Goal: Information Seeking & Learning: Learn about a topic

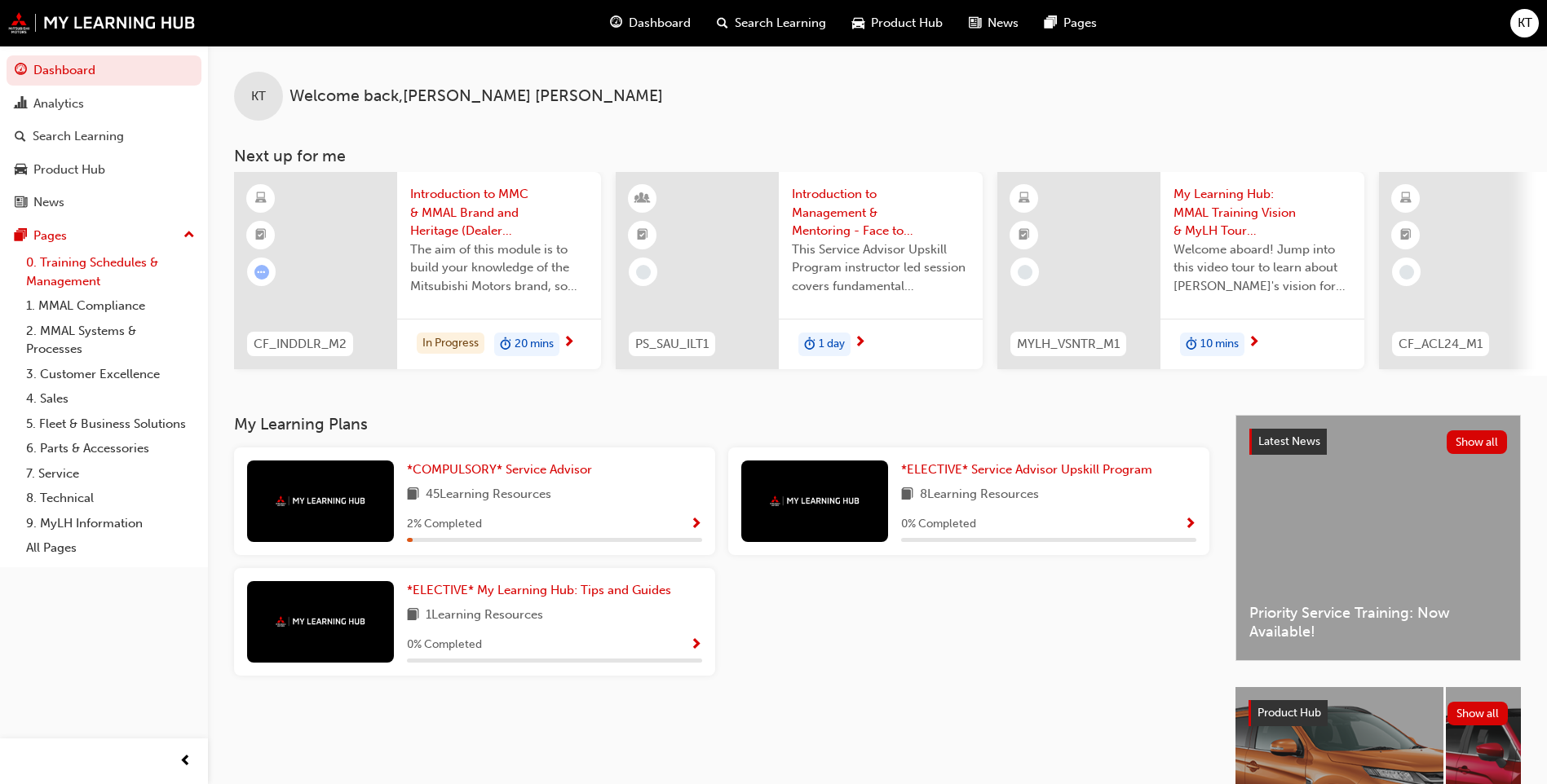
click at [95, 268] on link "0. Training Schedules & Management" at bounding box center [111, 272] width 182 height 43
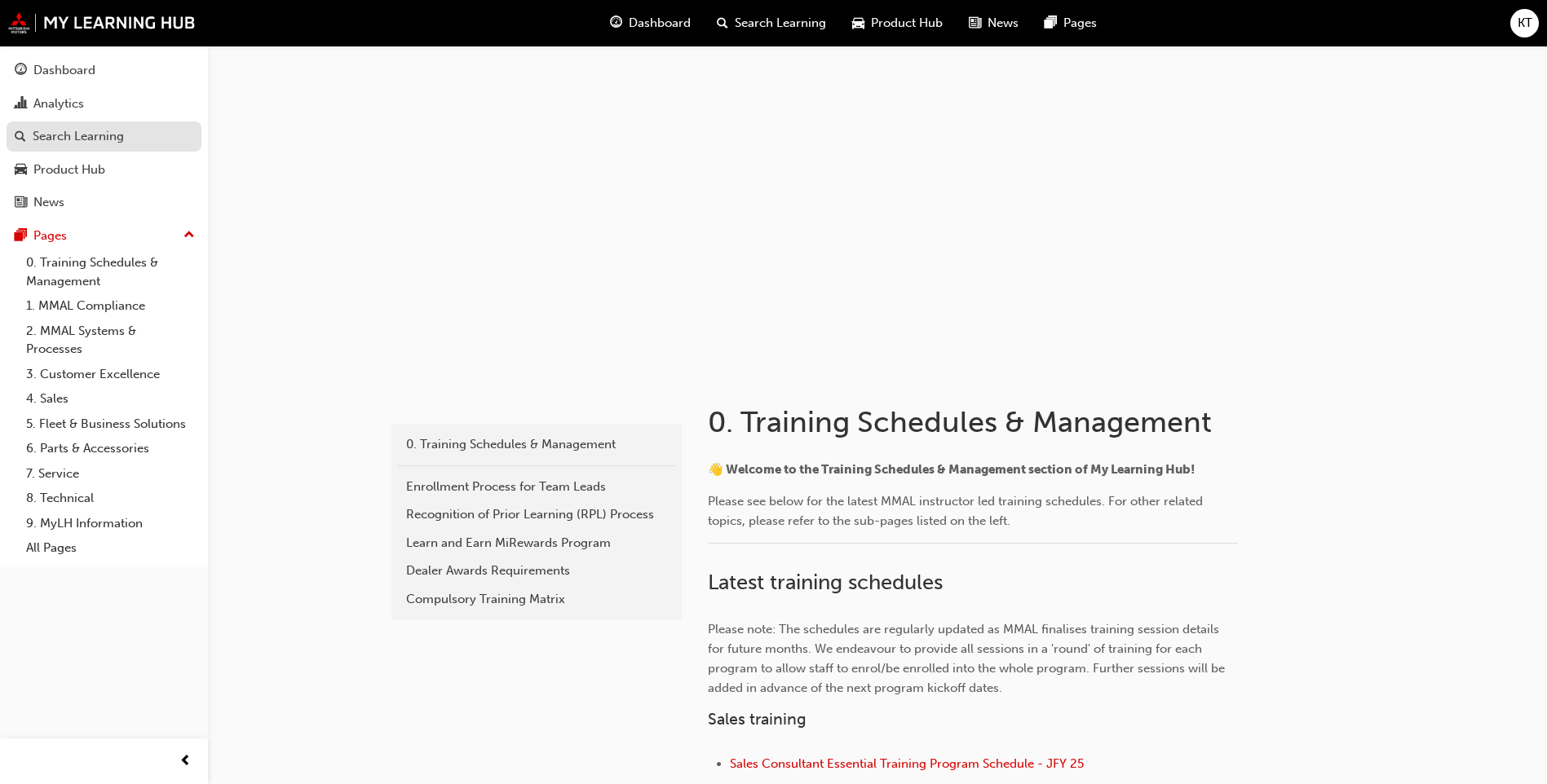
click at [67, 136] on div "Search Learning" at bounding box center [78, 136] width 91 height 19
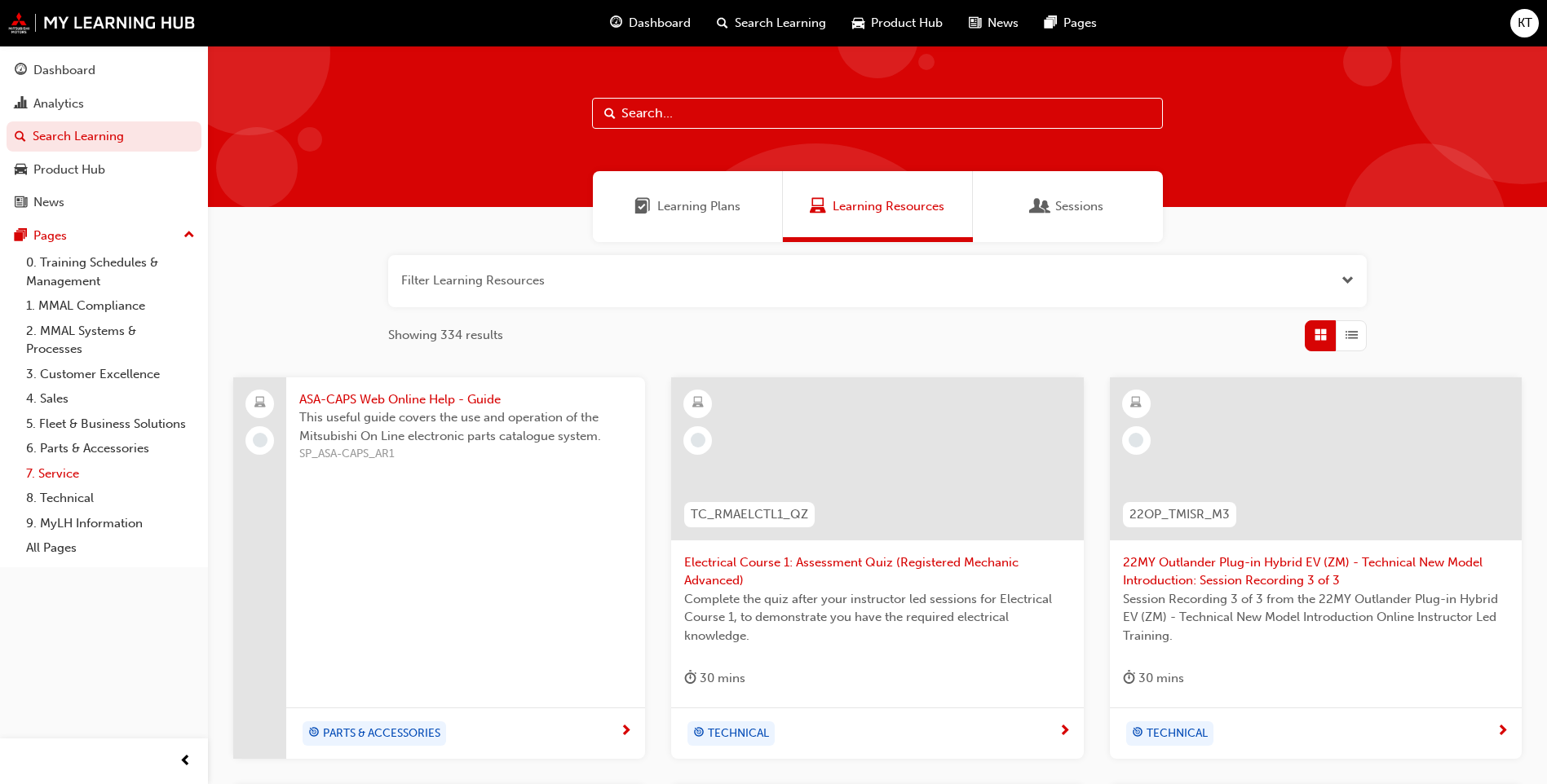
click at [42, 484] on link "7. Service" at bounding box center [111, 473] width 182 height 25
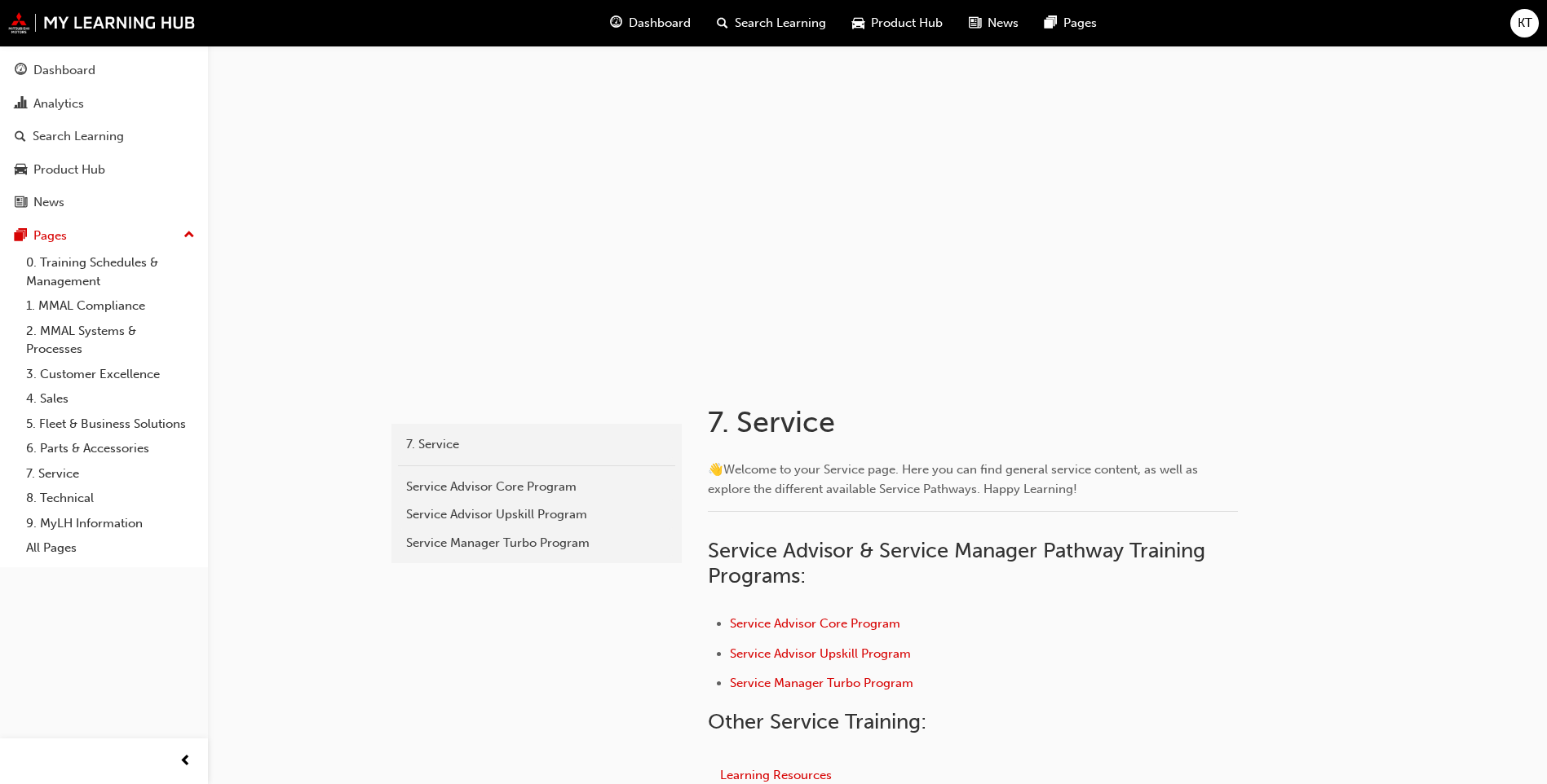
click at [798, 25] on span "Search Learning" at bounding box center [779, 23] width 91 height 19
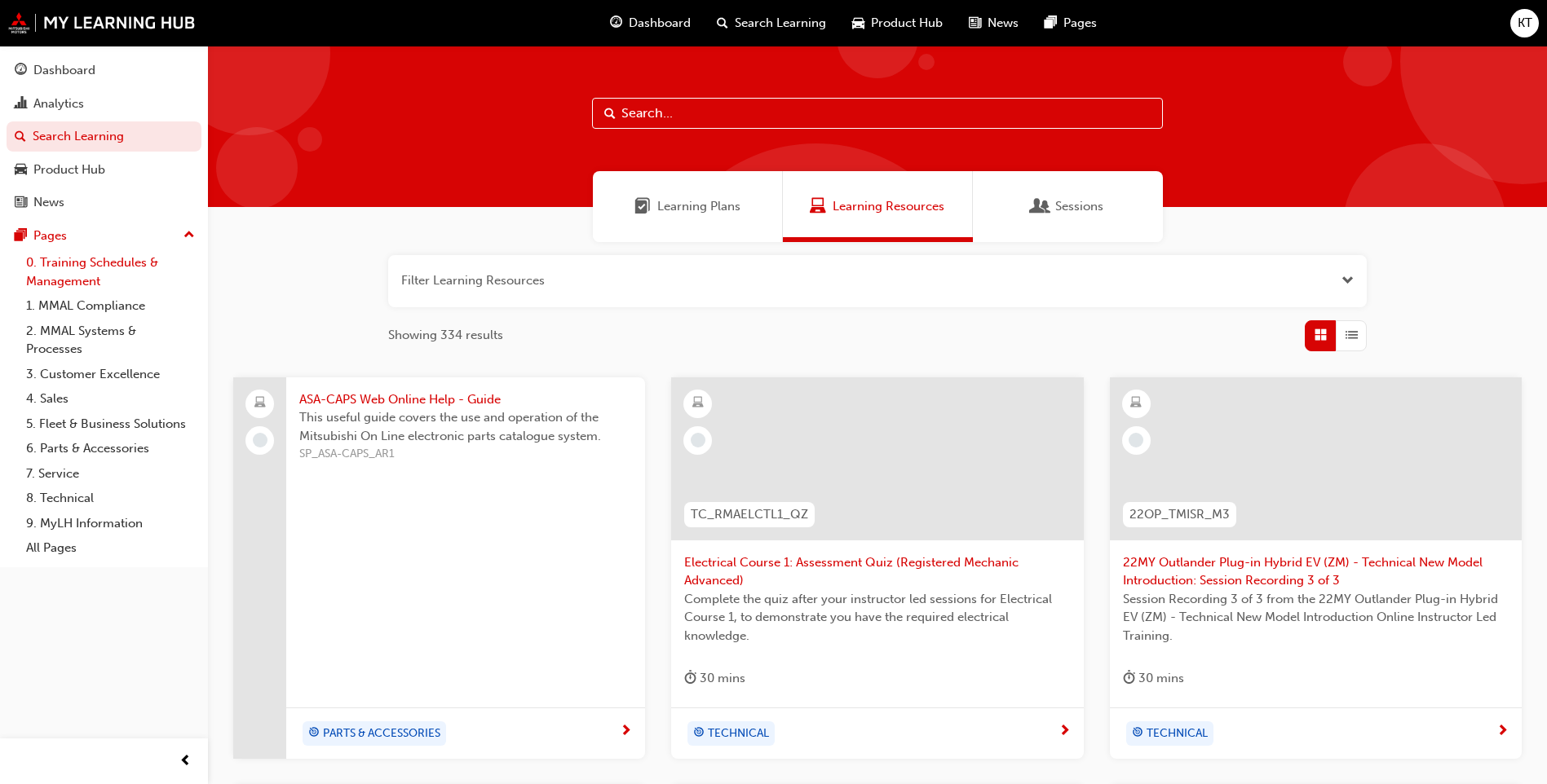
click at [87, 264] on link "0. Training Schedules & Management" at bounding box center [111, 272] width 182 height 43
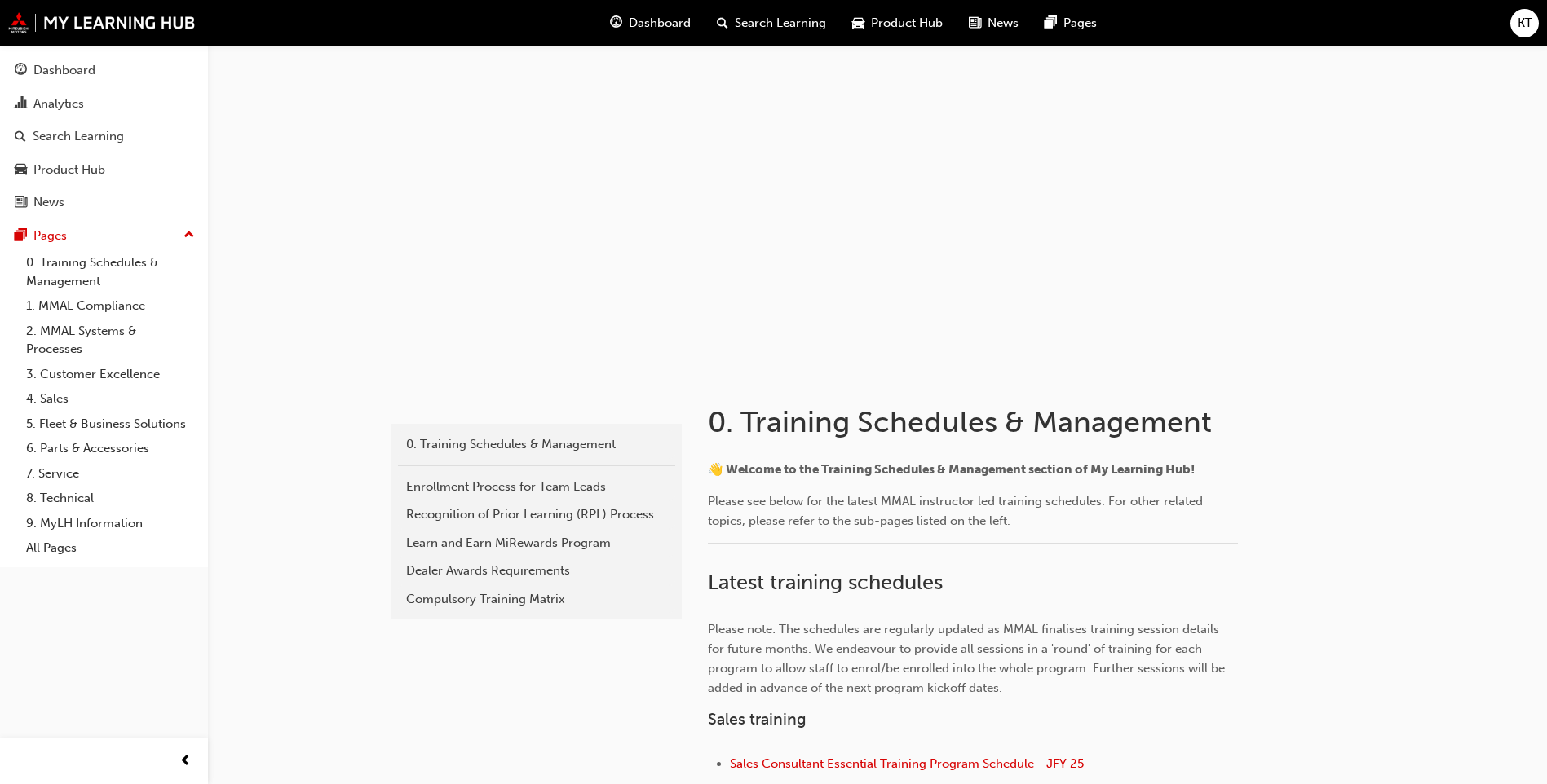
click at [64, 87] on button "Dashboard Analytics Search Learning Product Hub News Pages" at bounding box center [104, 136] width 195 height 169
click at [63, 73] on div "Dashboard" at bounding box center [64, 70] width 62 height 19
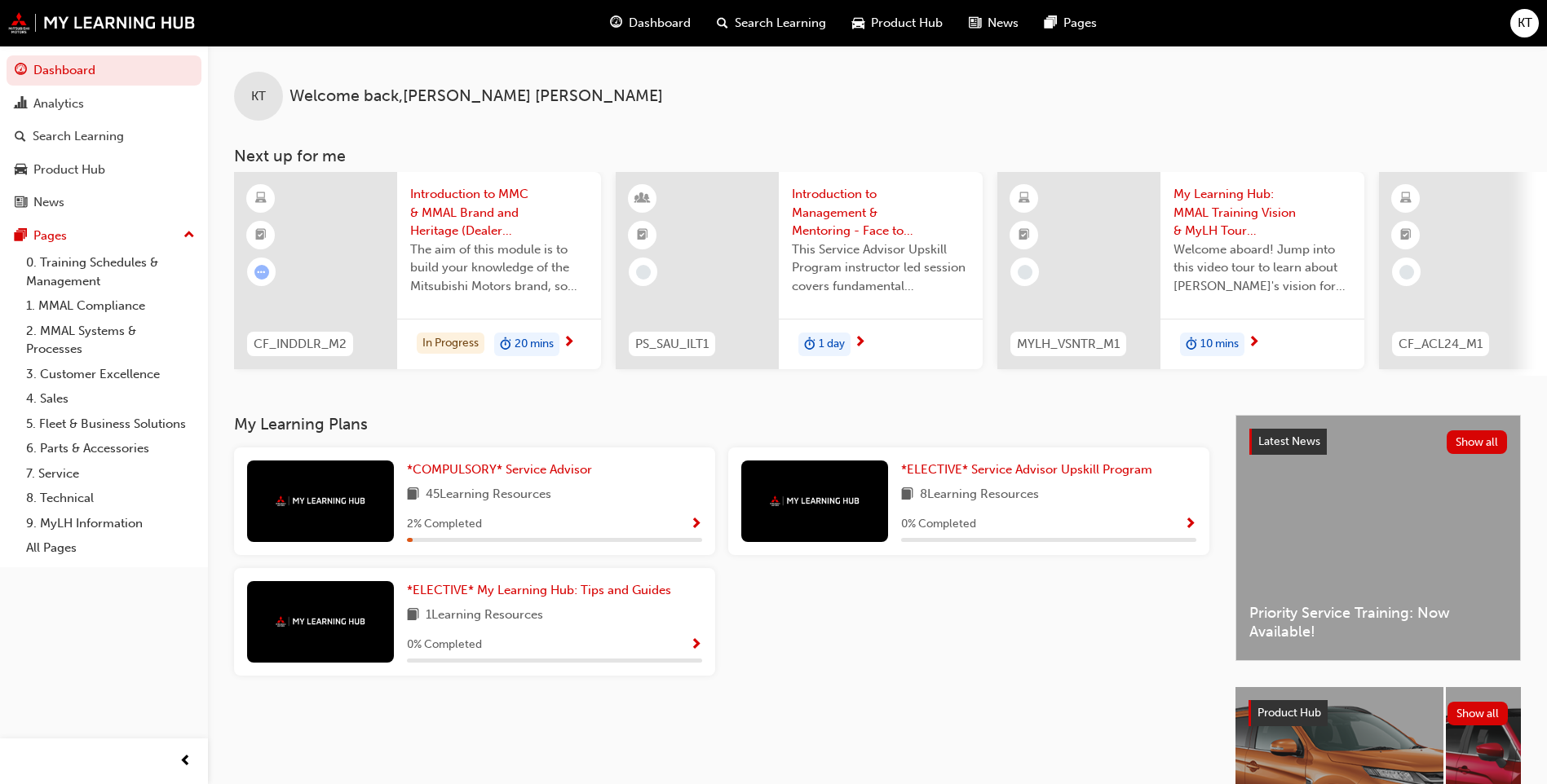
click at [545, 502] on span "45 Learning Resources" at bounding box center [489, 495] width 126 height 20
click at [531, 472] on span "*COMPULSORY* Service Advisor" at bounding box center [499, 469] width 185 height 15
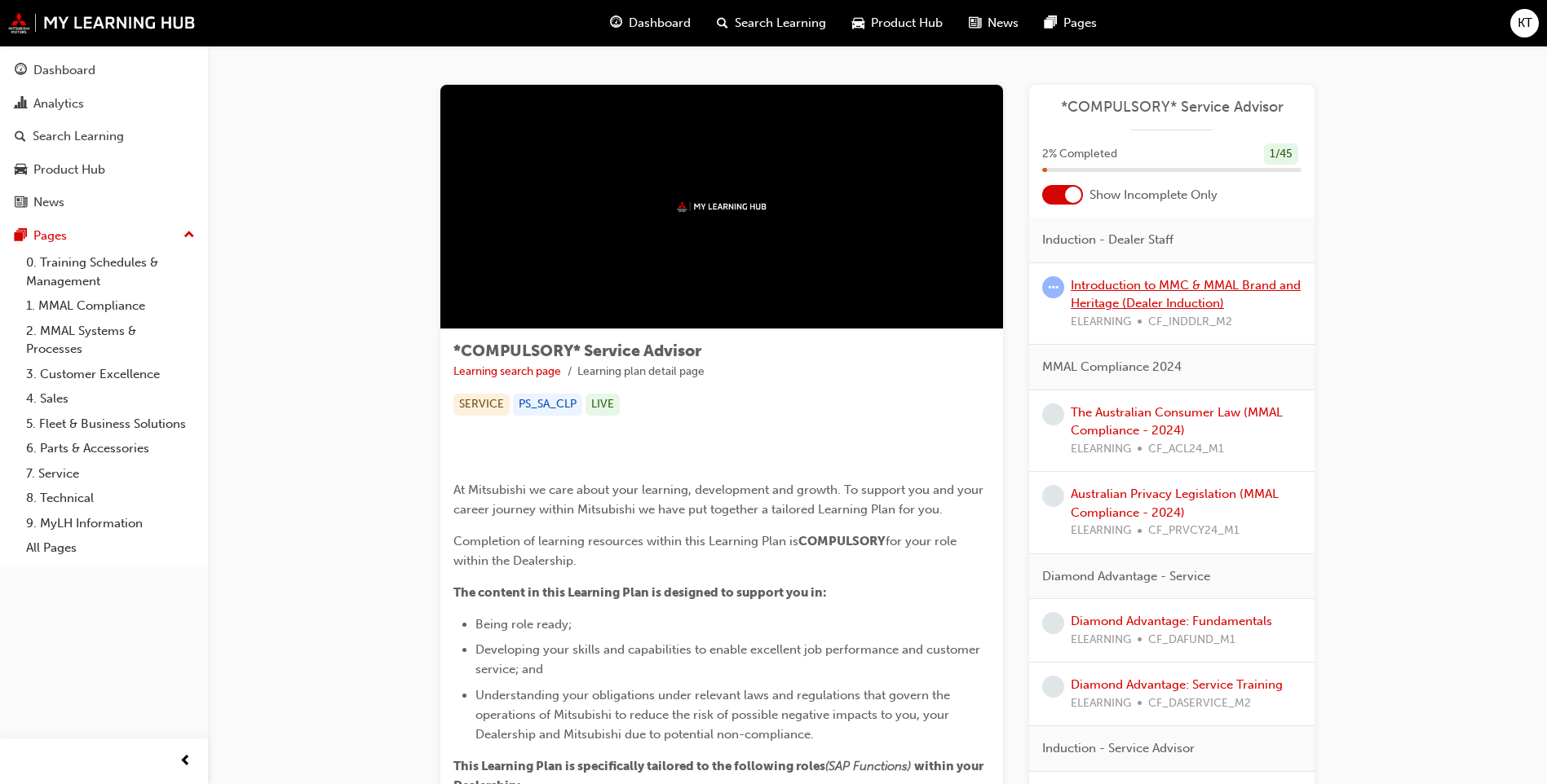
click at [1132, 291] on link "Introduction to MMC & MMAL Brand and Heritage (Dealer Induction)" at bounding box center [1186, 294] width 230 height 33
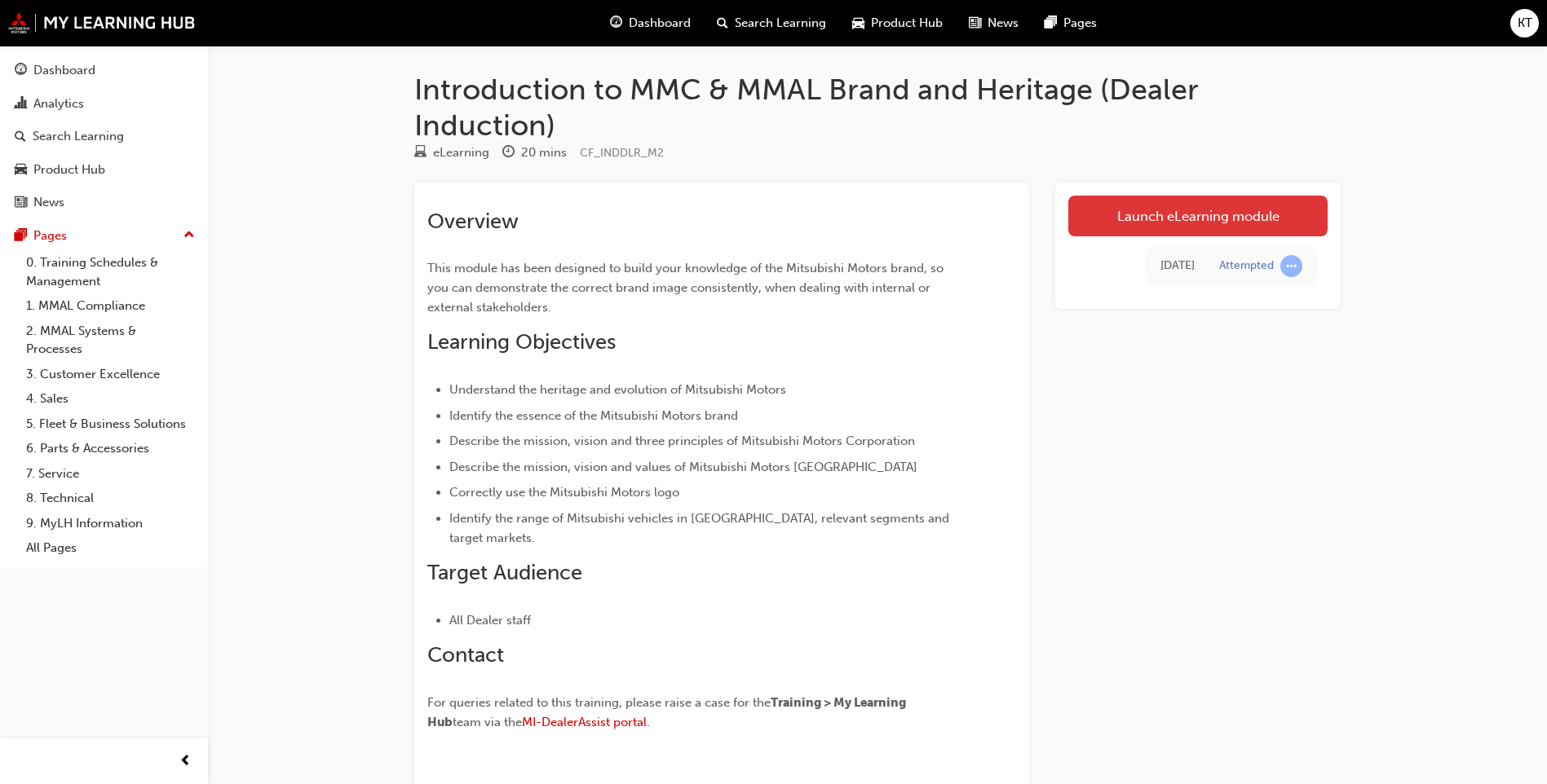
click at [1250, 217] on link "Launch eLearning module" at bounding box center [1198, 216] width 260 height 41
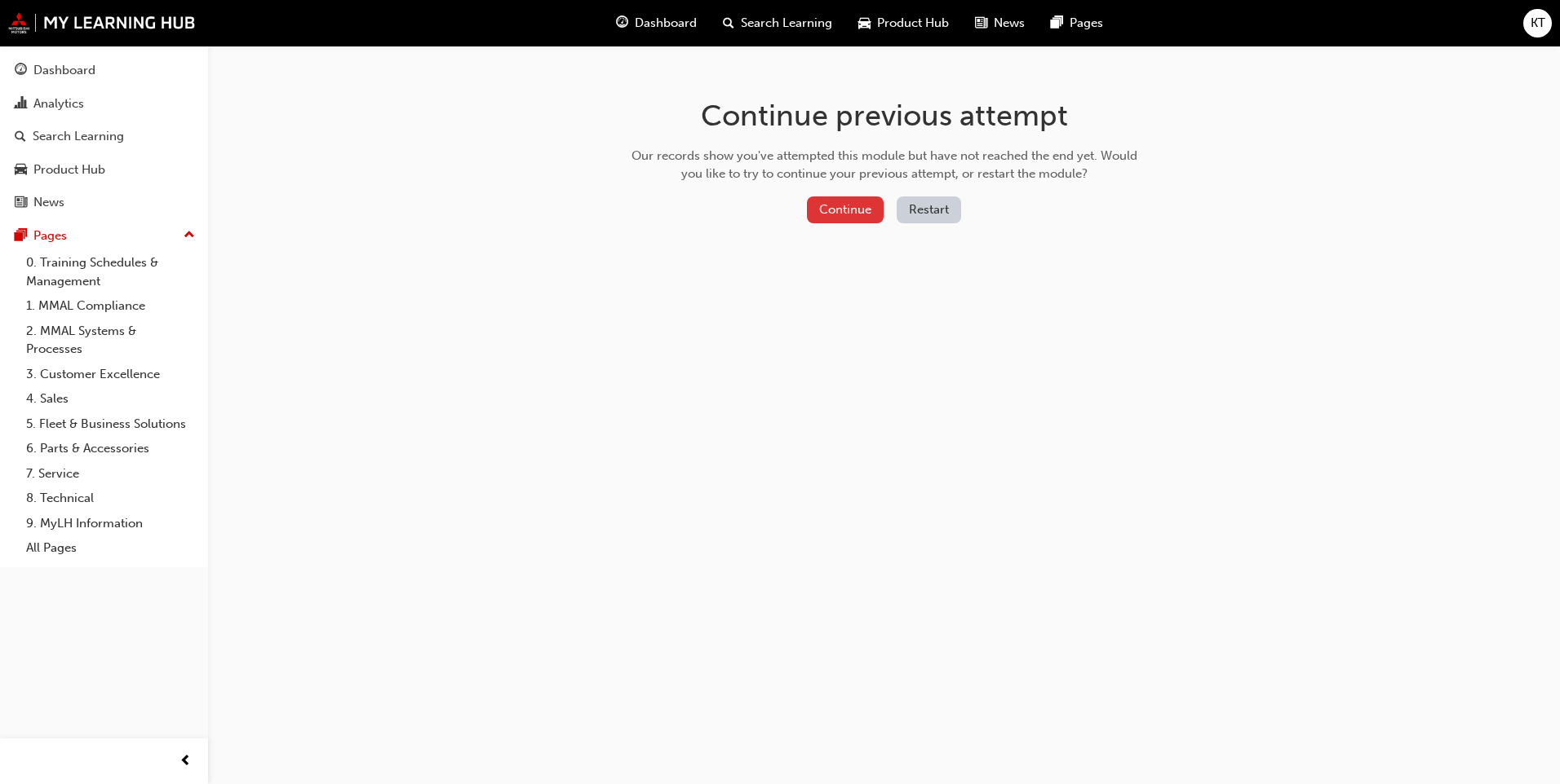
click at [872, 211] on button "Continue" at bounding box center [844, 210] width 77 height 27
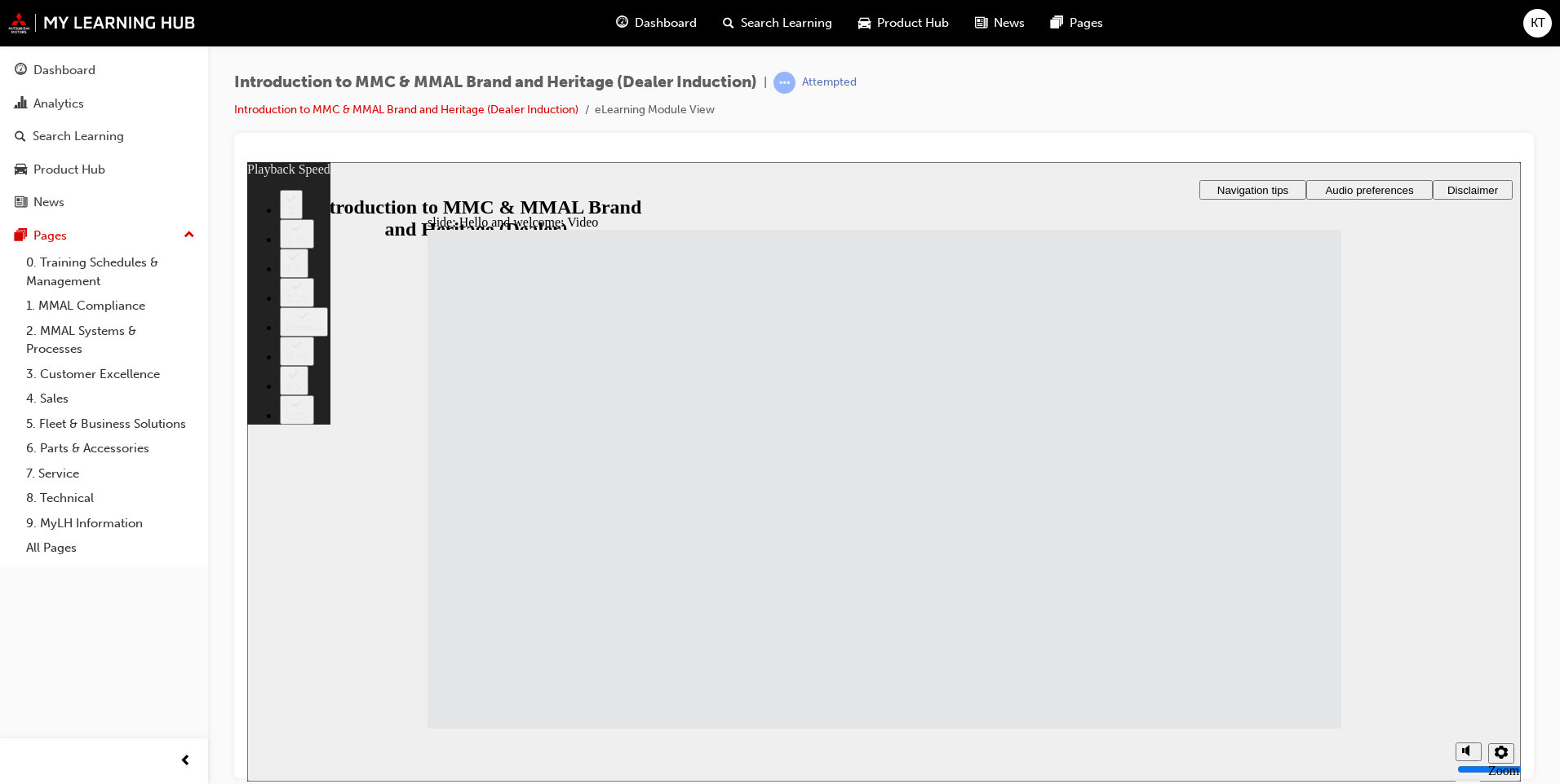
type input "33"
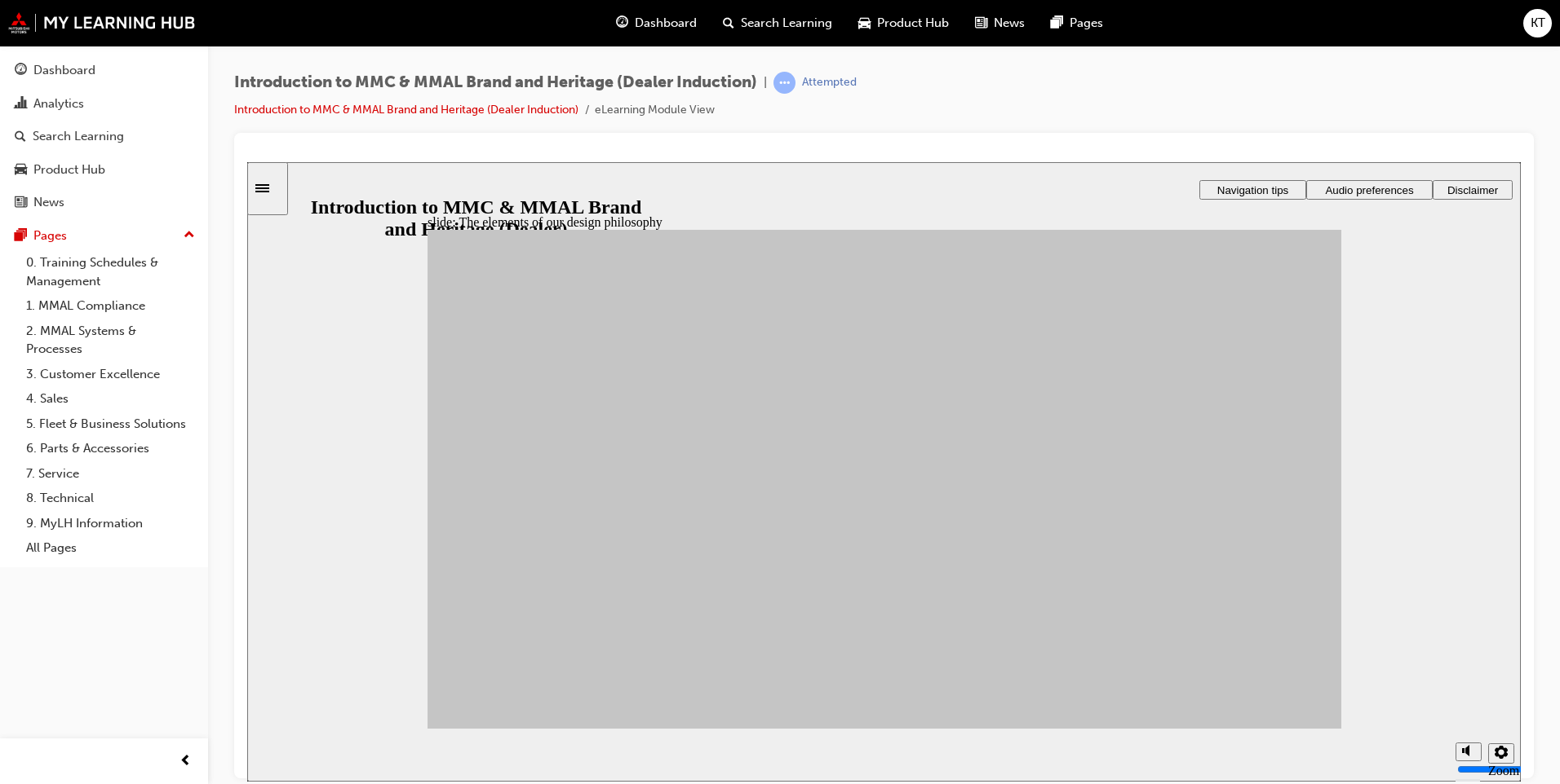
drag, startPoint x: 542, startPoint y: 492, endPoint x: 1112, endPoint y: 661, distance: 594.5
drag, startPoint x: 518, startPoint y: 542, endPoint x: 970, endPoint y: 650, distance: 464.7
drag, startPoint x: 758, startPoint y: 627, endPoint x: 742, endPoint y: 614, distance: 20.6
drag, startPoint x: 783, startPoint y: 545, endPoint x: 1138, endPoint y: 596, distance: 358.6
drag, startPoint x: 661, startPoint y: 580, endPoint x: 659, endPoint y: 613, distance: 33.1
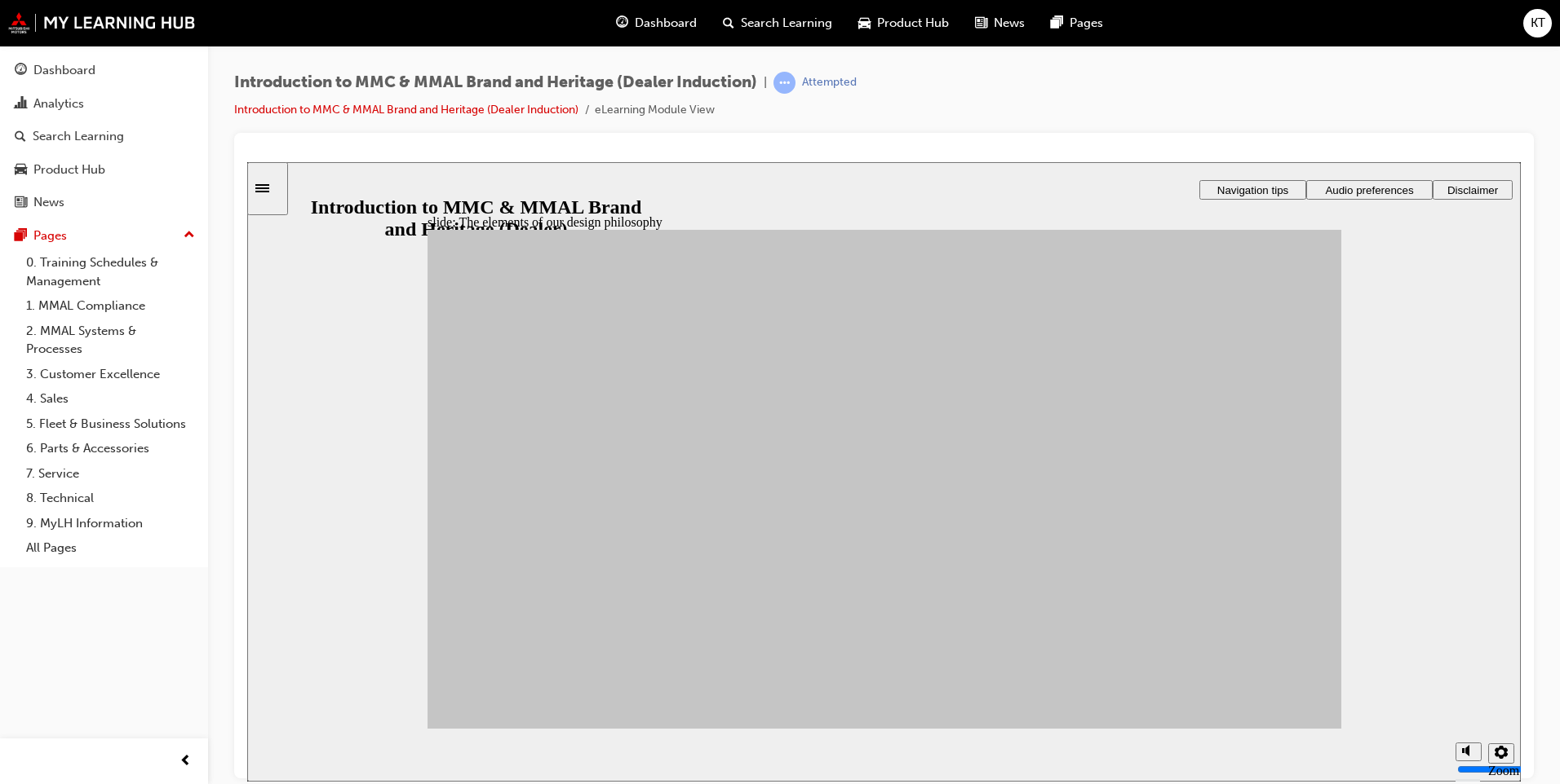
drag, startPoint x: 522, startPoint y: 601, endPoint x: 1133, endPoint y: 582, distance: 611.3
drag, startPoint x: 648, startPoint y: 622, endPoint x: 1000, endPoint y: 583, distance: 354.2
drag, startPoint x: 651, startPoint y: 478, endPoint x: 979, endPoint y: 427, distance: 331.9
drag, startPoint x: 762, startPoint y: 622, endPoint x: 1134, endPoint y: 419, distance: 423.8
drag, startPoint x: 671, startPoint y: 565, endPoint x: 1149, endPoint y: 456, distance: 490.3
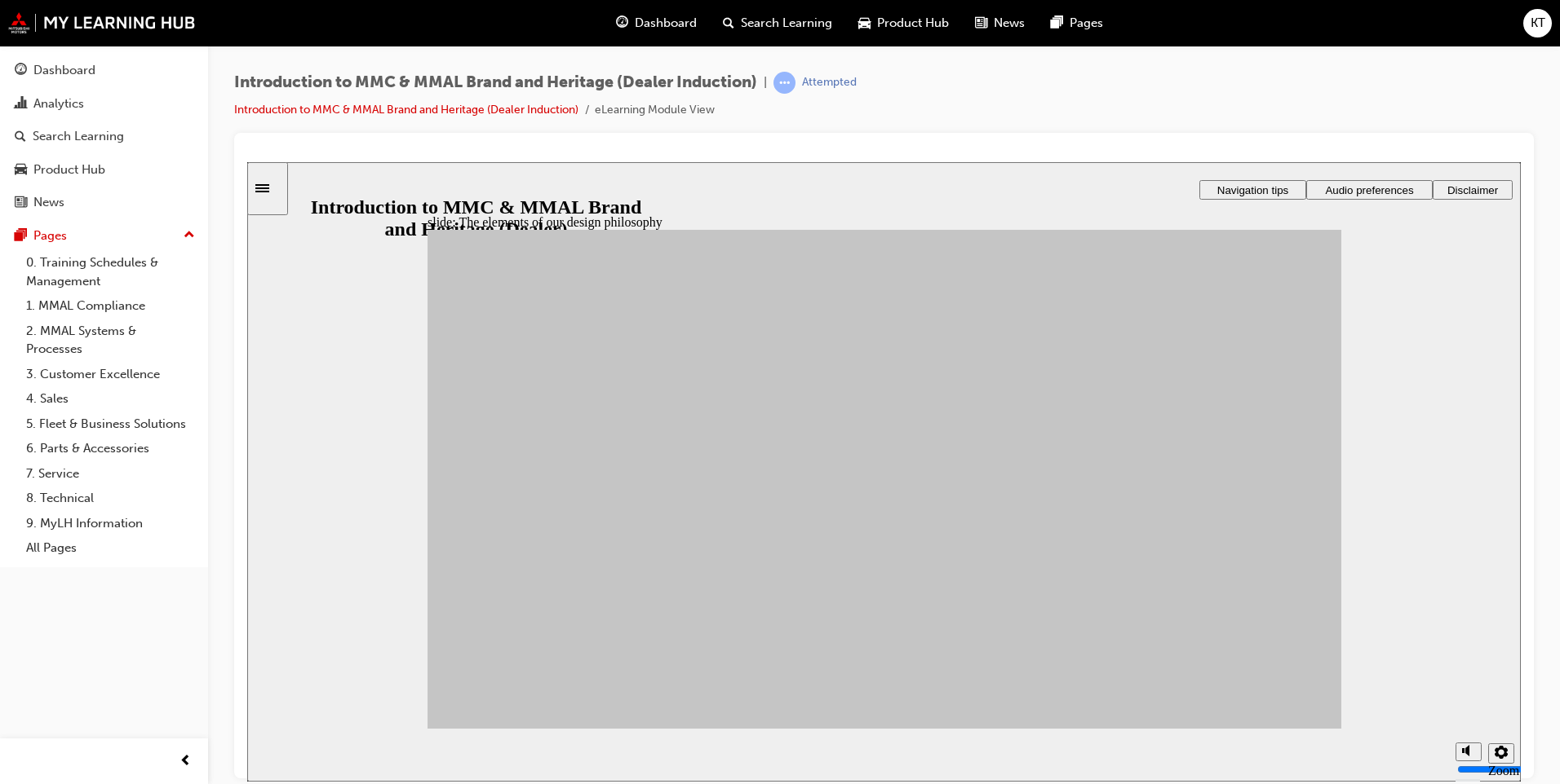
drag, startPoint x: 766, startPoint y: 479, endPoint x: 966, endPoint y: 544, distance: 210.3
drag, startPoint x: 736, startPoint y: 472, endPoint x: 1112, endPoint y: 534, distance: 381.1
drag, startPoint x: 763, startPoint y: 537, endPoint x: 943, endPoint y: 610, distance: 194.2
drag, startPoint x: 629, startPoint y: 515, endPoint x: 979, endPoint y: 534, distance: 350.5
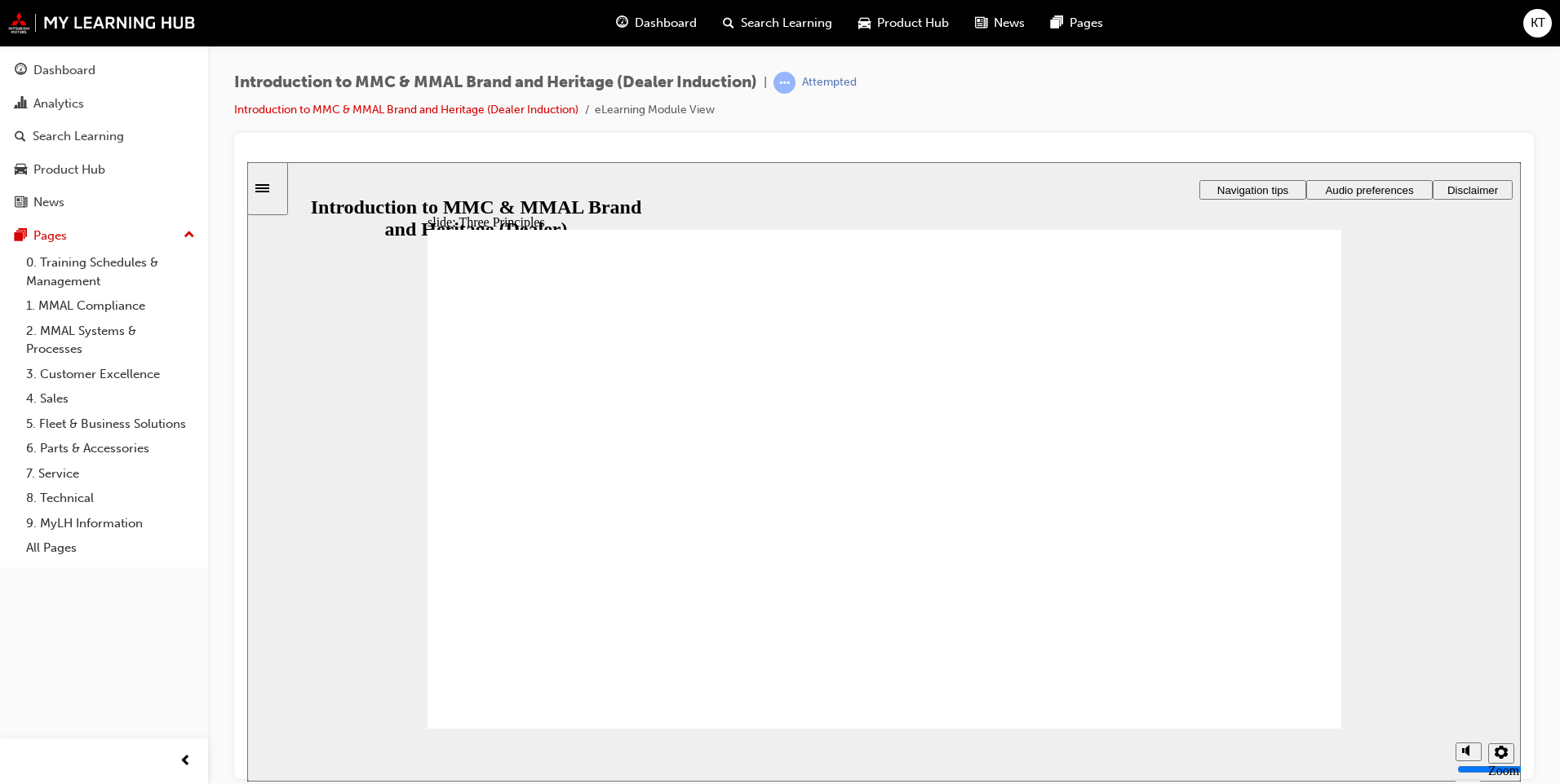
drag, startPoint x: 835, startPoint y: 475, endPoint x: 835, endPoint y: 485, distance: 10.0
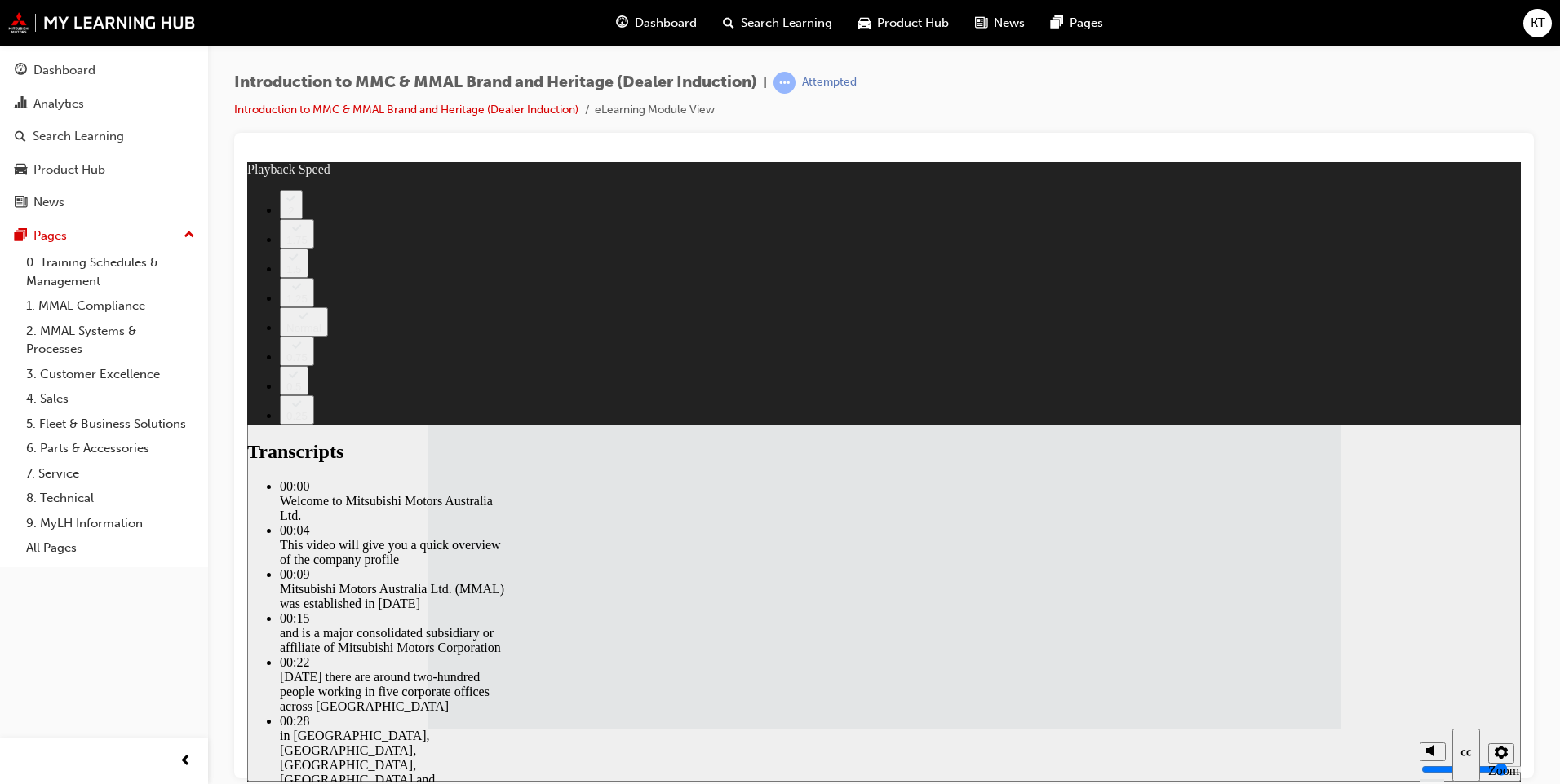
type input "112"
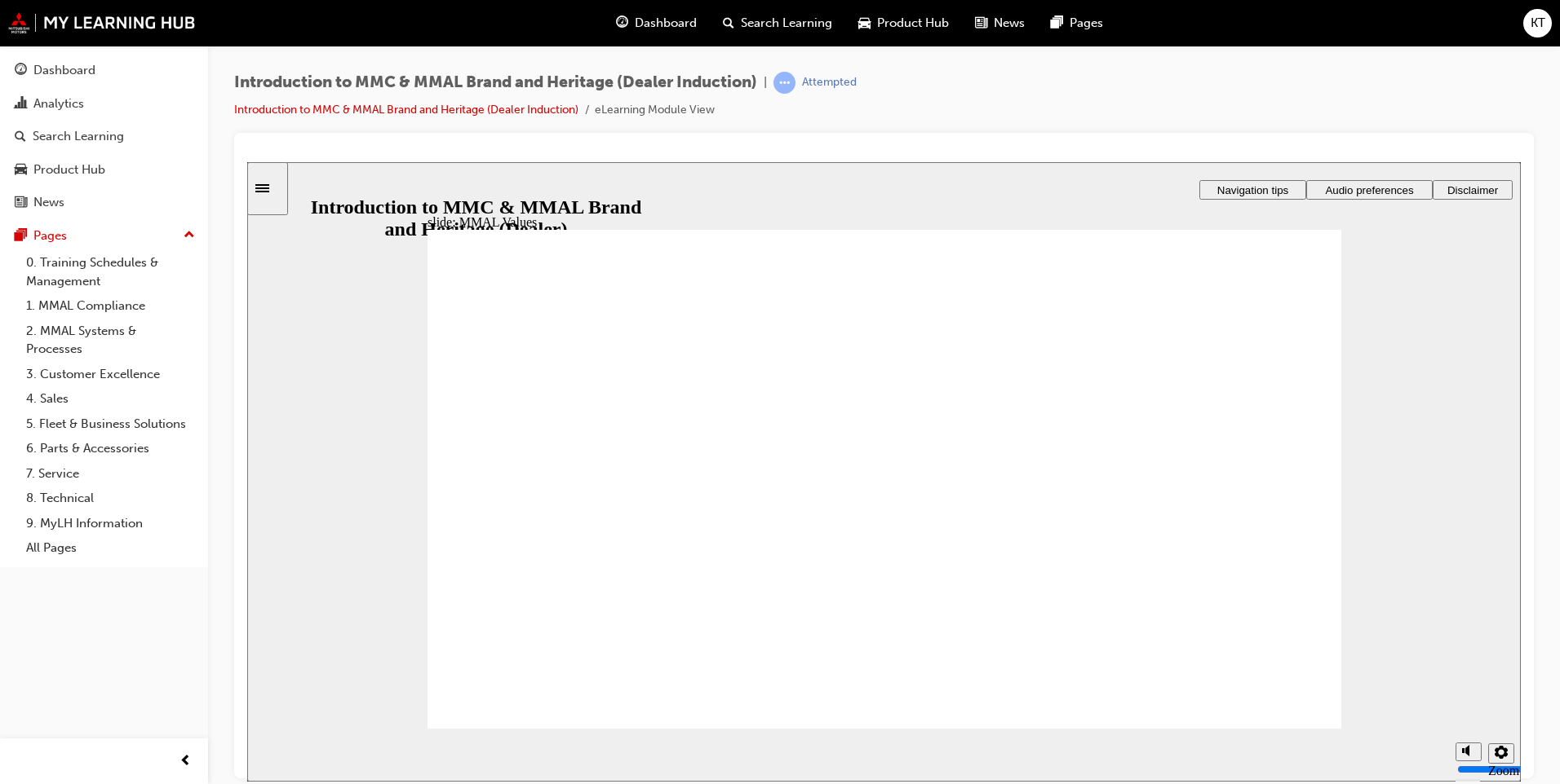
drag, startPoint x: 804, startPoint y: 450, endPoint x: 1090, endPoint y: 500, distance: 290.3
drag, startPoint x: 1138, startPoint y: 445, endPoint x: 1263, endPoint y: 499, distance: 136.2
drag, startPoint x: 1220, startPoint y: 447, endPoint x: 807, endPoint y: 490, distance: 415.2
drag, startPoint x: 943, startPoint y: 463, endPoint x: 915, endPoint y: 463, distance: 28.0
drag, startPoint x: 720, startPoint y: 463, endPoint x: 832, endPoint y: 522, distance: 126.6
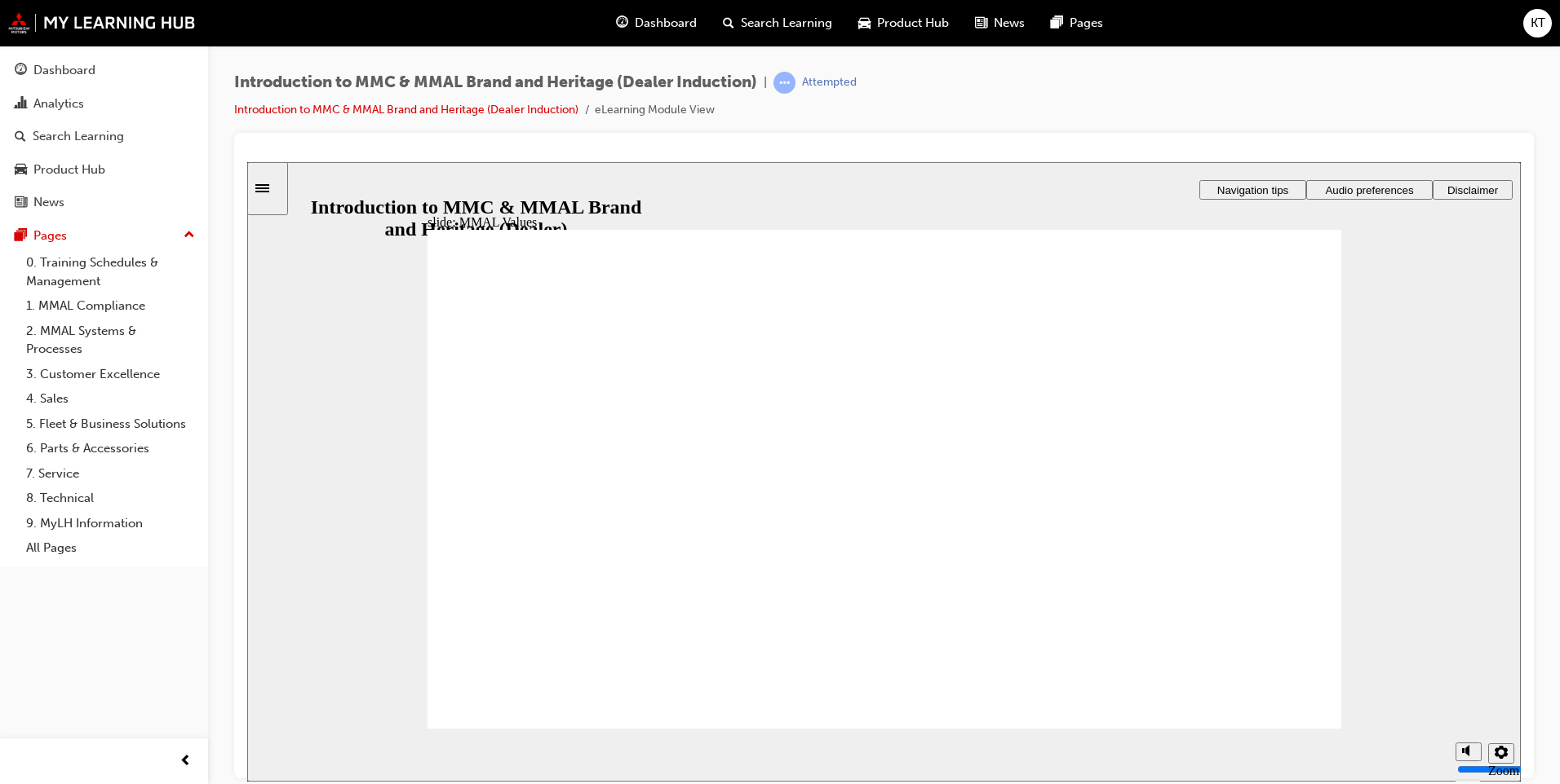
drag, startPoint x: 634, startPoint y: 468, endPoint x: 775, endPoint y: 520, distance: 150.3
drag, startPoint x: 705, startPoint y: 466, endPoint x: 575, endPoint y: 521, distance: 141.2
drag, startPoint x: 940, startPoint y: 459, endPoint x: 654, endPoint y: 525, distance: 293.5
drag, startPoint x: 529, startPoint y: 461, endPoint x: 775, endPoint y: 515, distance: 251.9
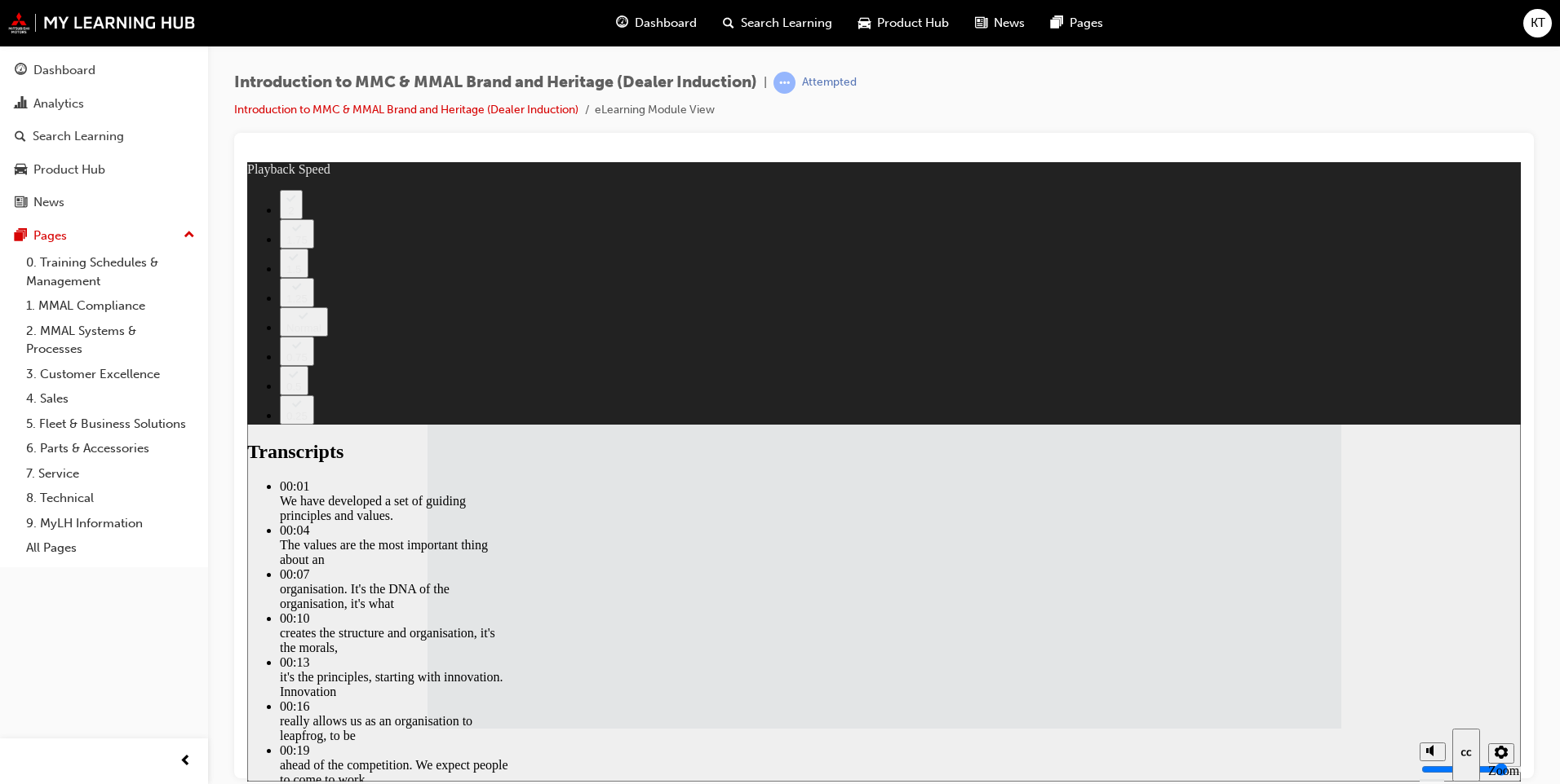
type input "10"
type input "120"
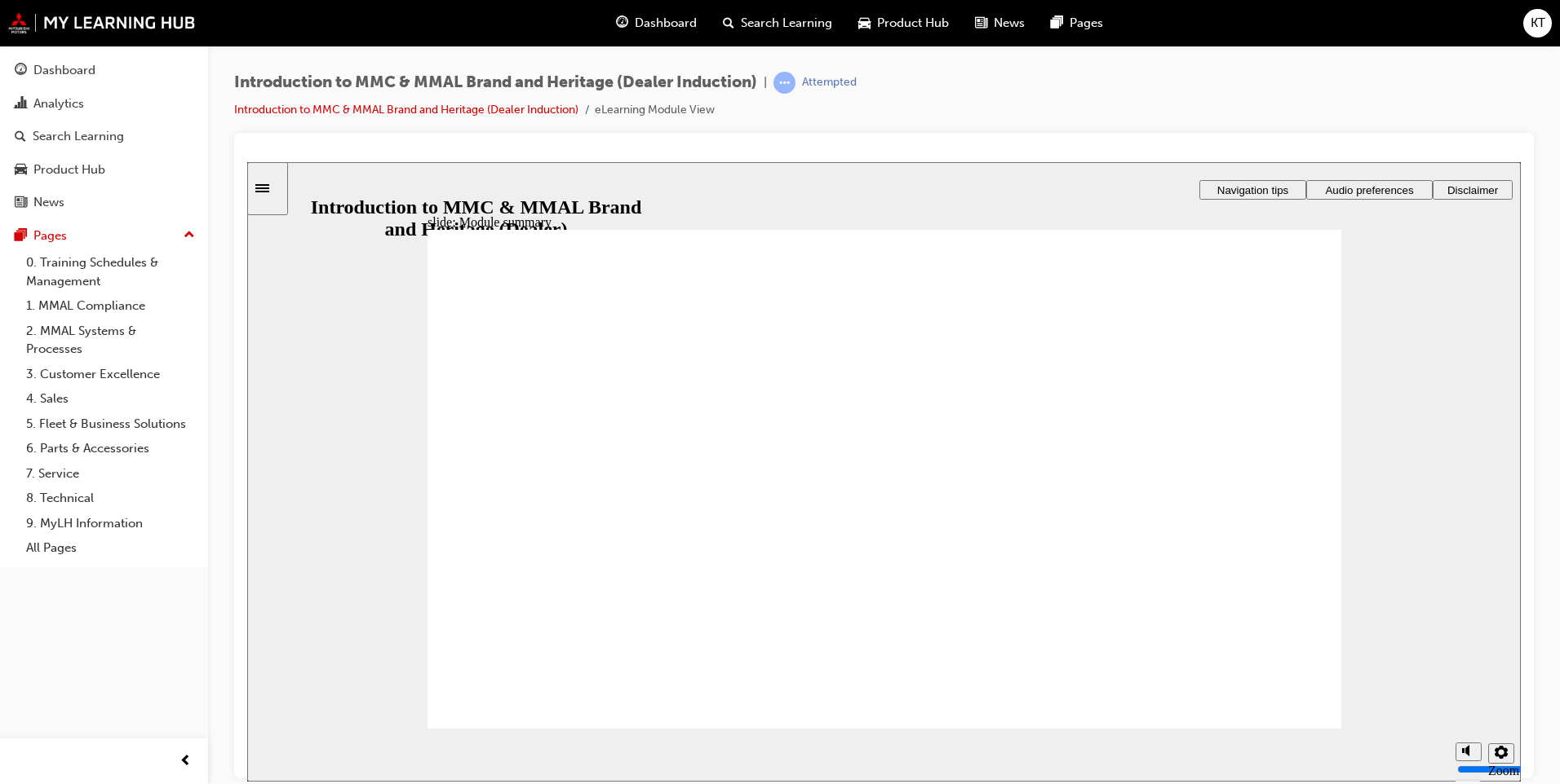
checkbox input "true"
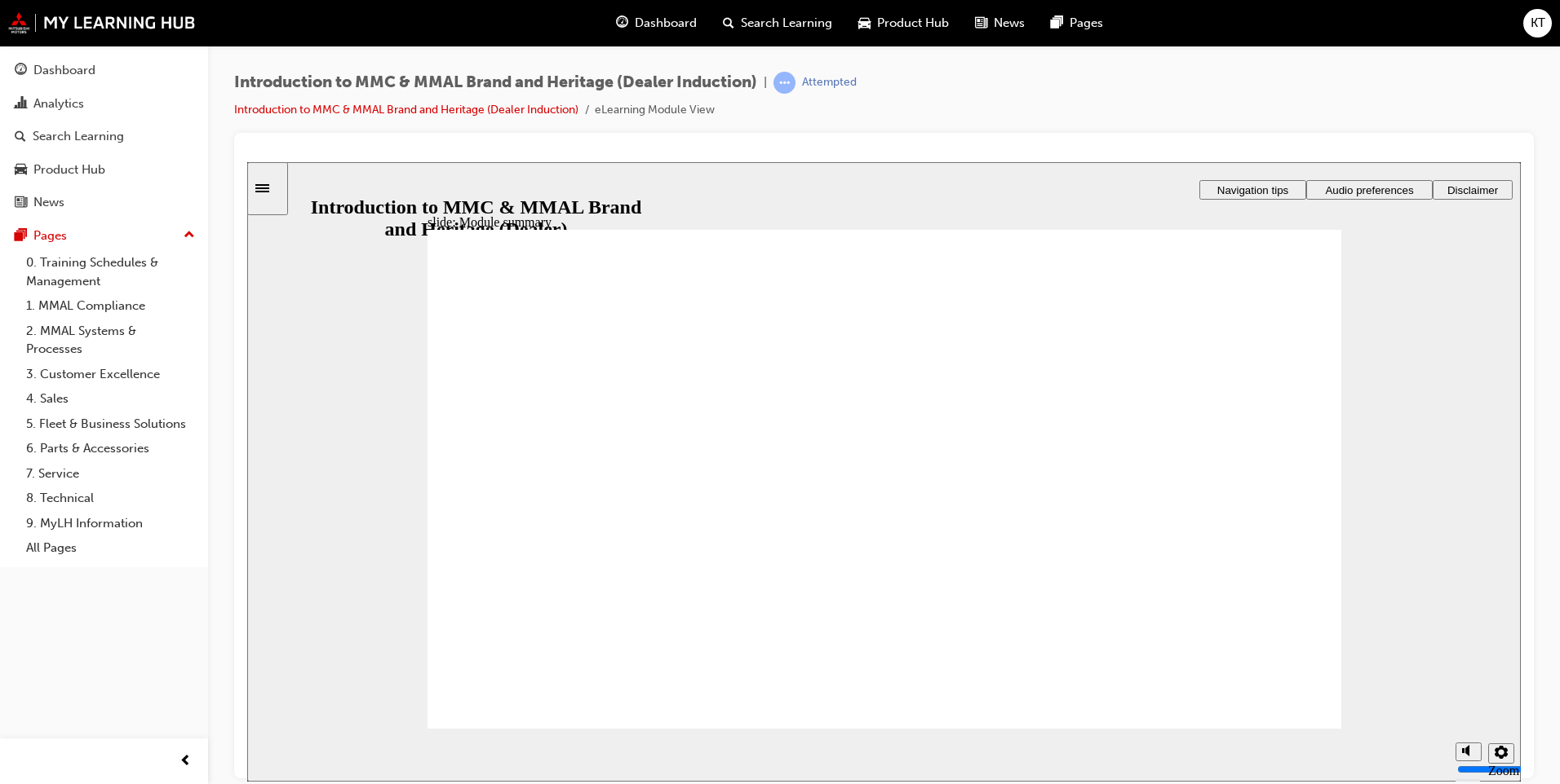
checkbox input "true"
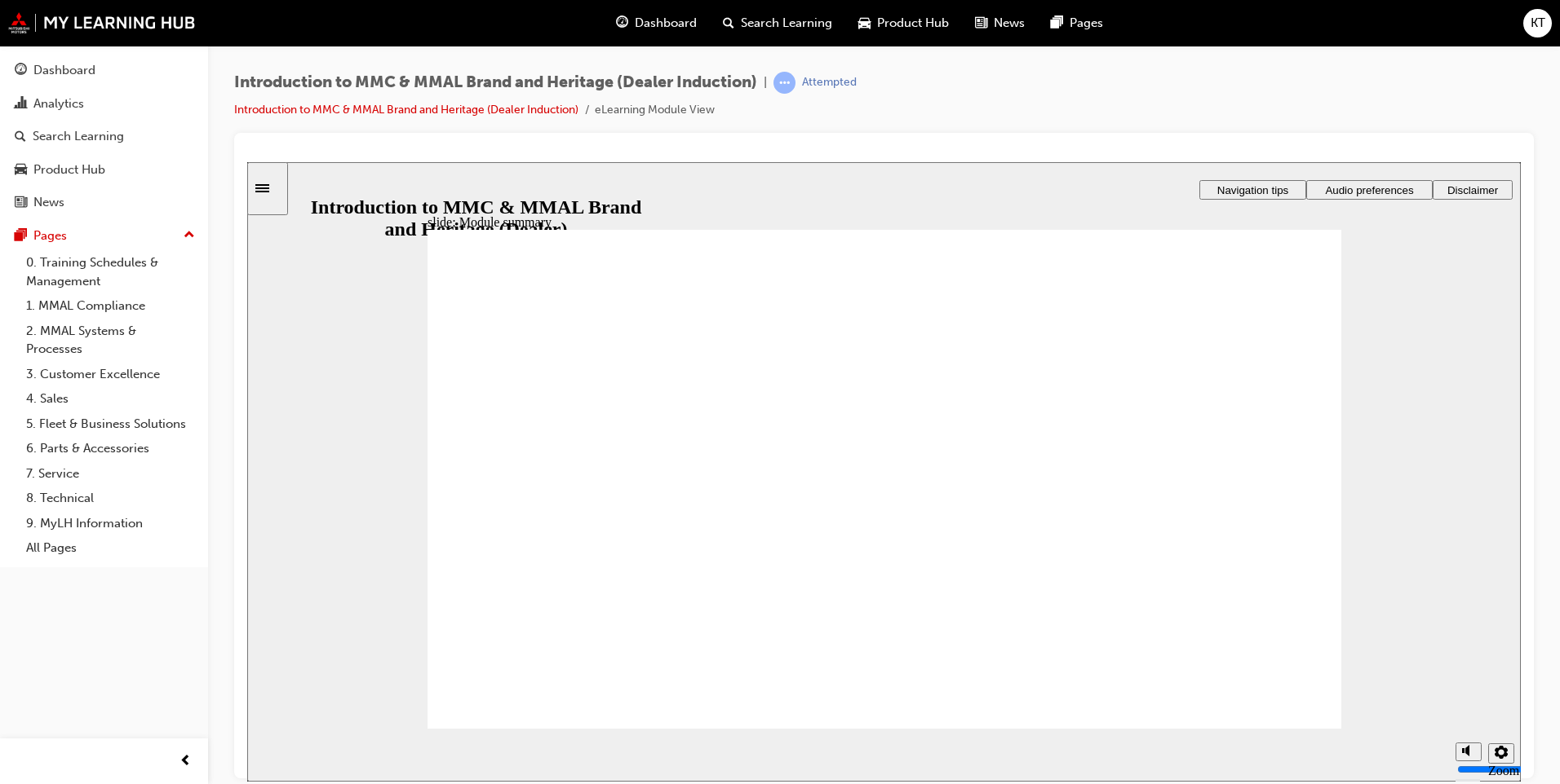
checkbox input "true"
radio input "true"
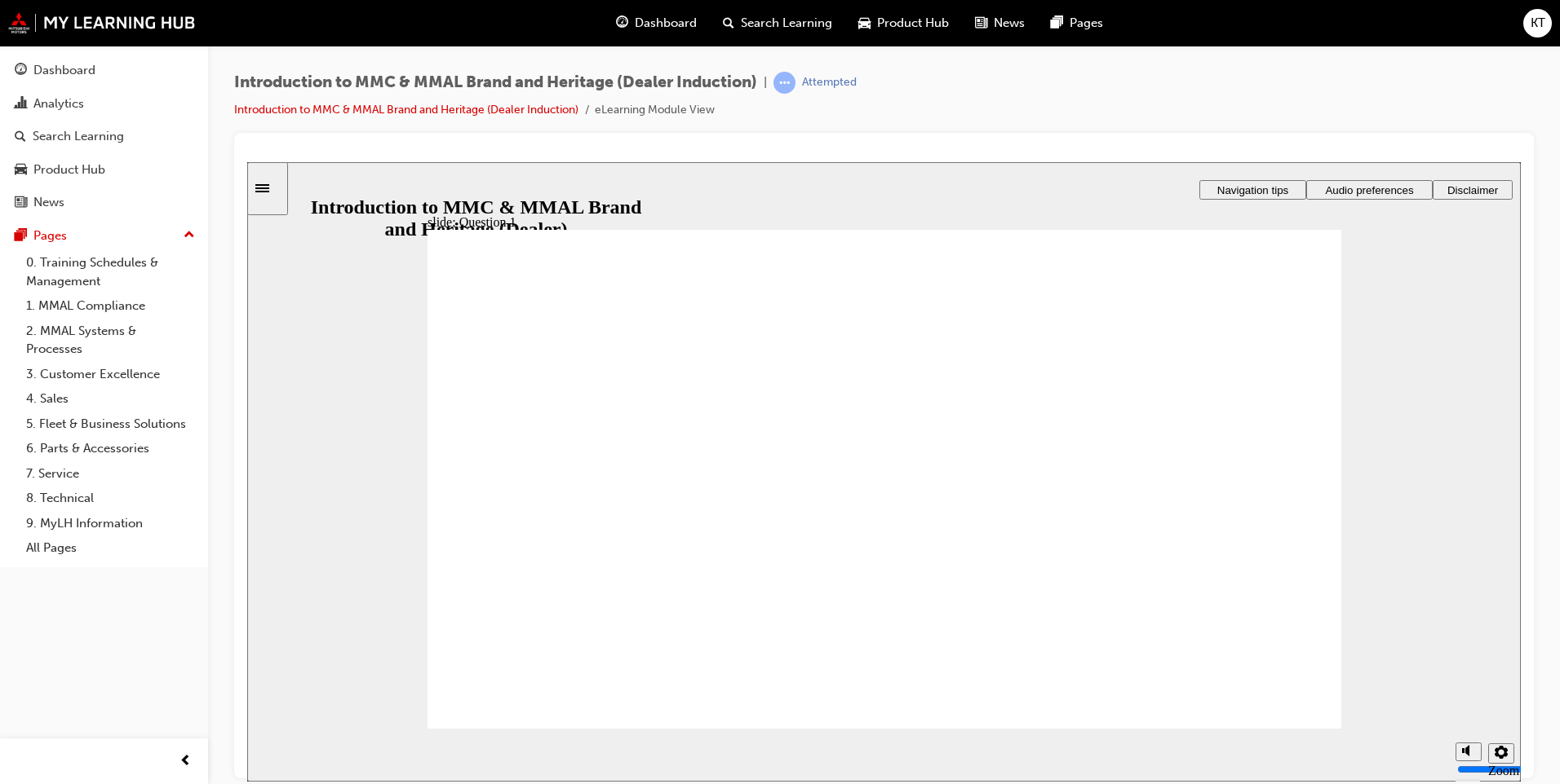
radio input "true"
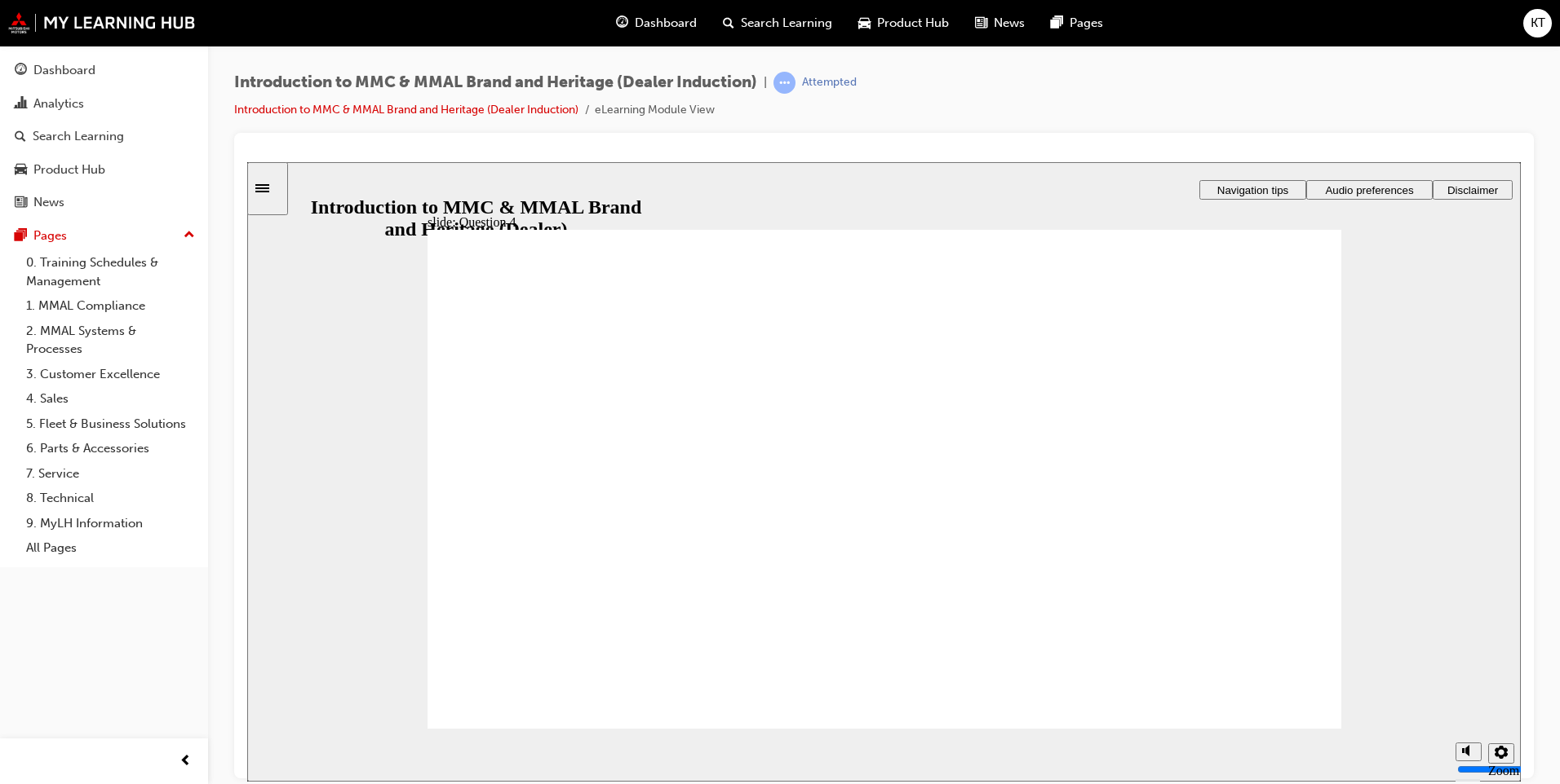
radio input "true"
checkbox input "true"
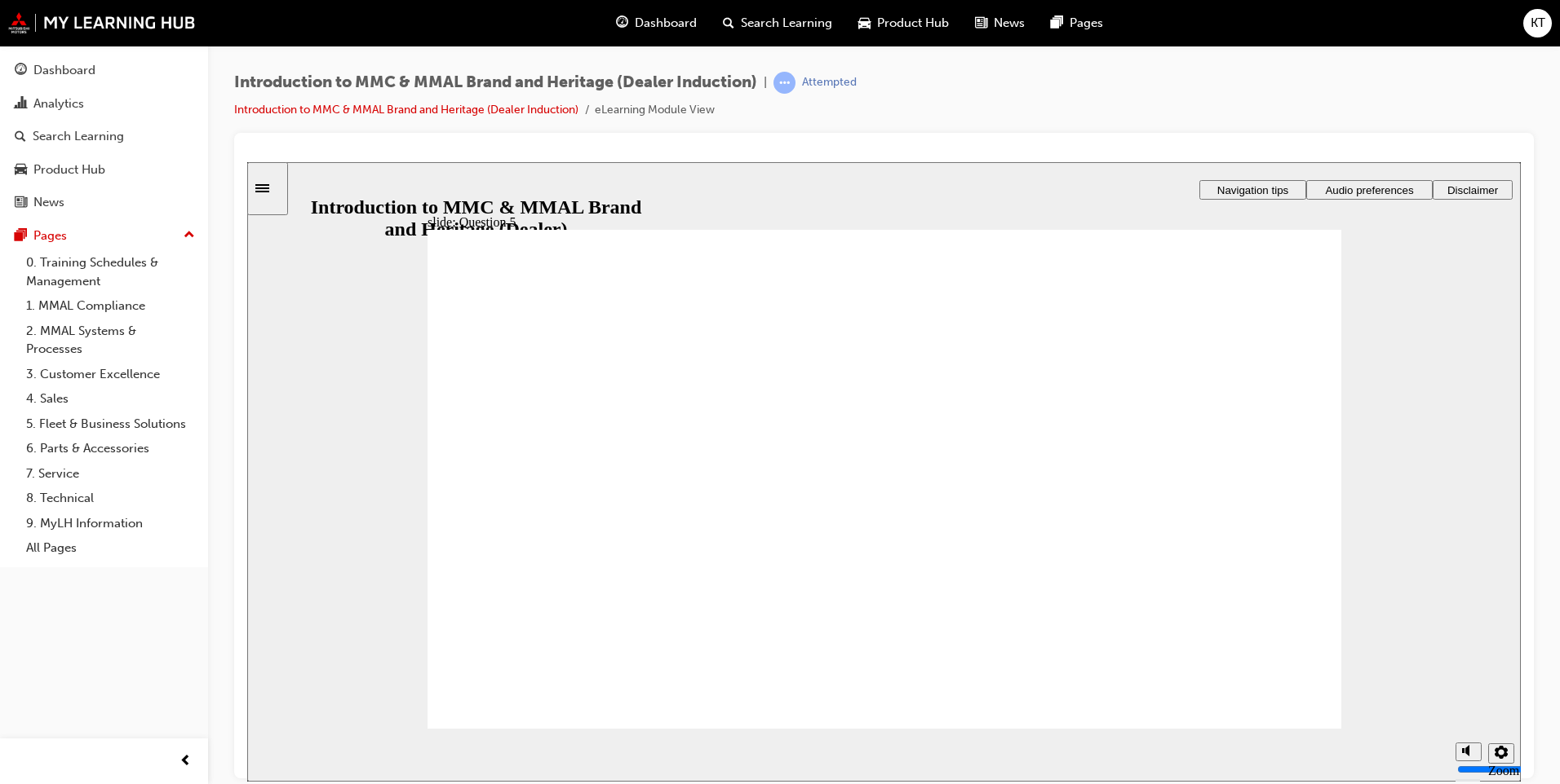
checkbox input "true"
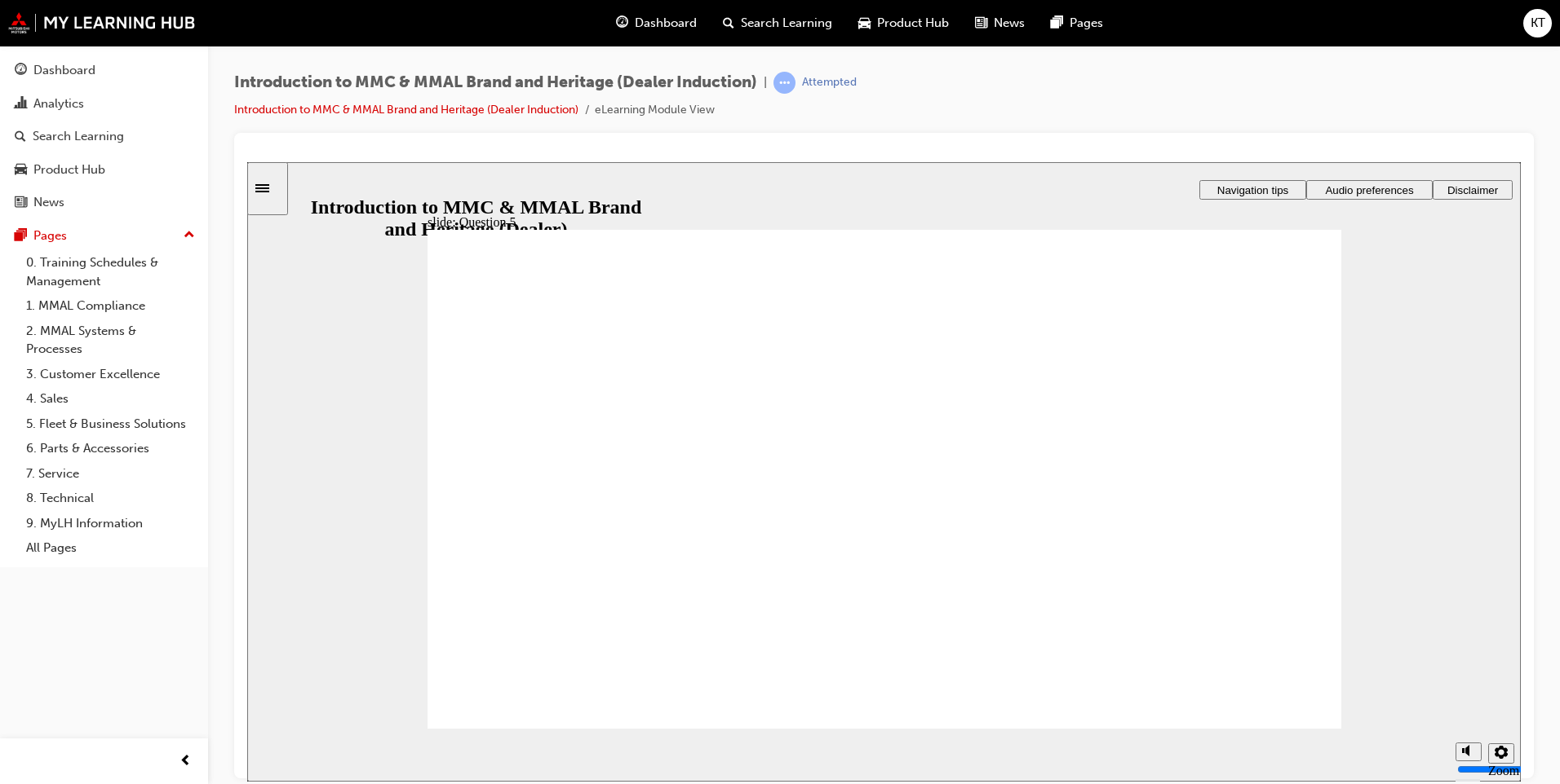
radio input "true"
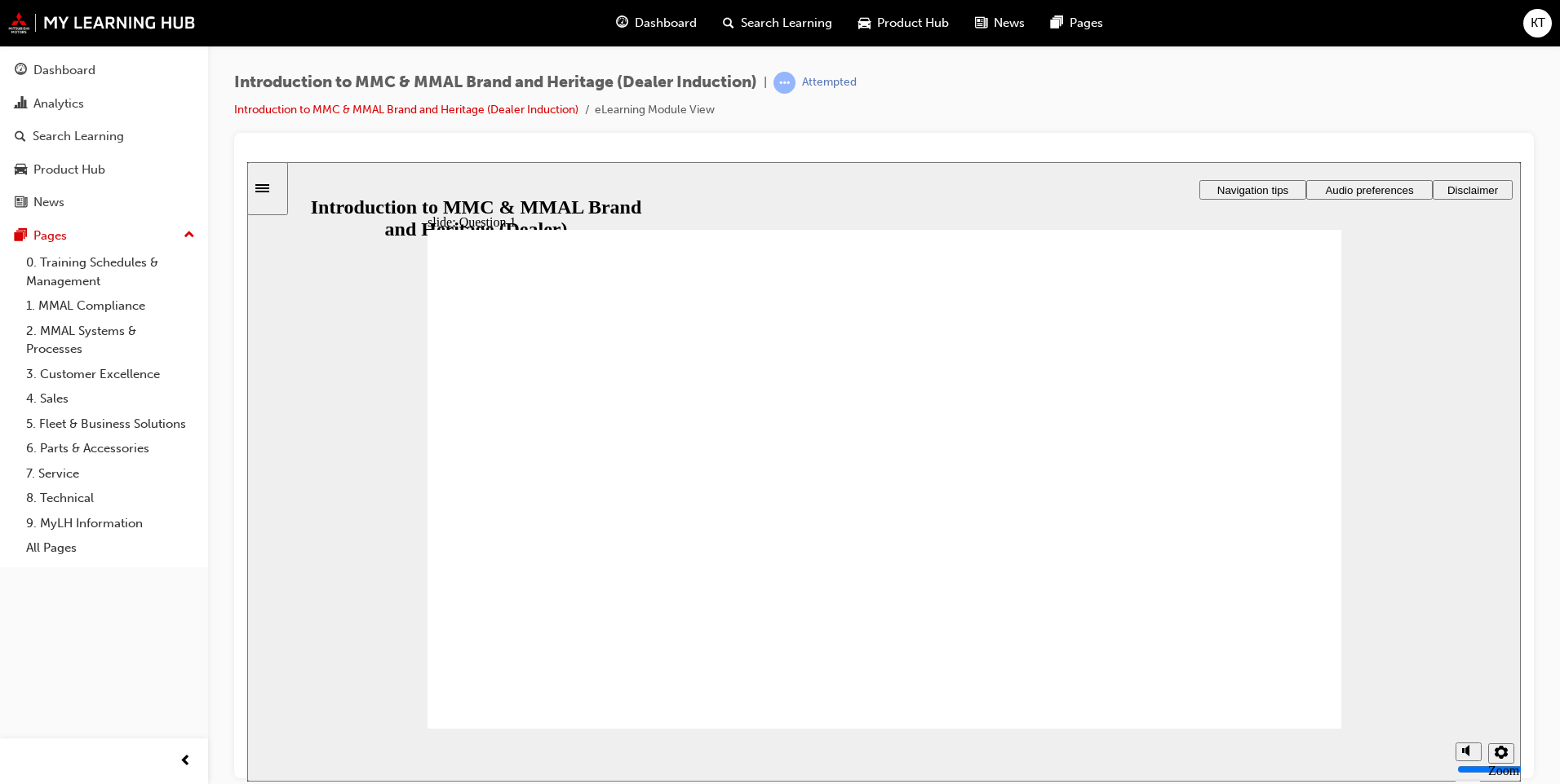
radio input "true"
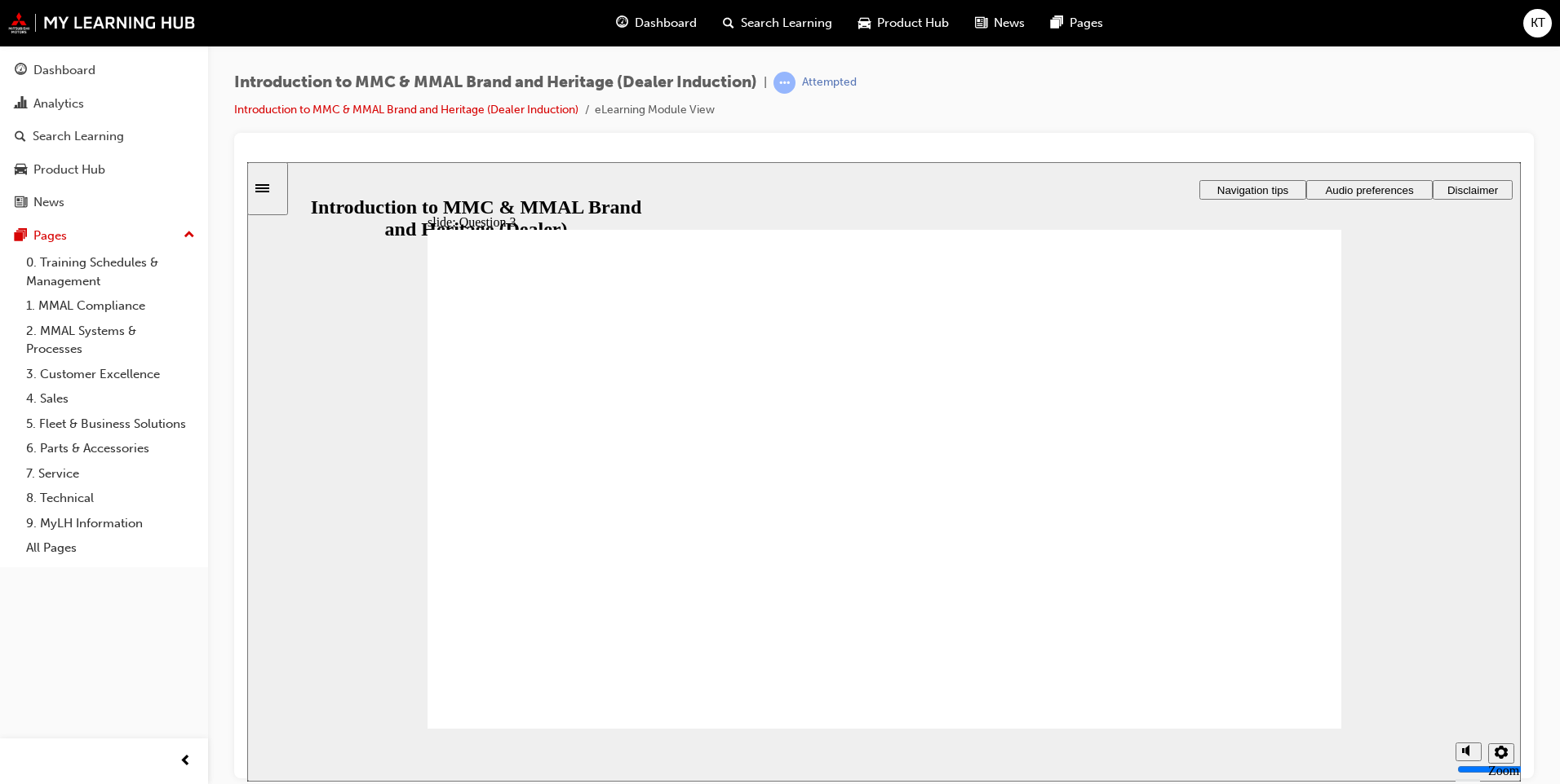
radio input "true"
checkbox input "true"
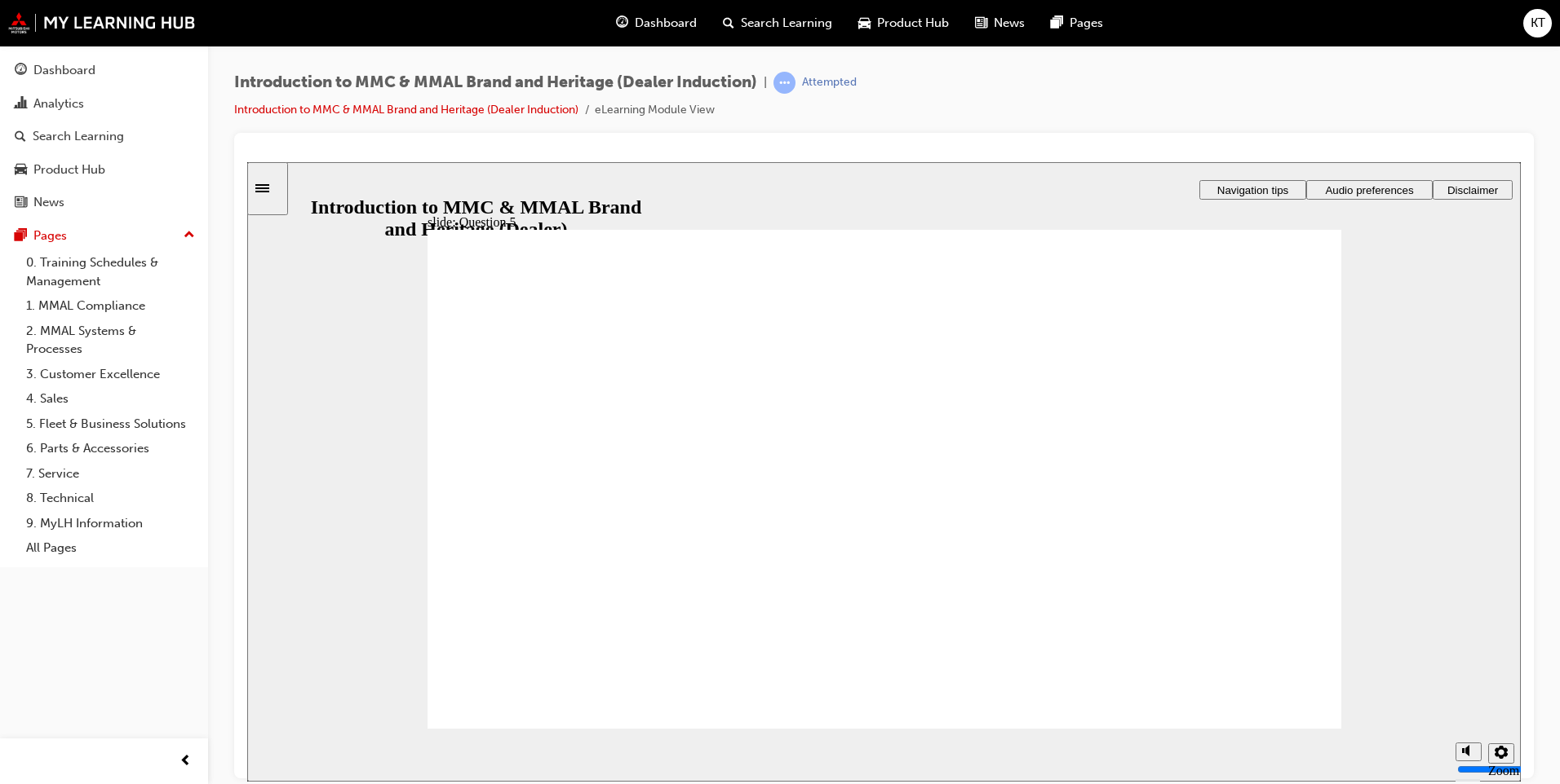
checkbox input "true"
drag, startPoint x: 520, startPoint y: 587, endPoint x: 704, endPoint y: 586, distance: 184.0
checkbox input "true"
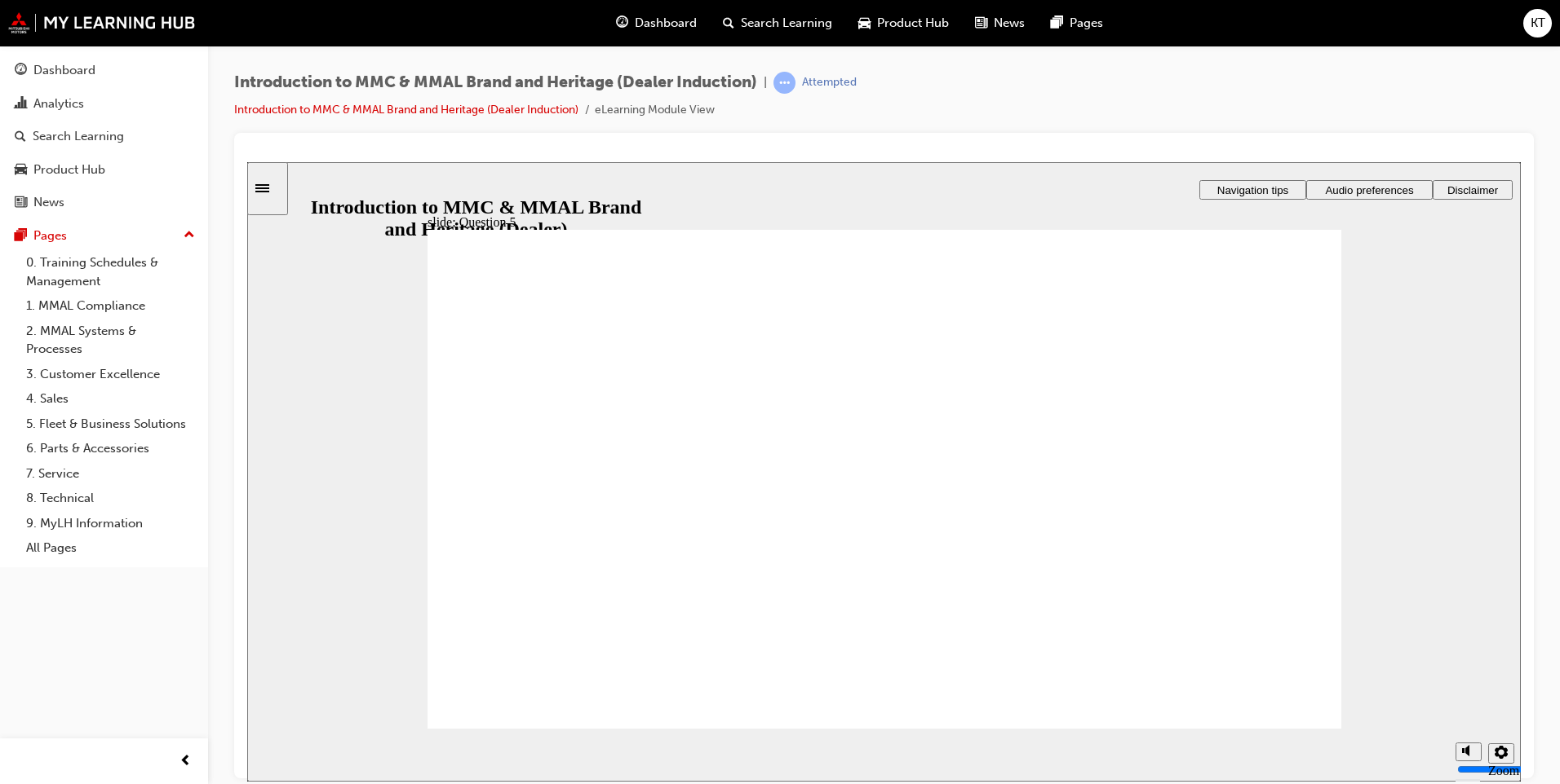
checkbox input "true"
drag, startPoint x: 612, startPoint y: 687, endPoint x: 572, endPoint y: 685, distance: 40.0
radio input "true"
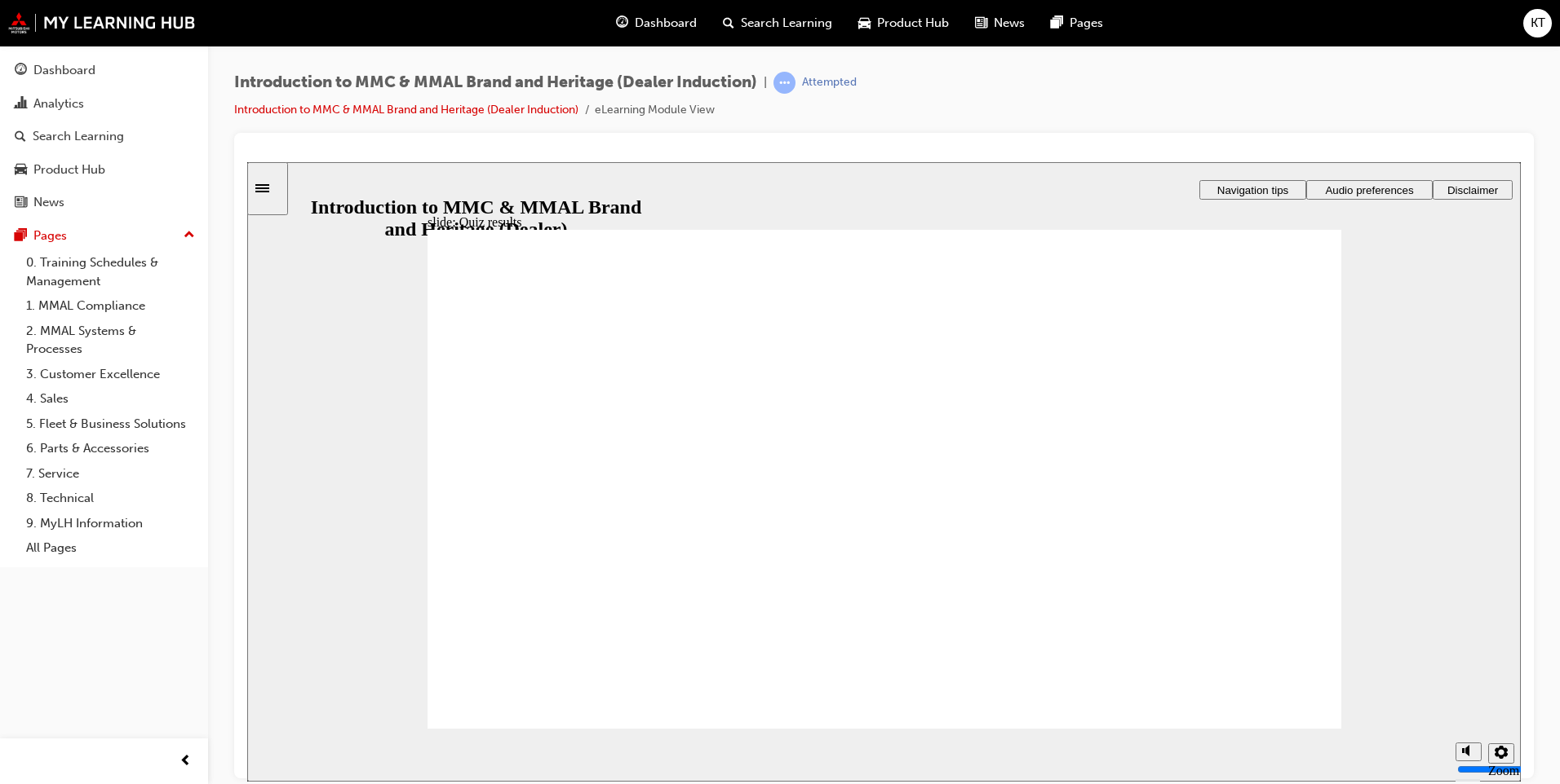
radio input "true"
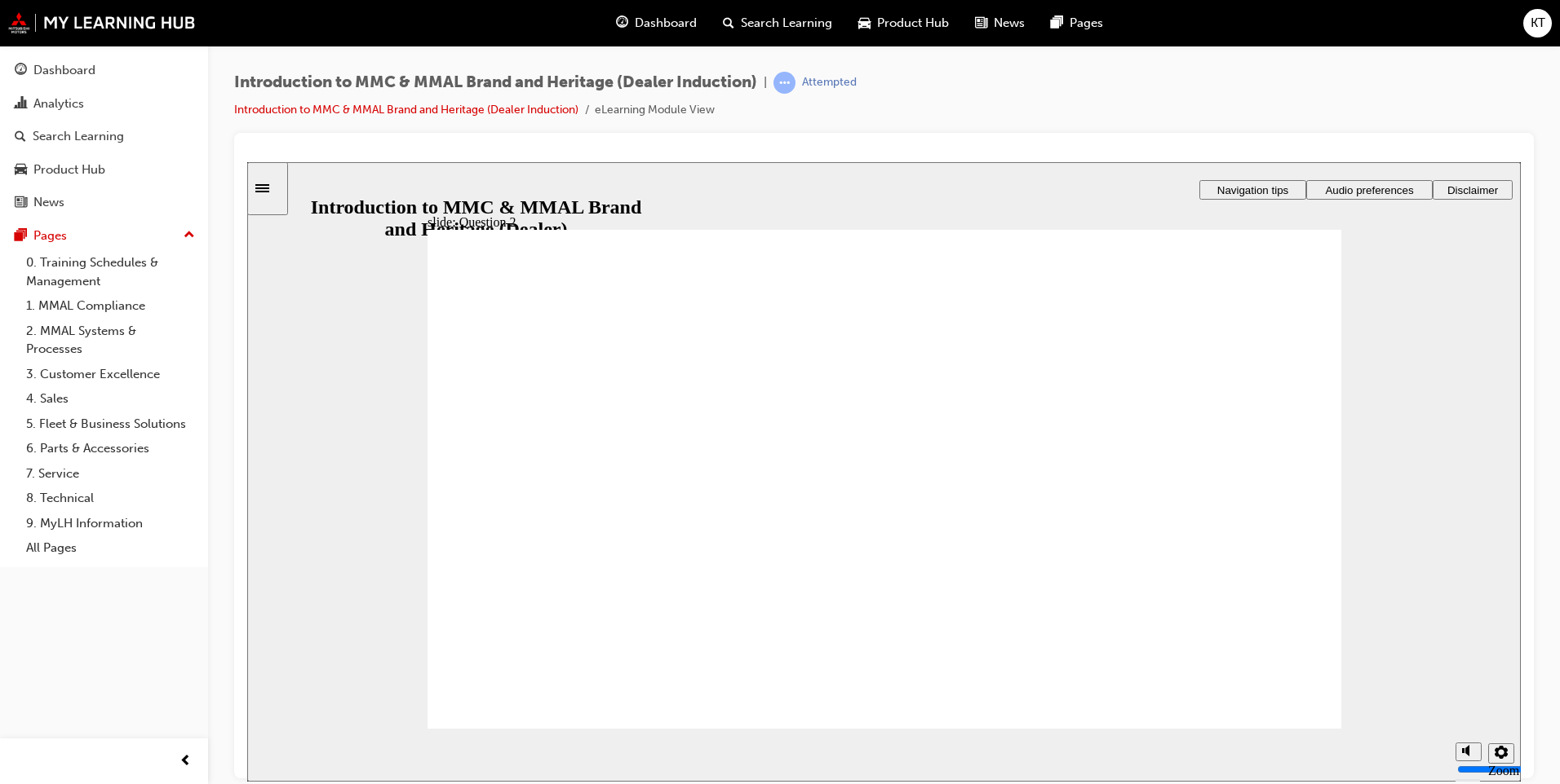
radio input "true"
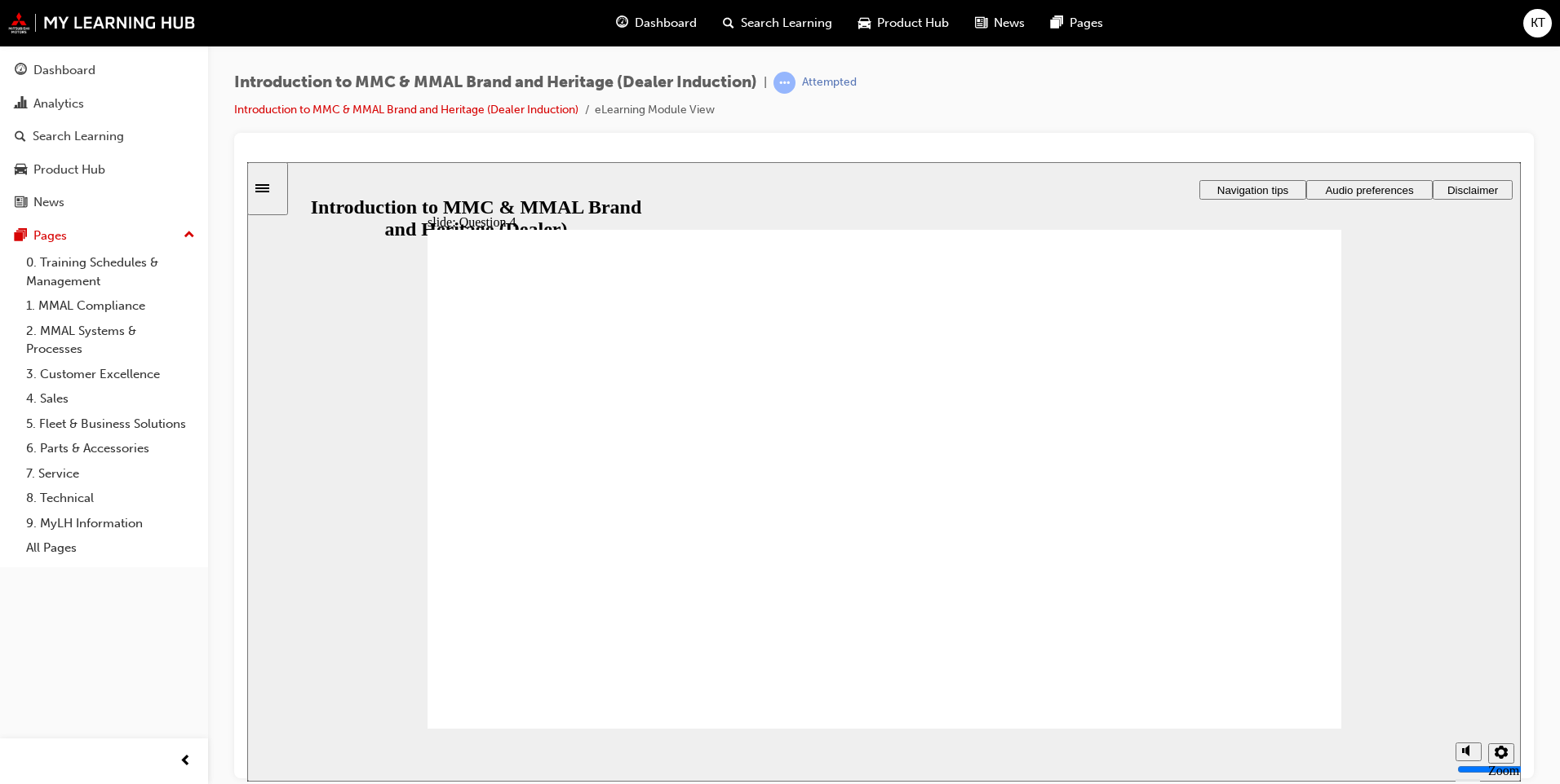
radio input "true"
checkbox input "true"
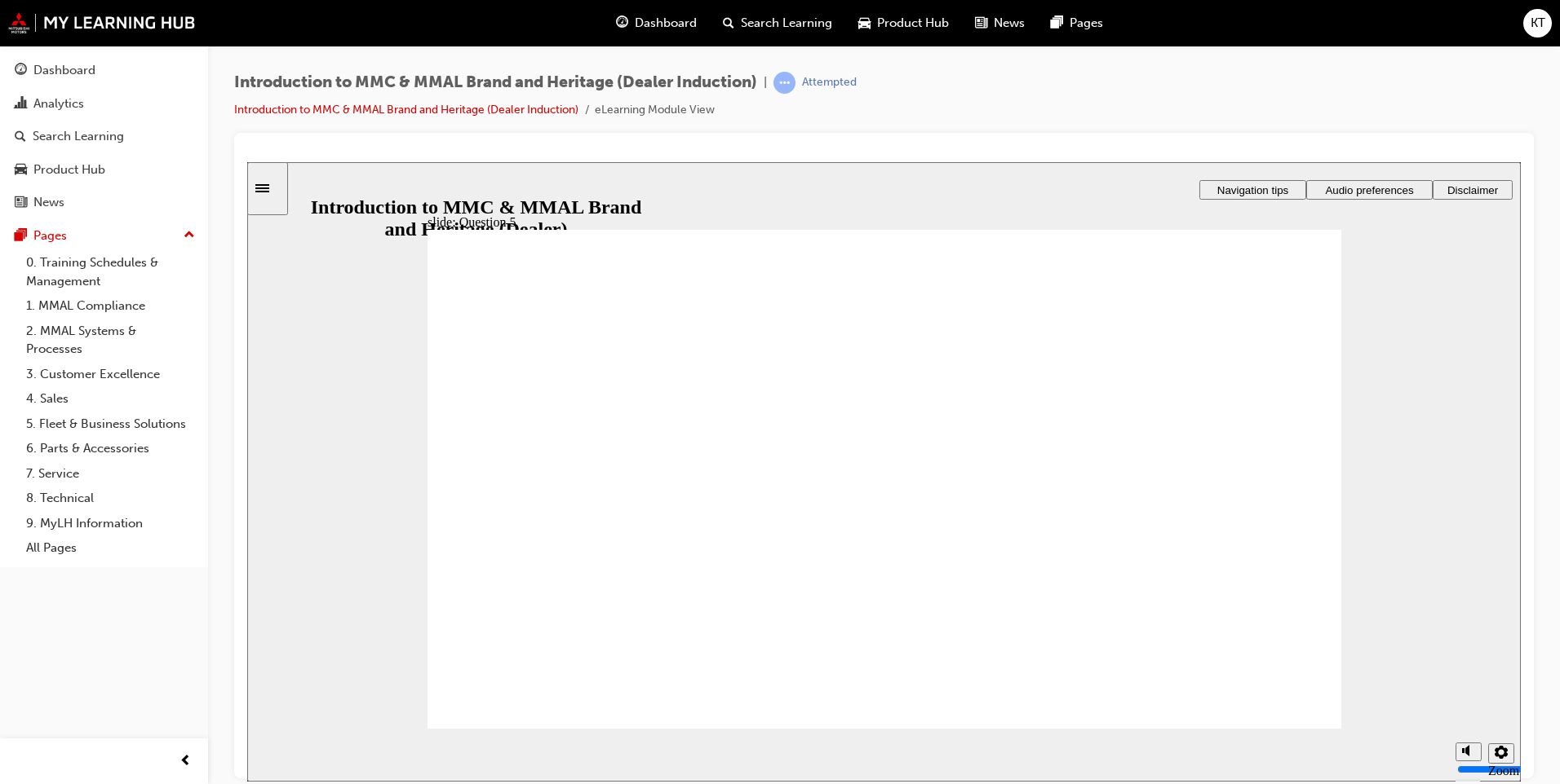
checkbox input "true"
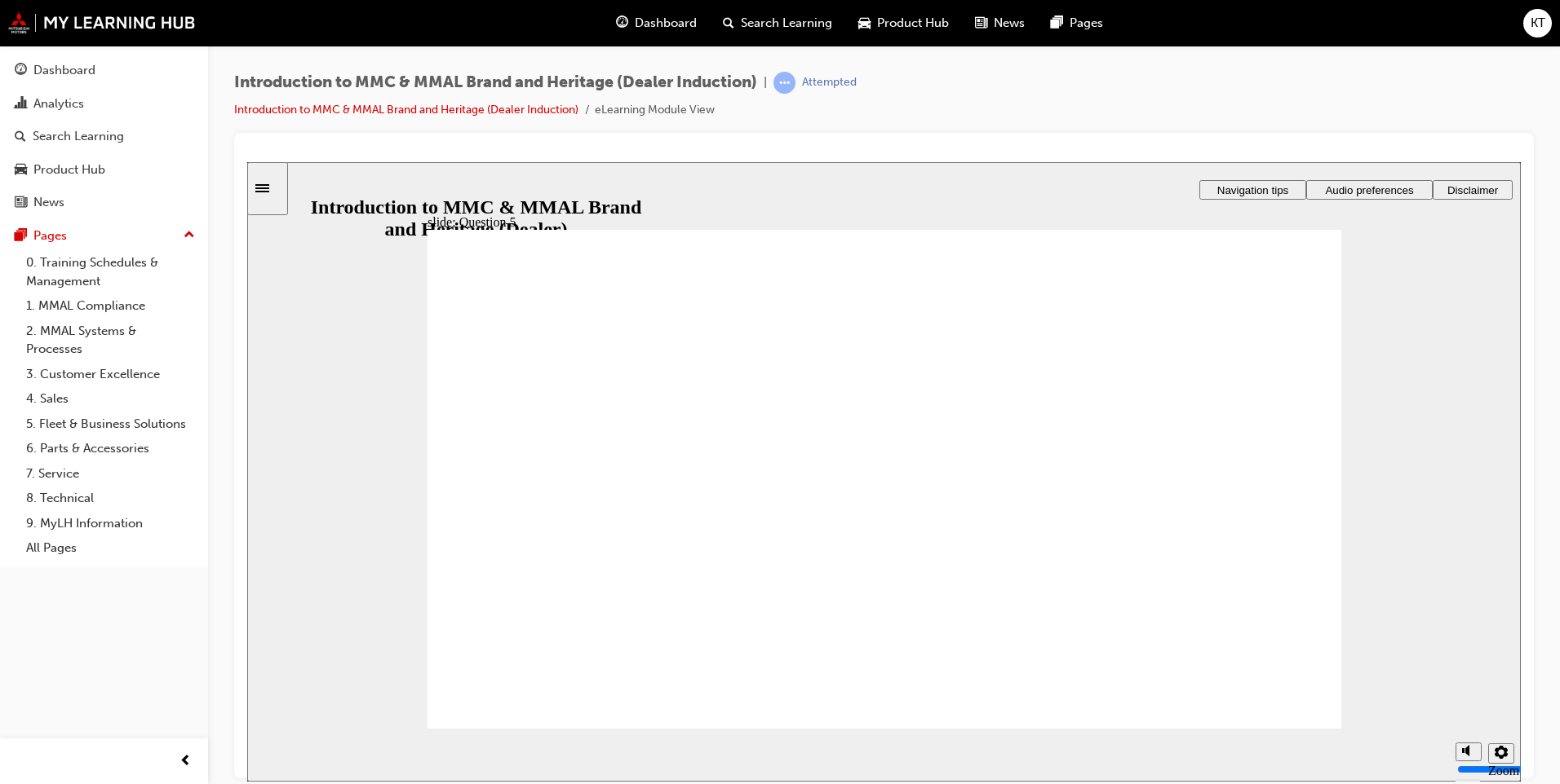
checkbox input "true"
radio input "true"
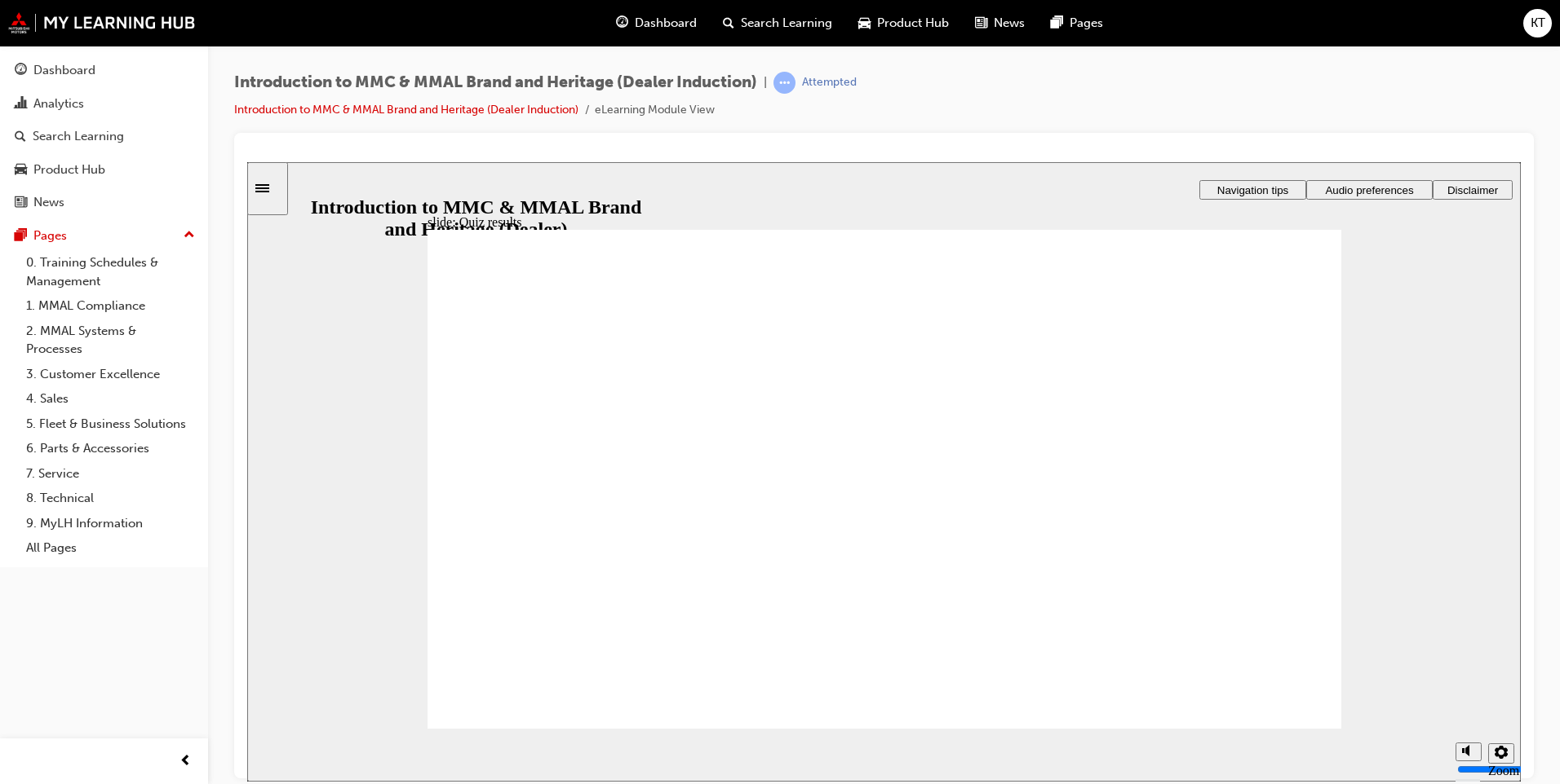
checkbox input "false"
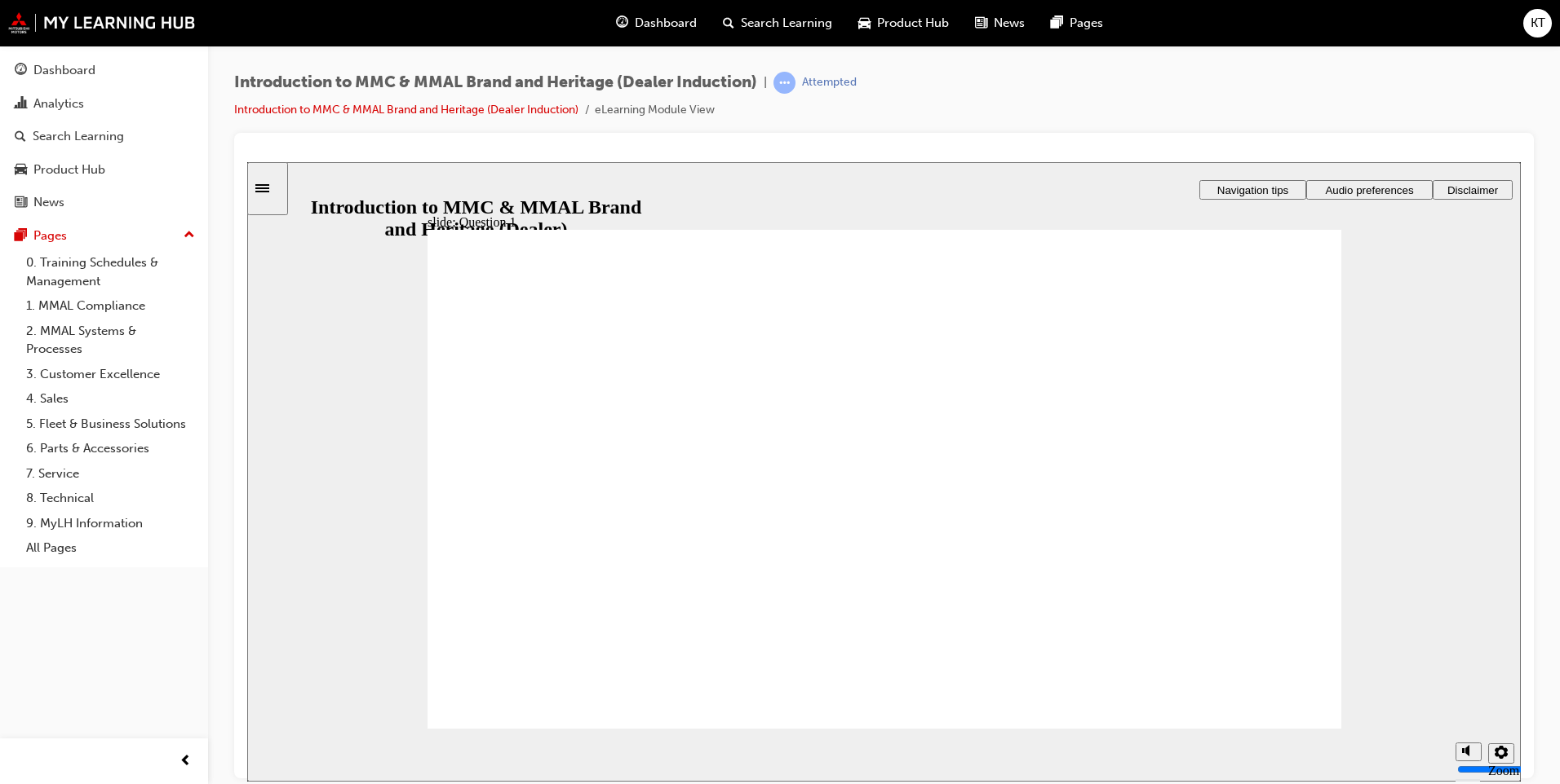
radio input "true"
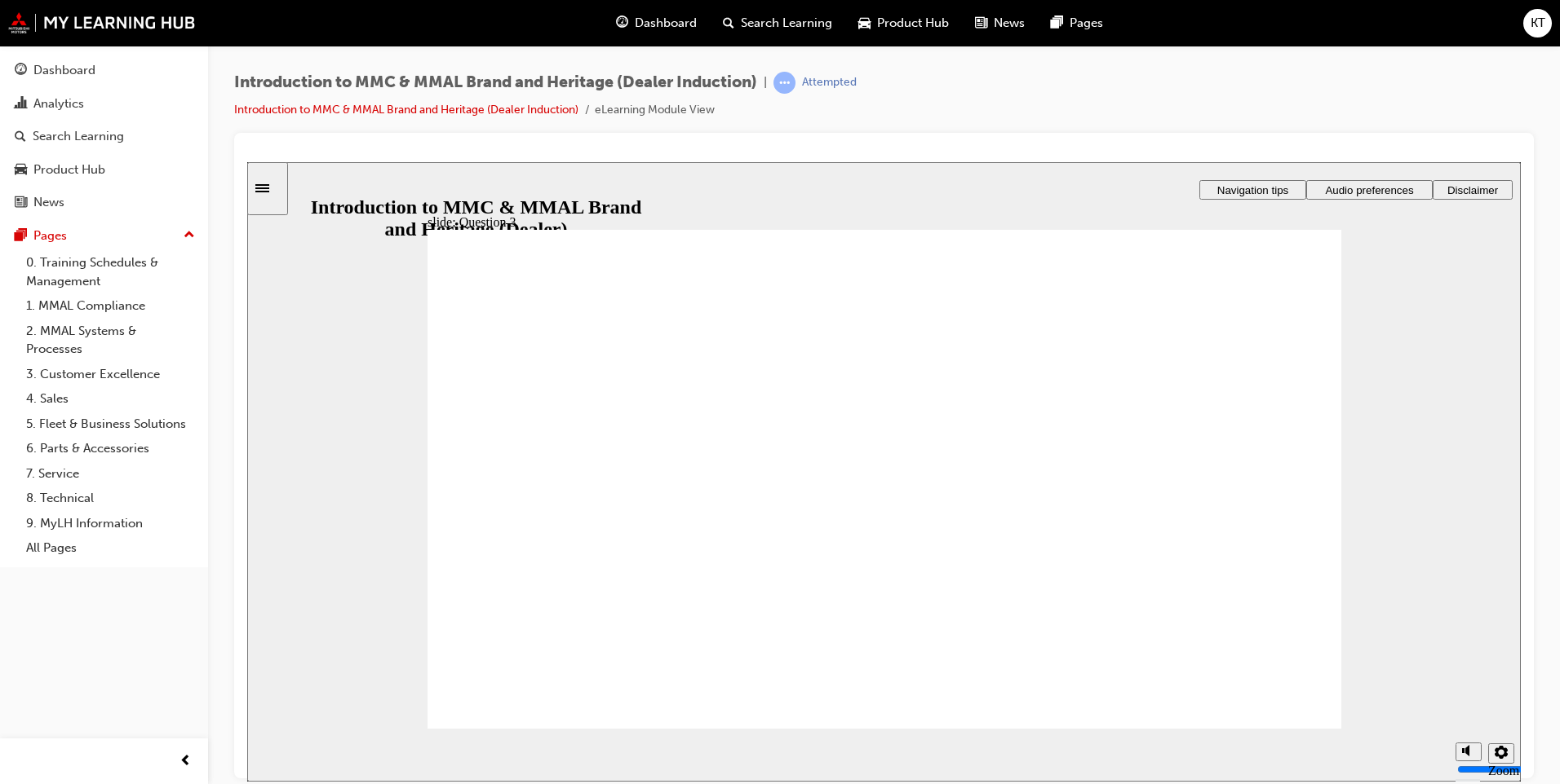
radio input "true"
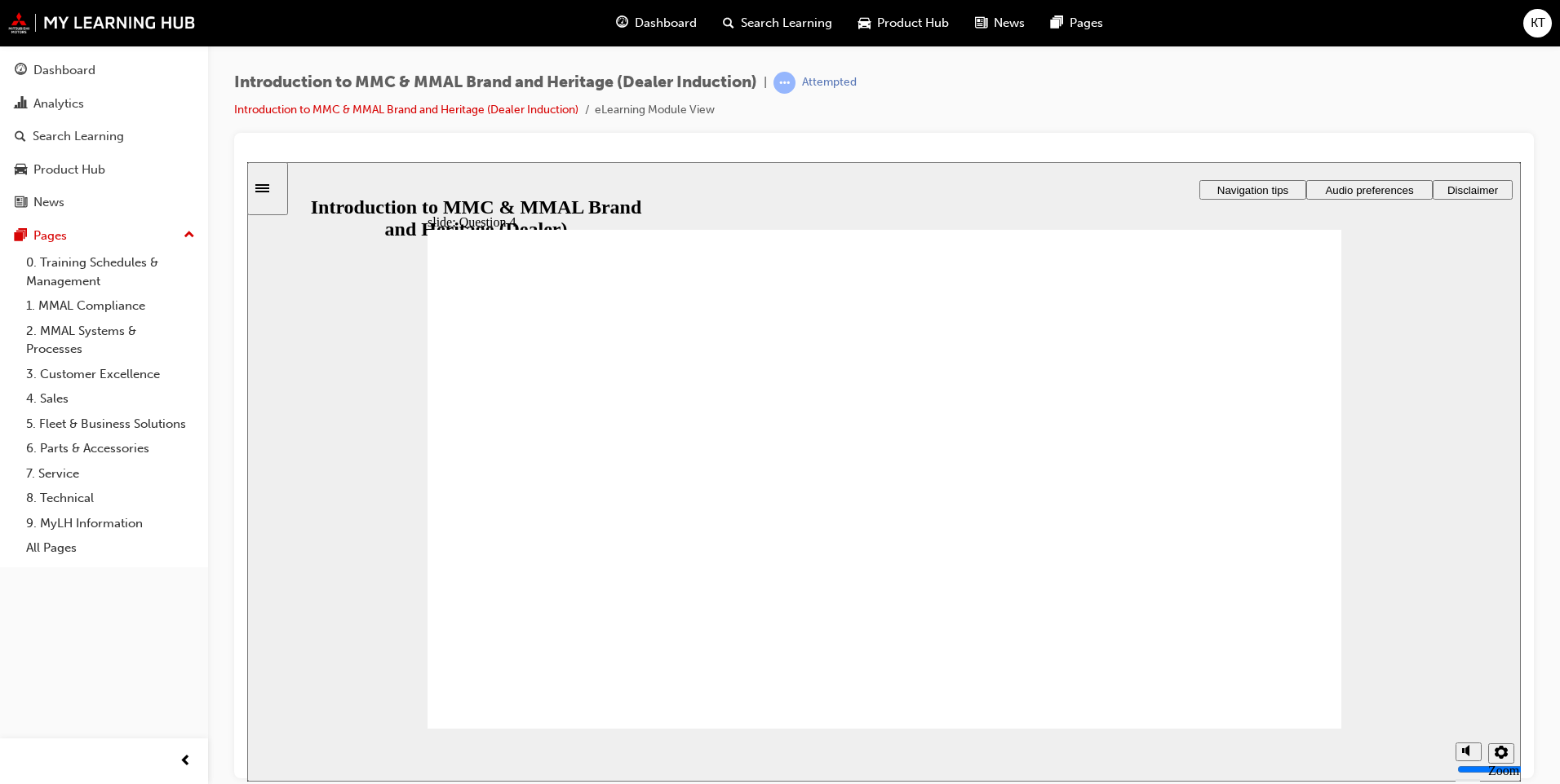
checkbox input "true"
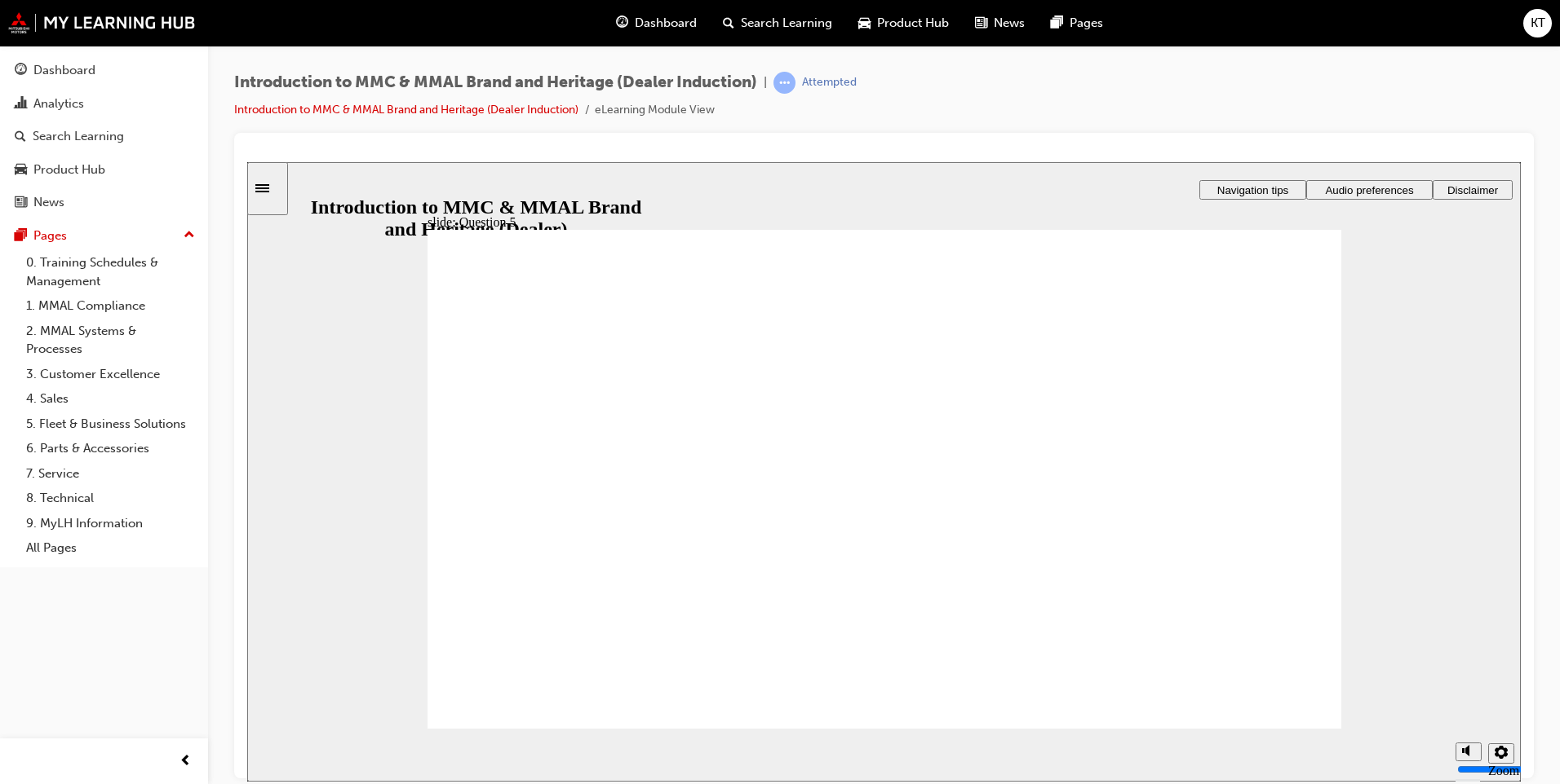
checkbox input "true"
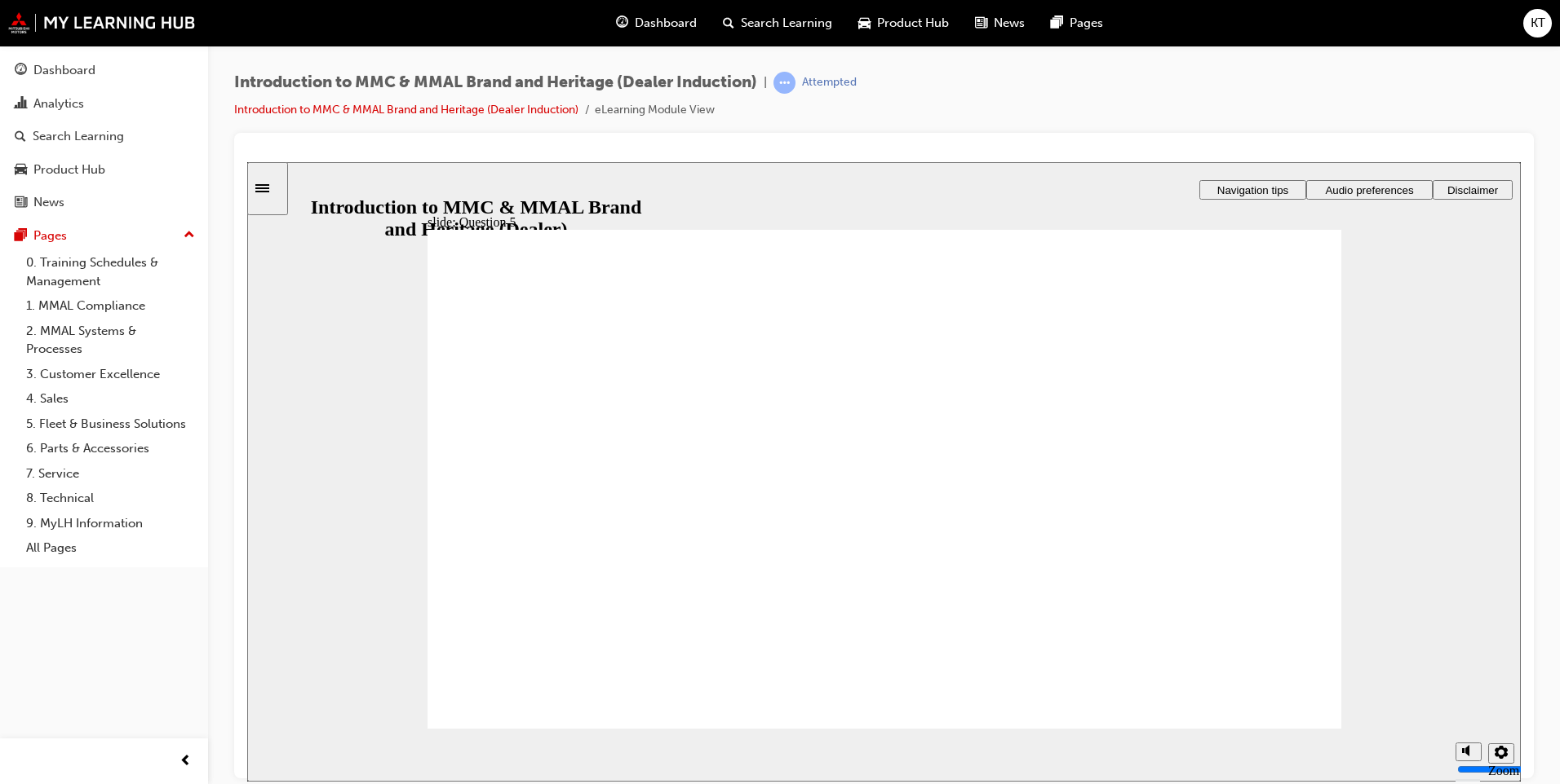
radio input "true"
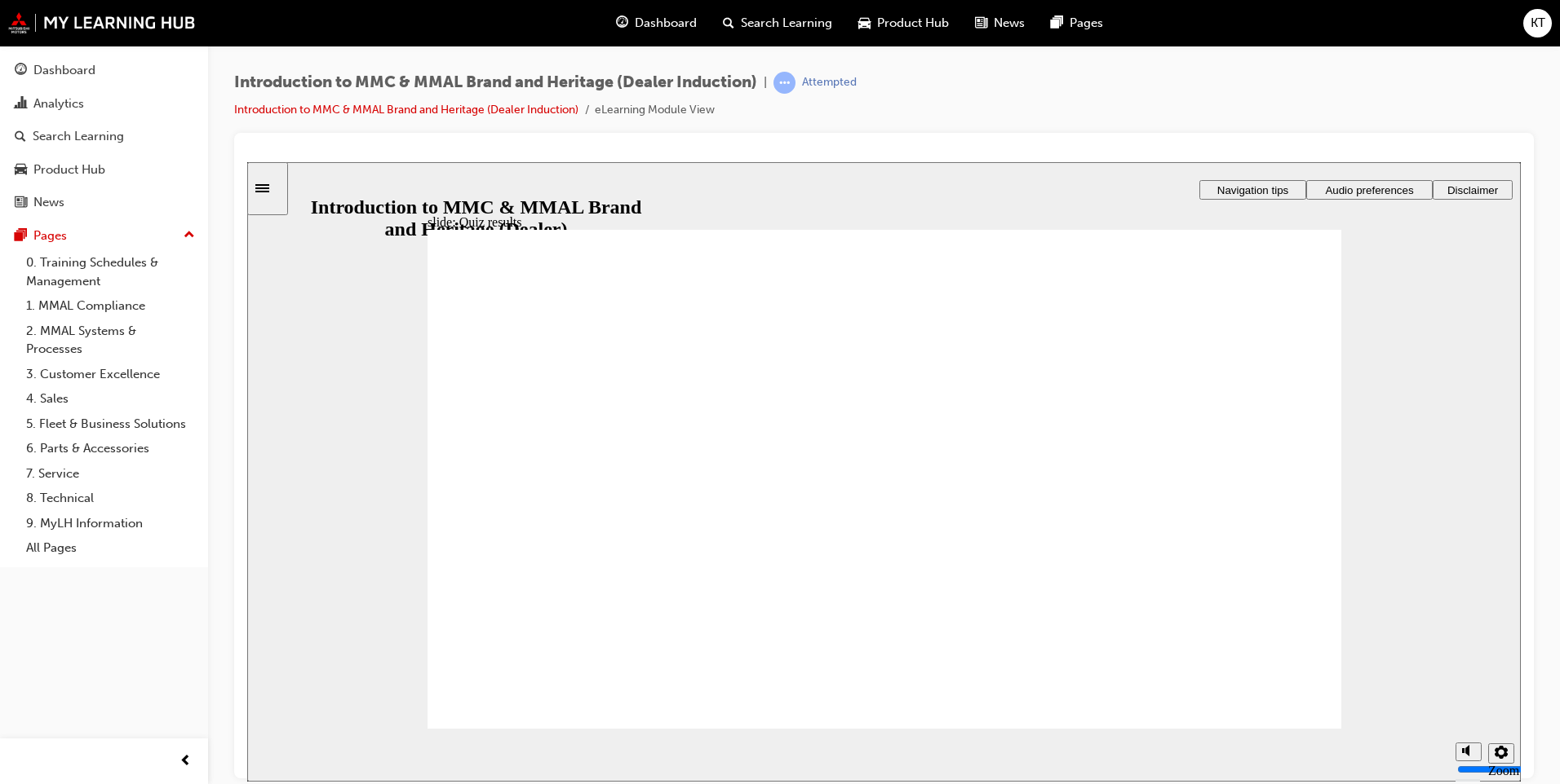
checkbox input "false"
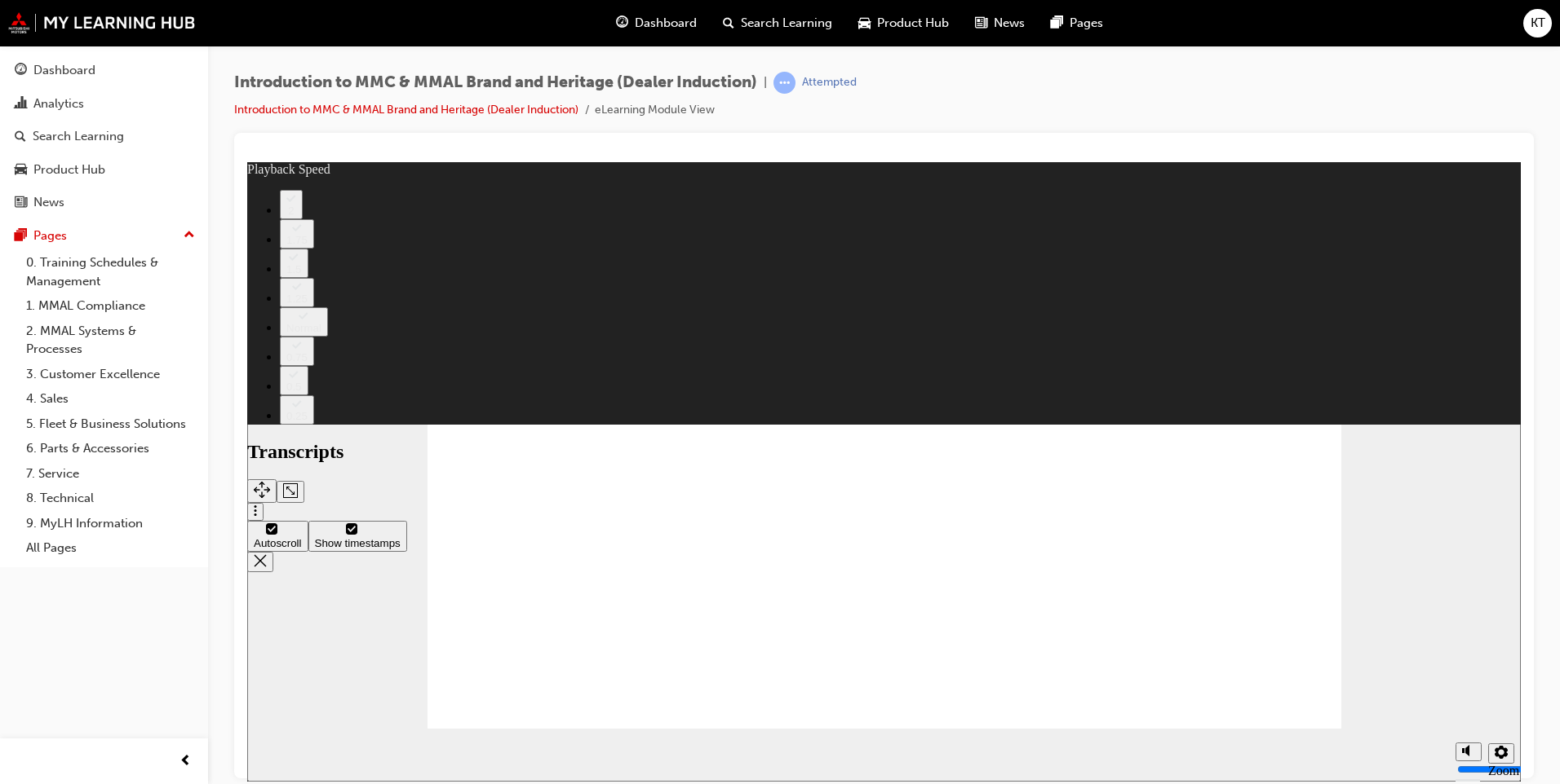
type input "0"
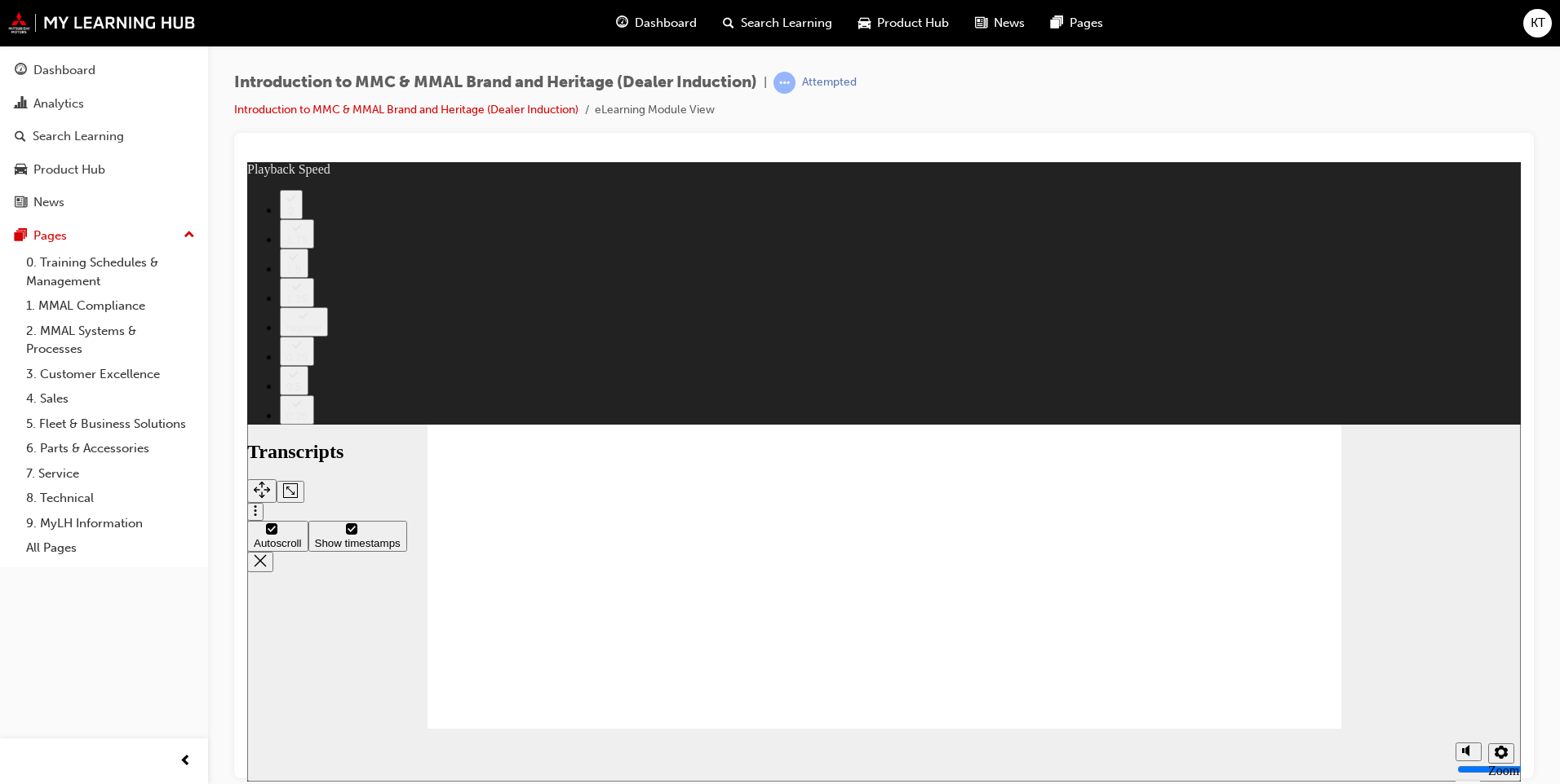
type input "0"
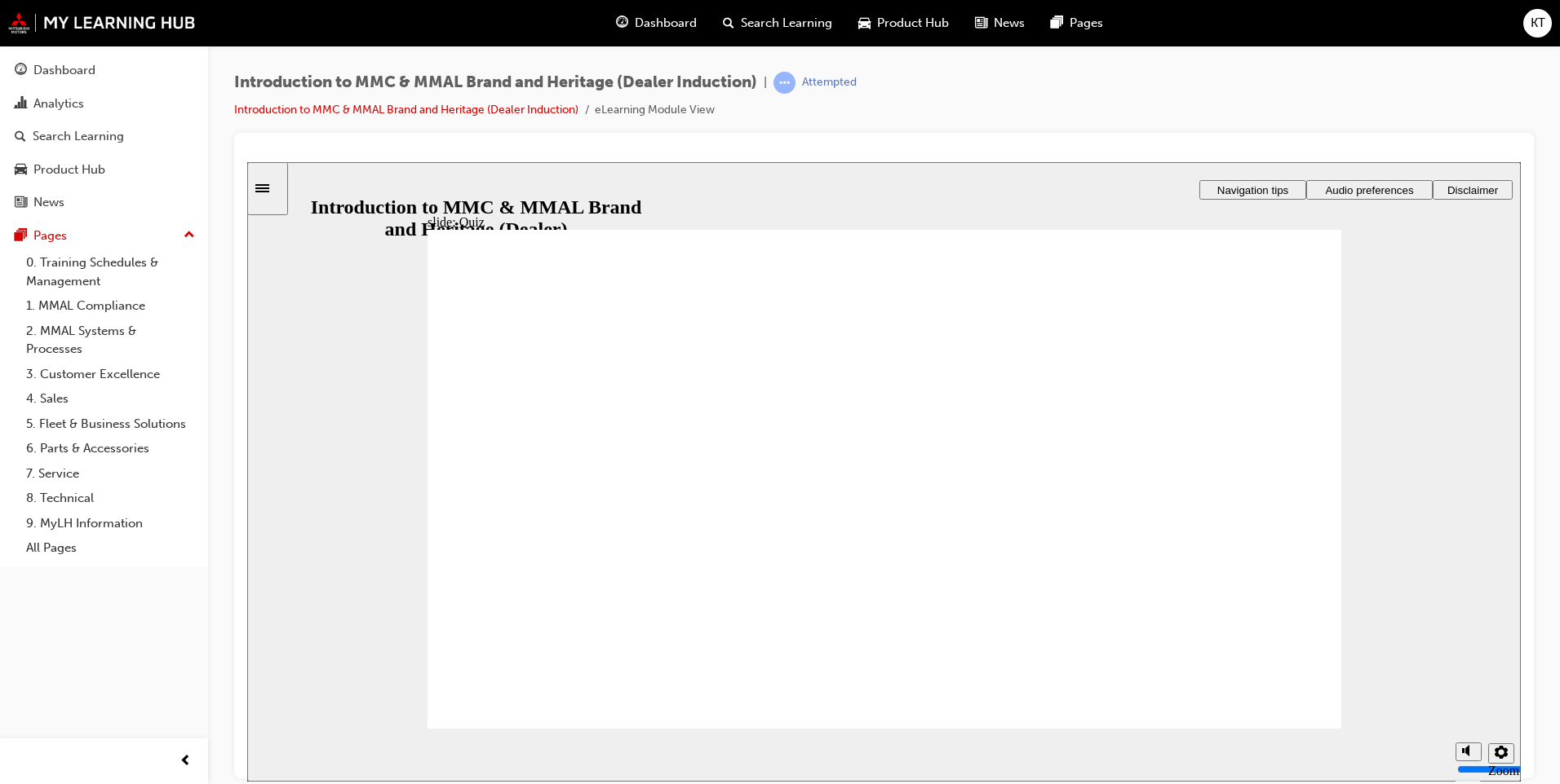
radio input "true"
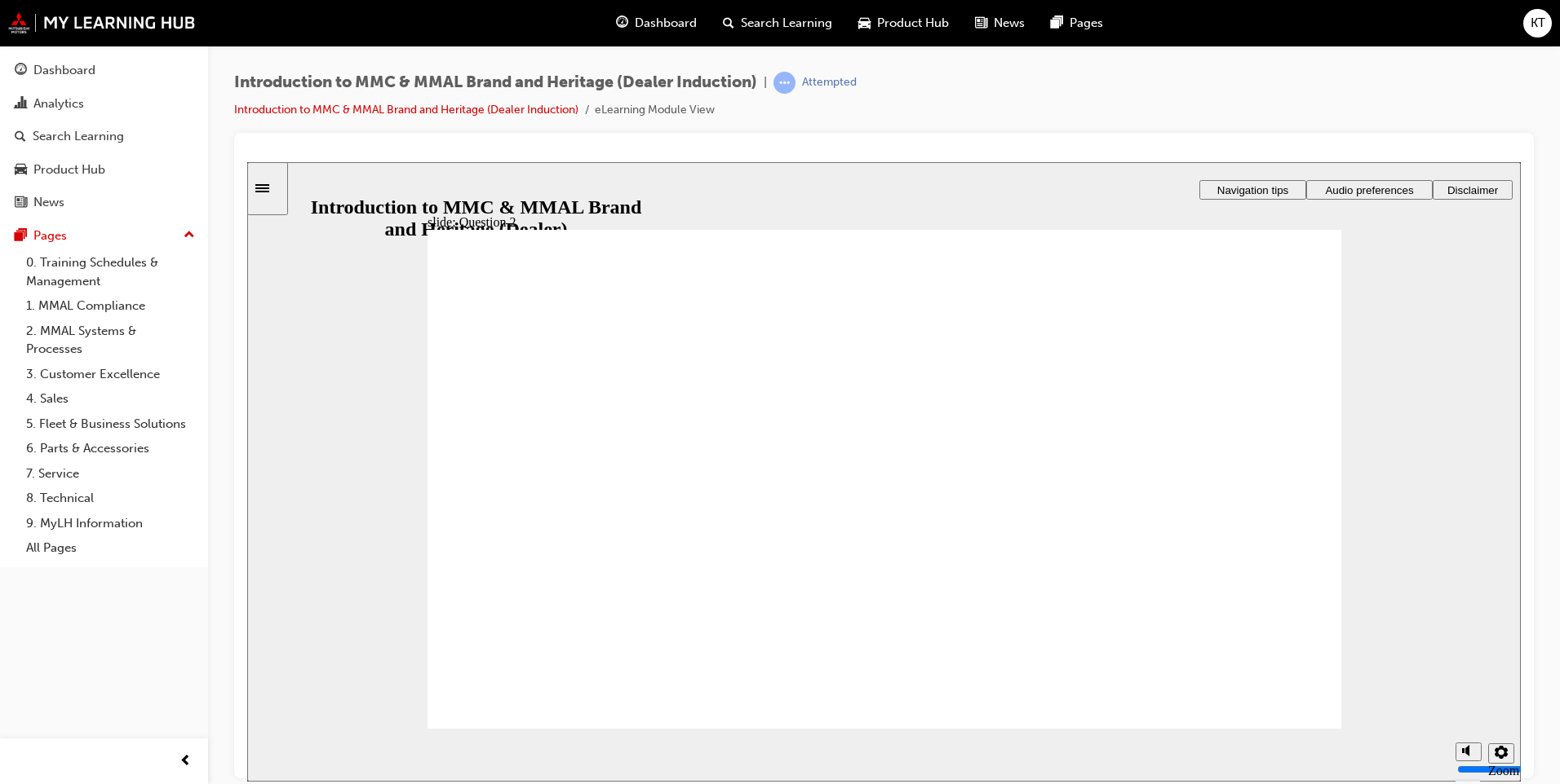
radio input "true"
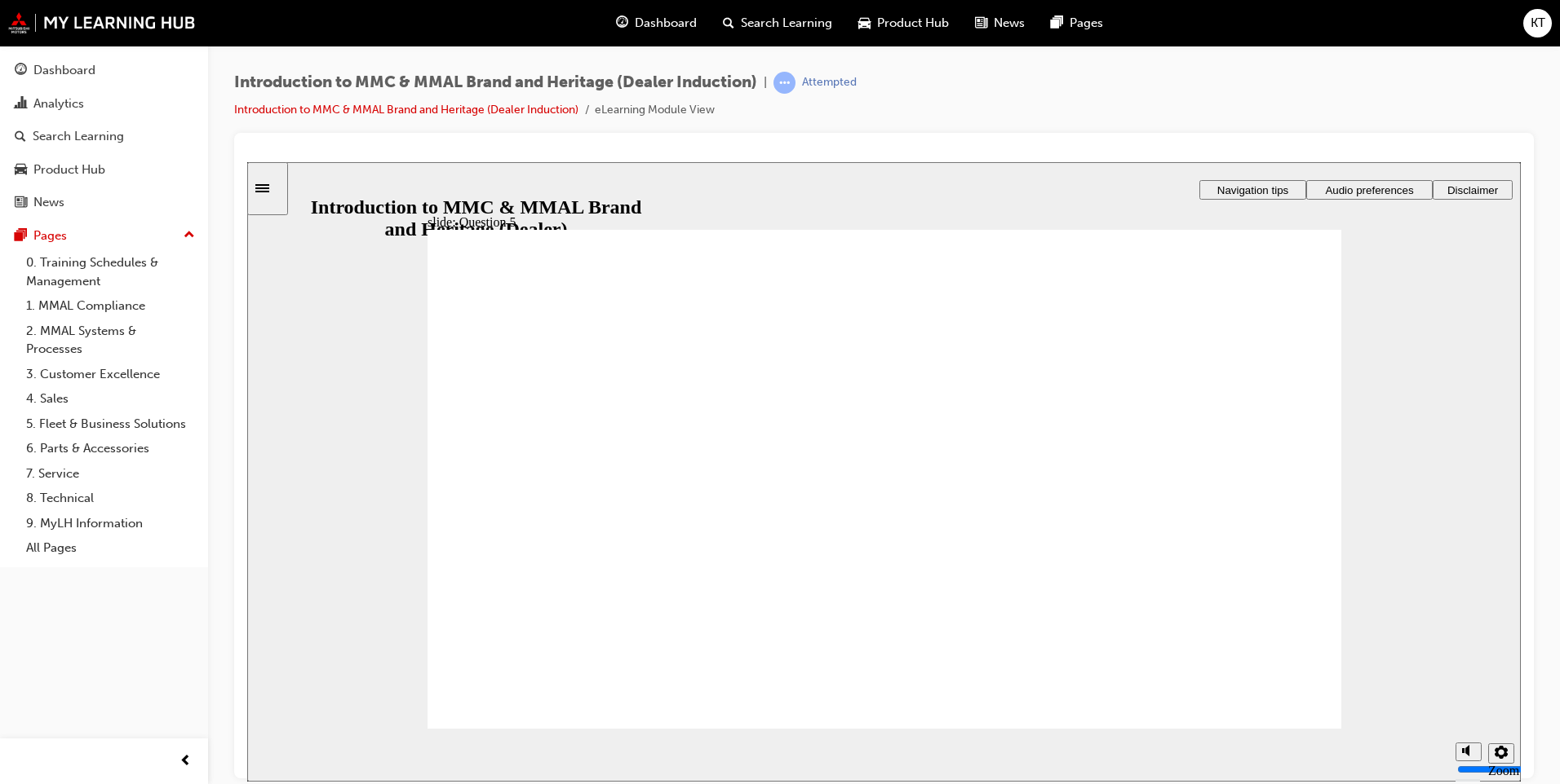
checkbox input "true"
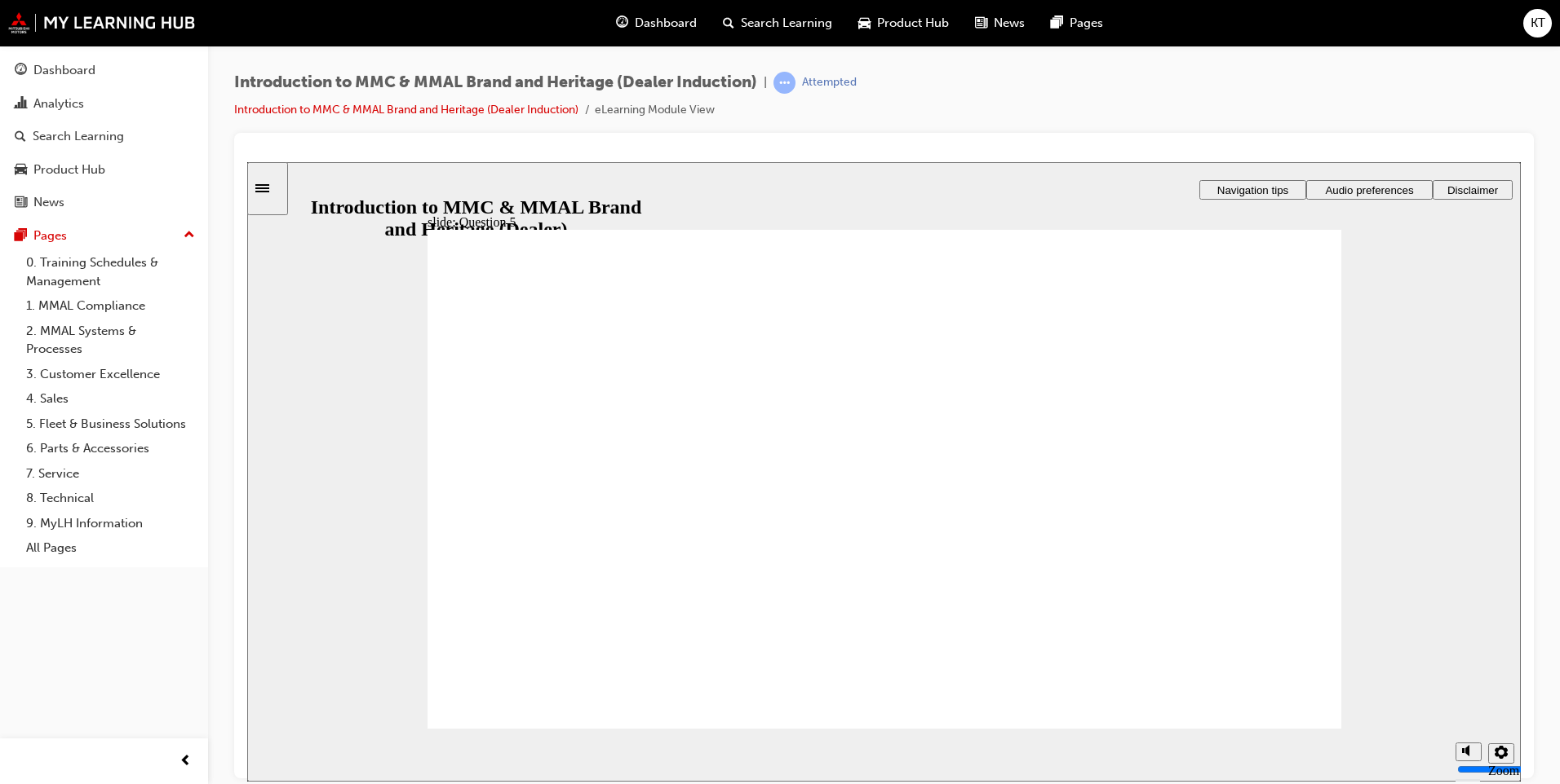
drag, startPoint x: 535, startPoint y: 623, endPoint x: 591, endPoint y: 502, distance: 133.3
checkbox input "true"
radio input "true"
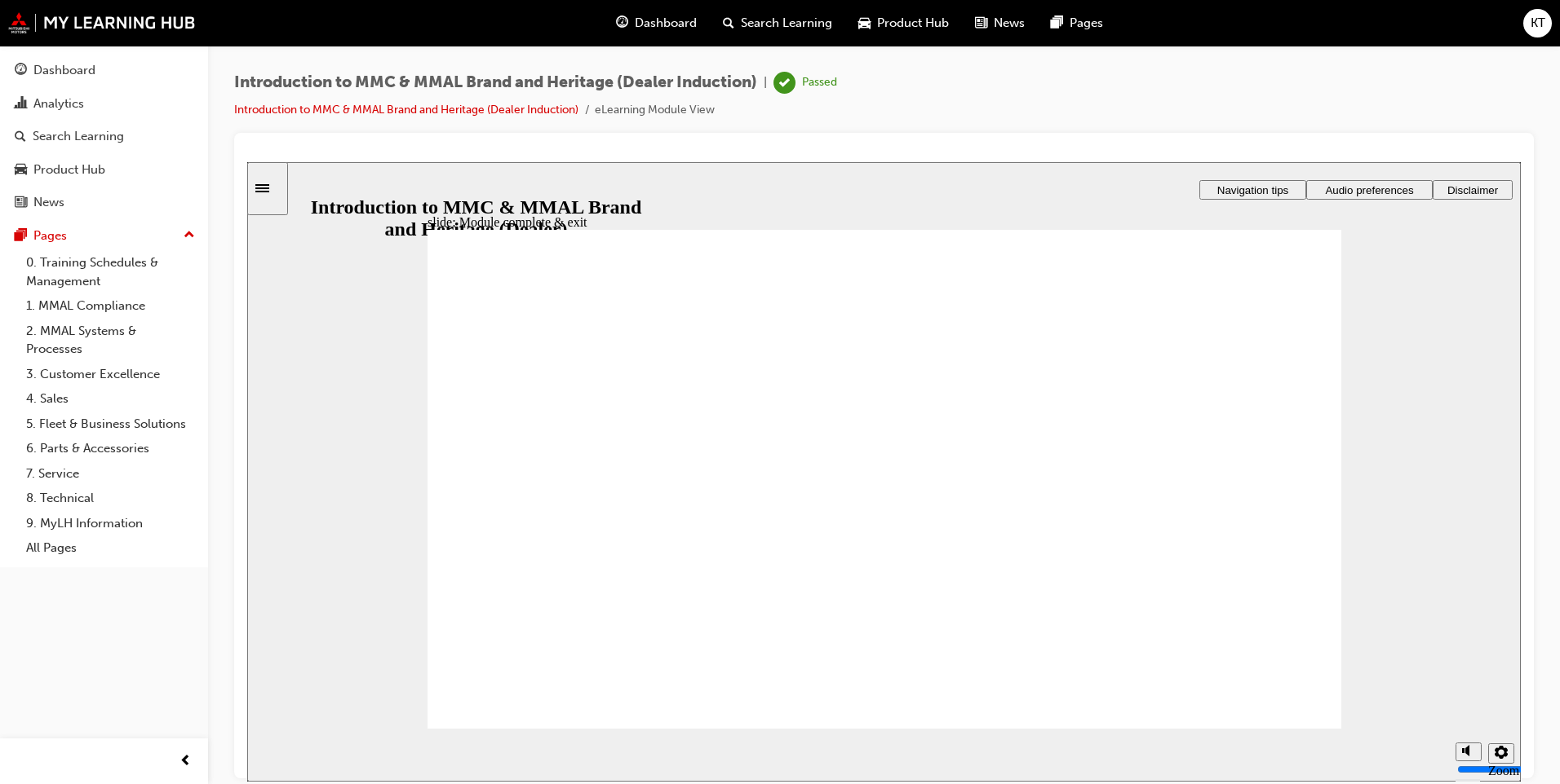
click at [436, 113] on link "Introduction to MMC & MMAL Brand and Heritage (Dealer Induction)" at bounding box center [406, 110] width 344 height 14
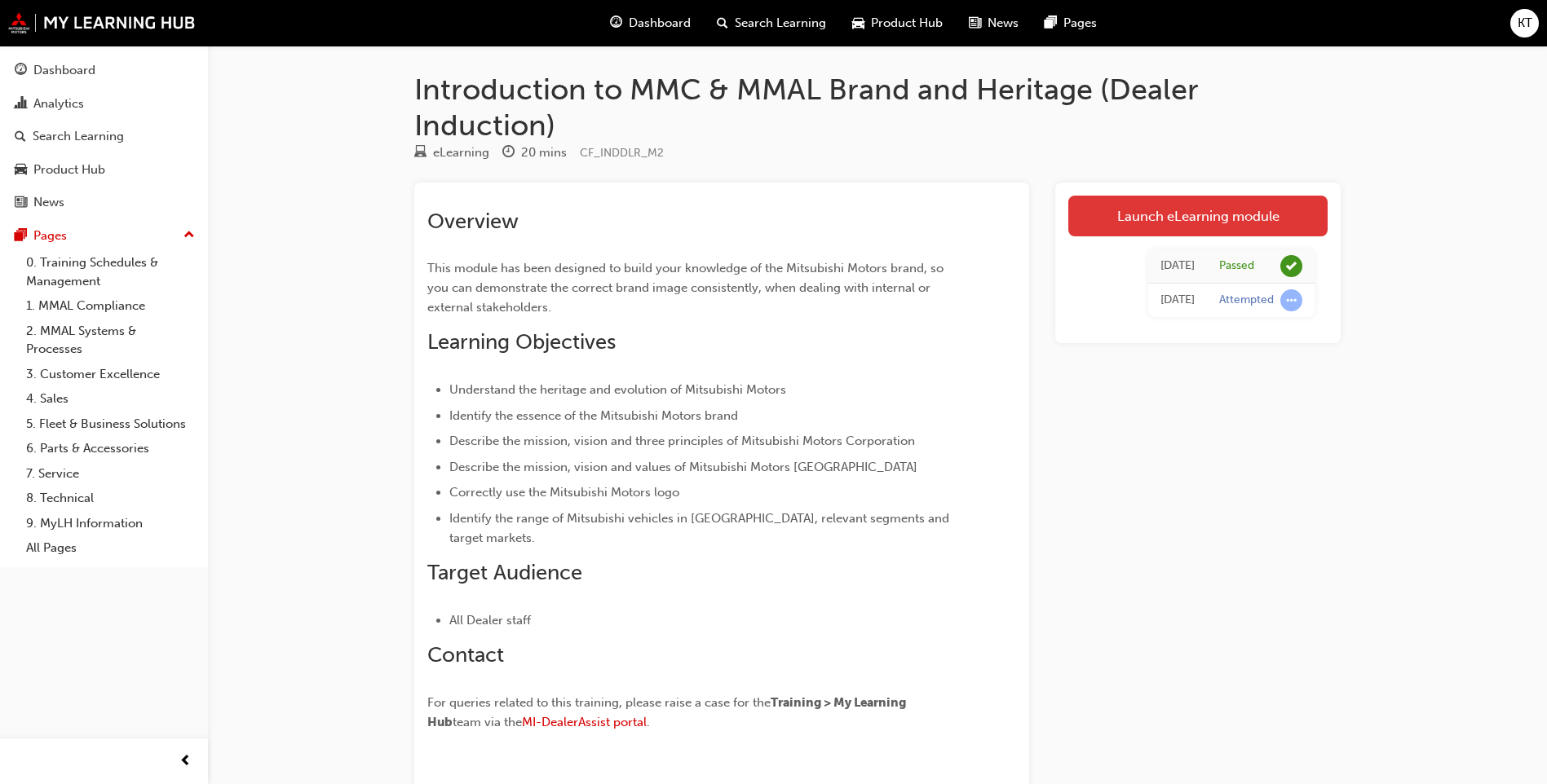
click at [1223, 225] on link "Launch eLearning module" at bounding box center [1198, 216] width 260 height 41
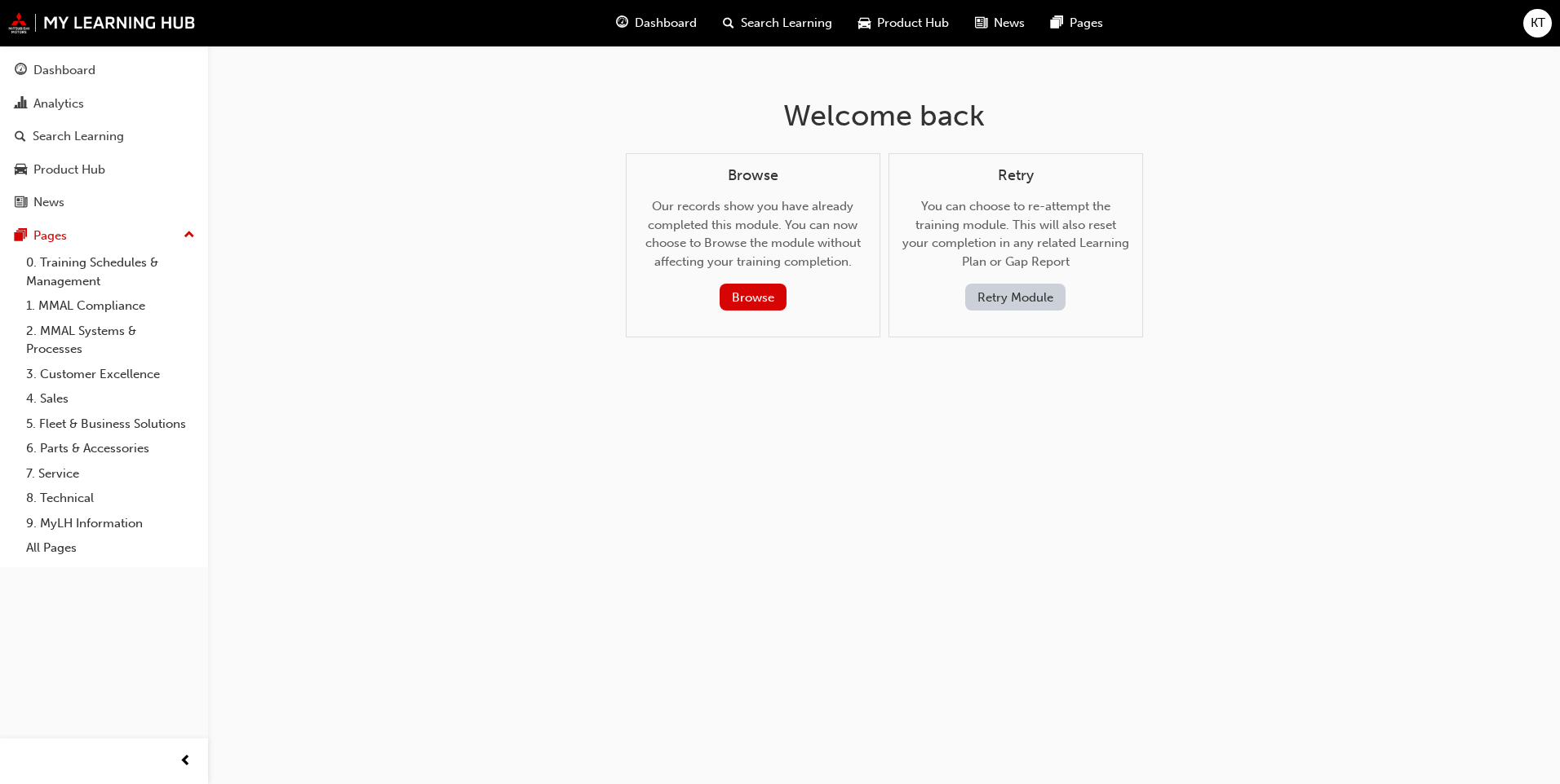
click at [880, 19] on span "Product Hub" at bounding box center [912, 23] width 72 height 19
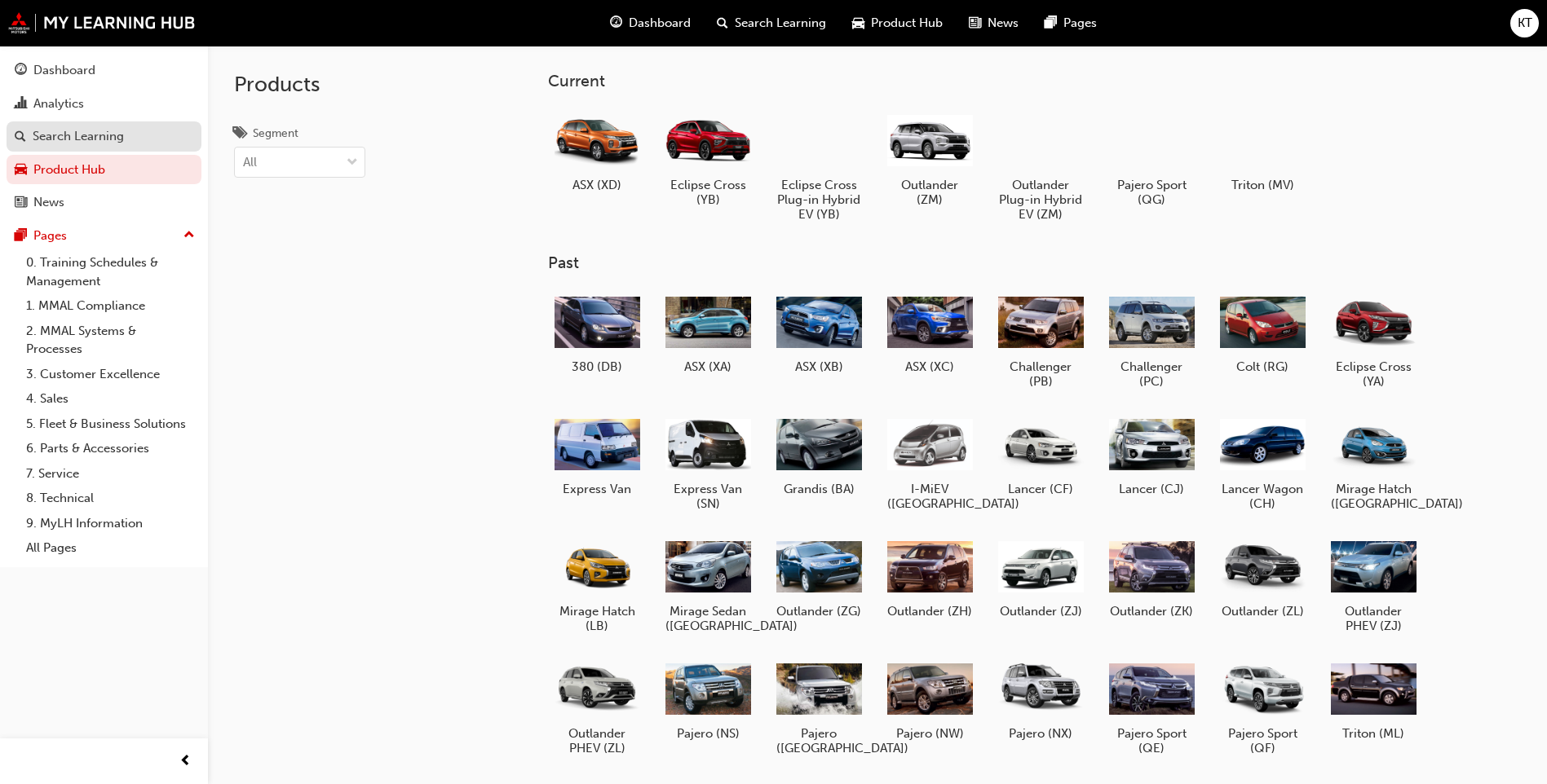
click at [116, 134] on div "Search Learning" at bounding box center [78, 136] width 91 height 19
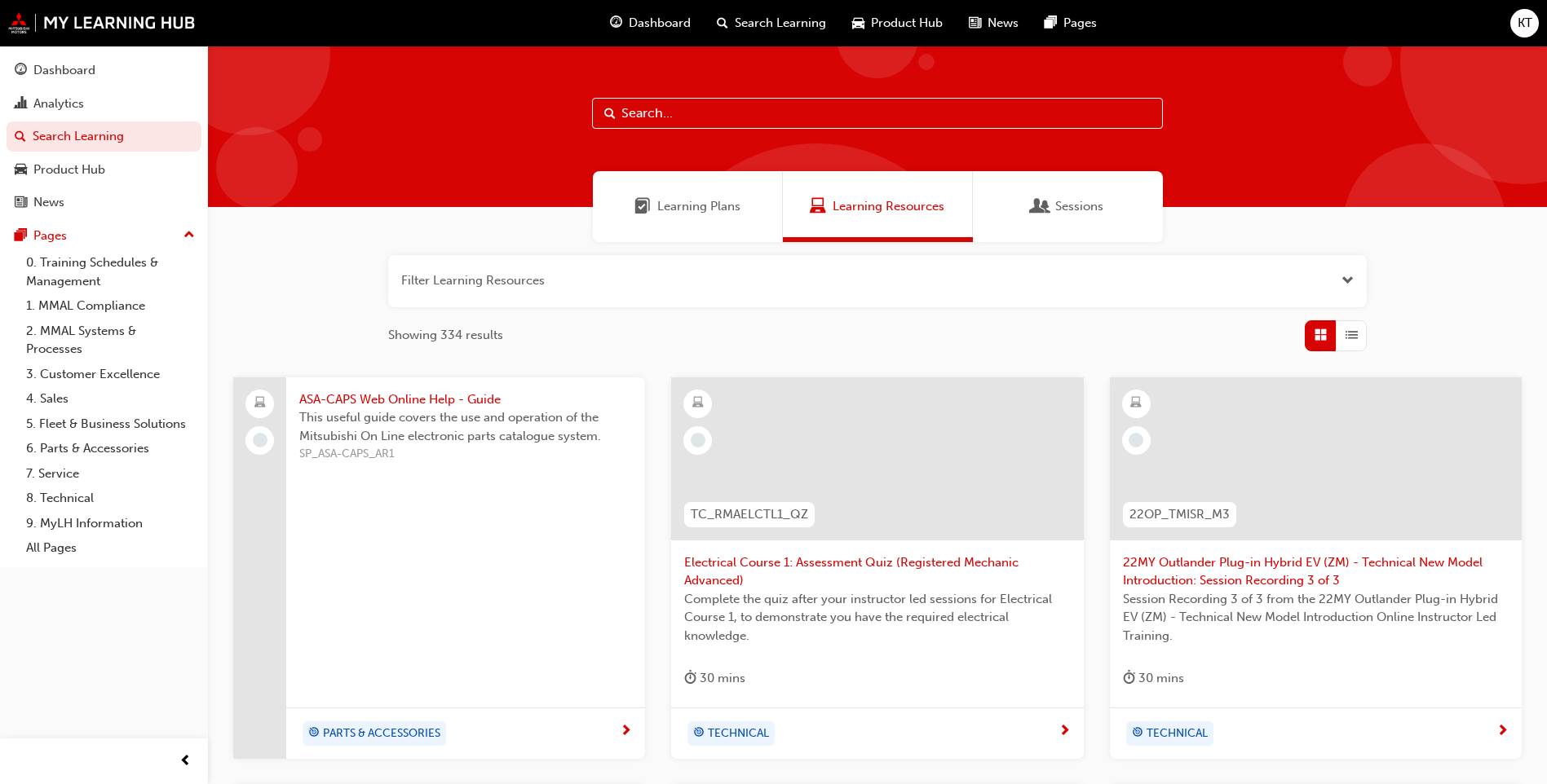
click at [733, 23] on div "Search Learning" at bounding box center [771, 23] width 135 height 33
click at [706, 221] on div "Learning Plans" at bounding box center [688, 206] width 190 height 71
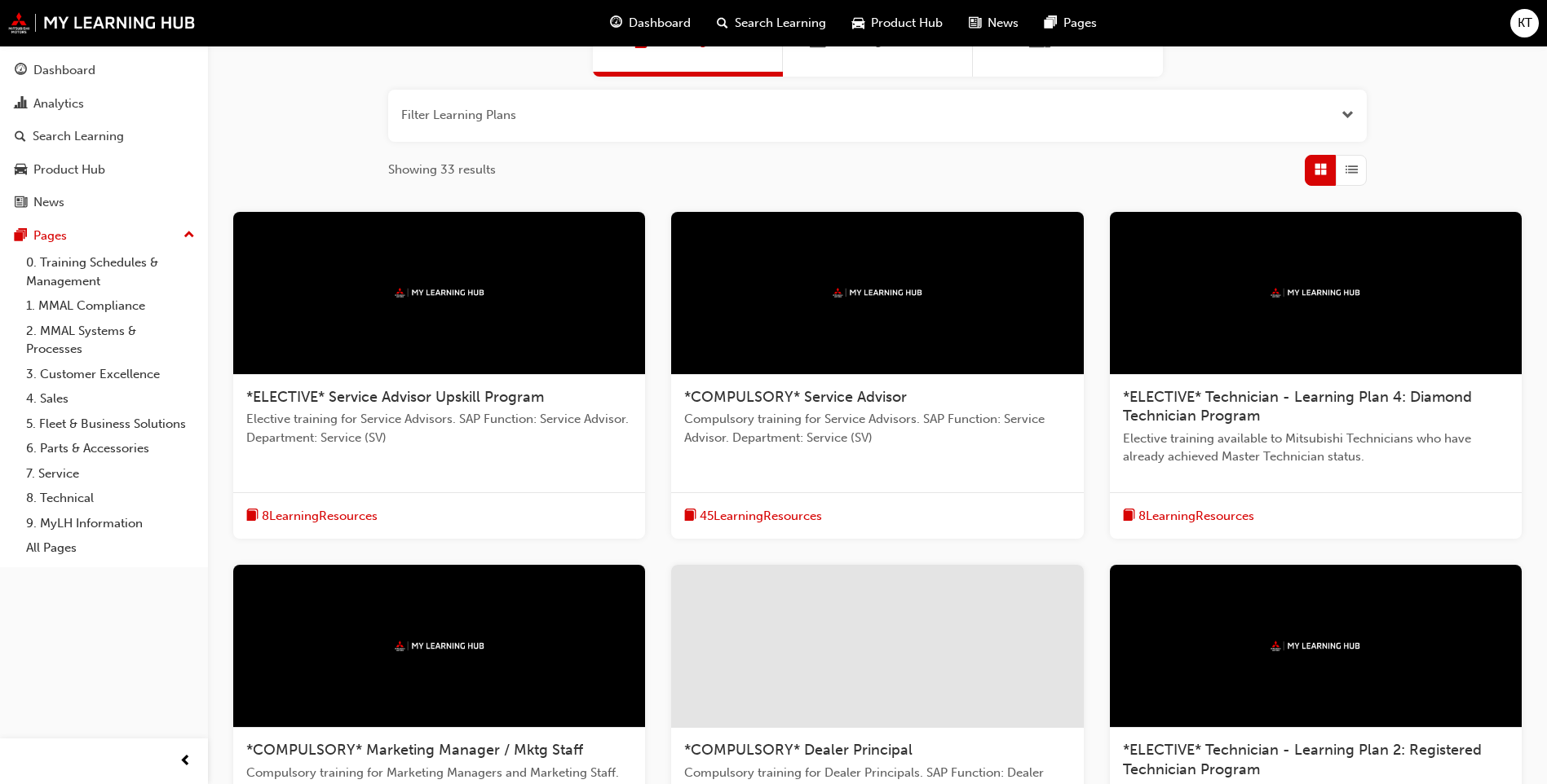
scroll to position [163, 0]
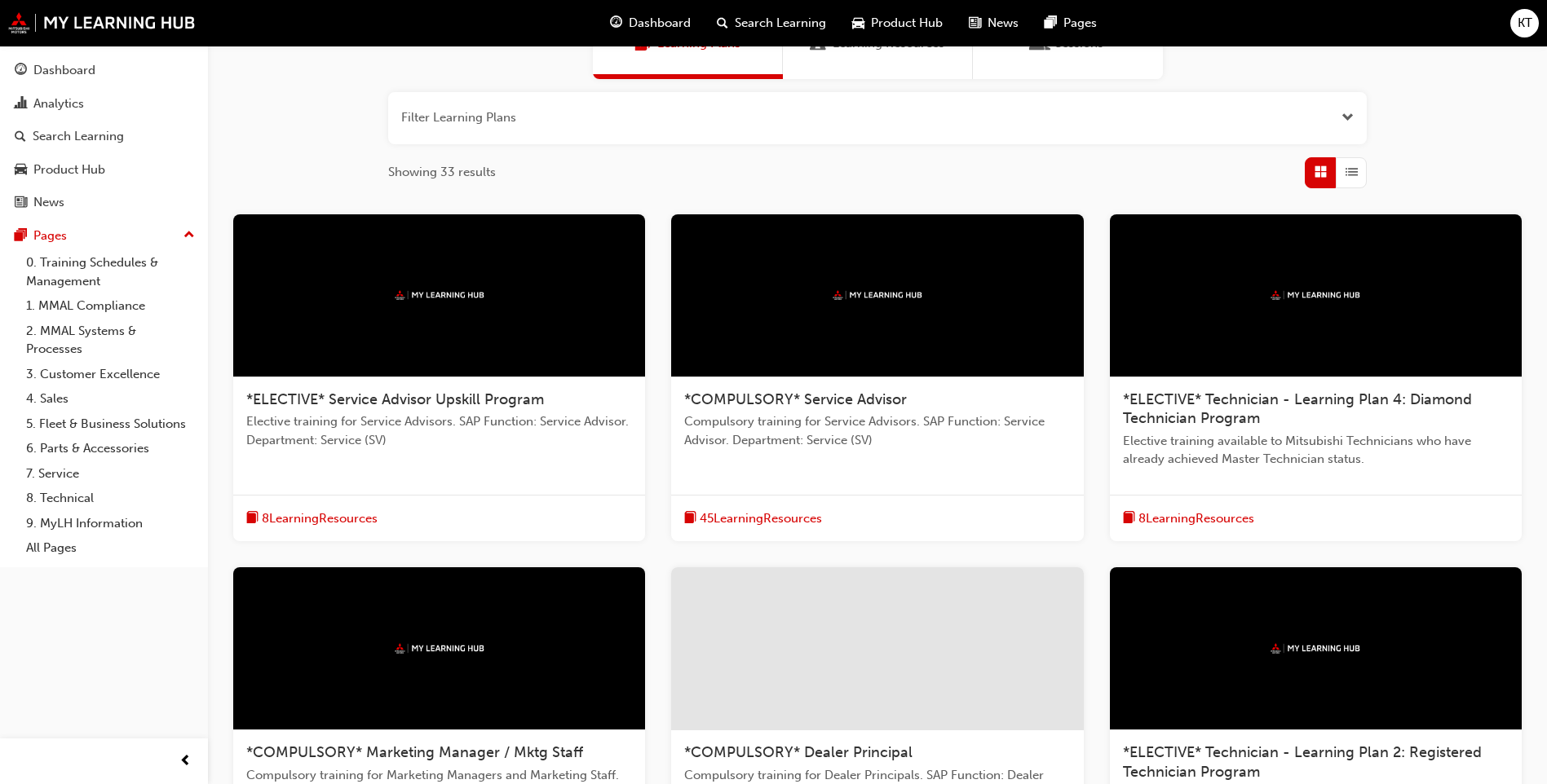
click at [768, 523] on span "45 Learning Resources" at bounding box center [761, 518] width 122 height 19
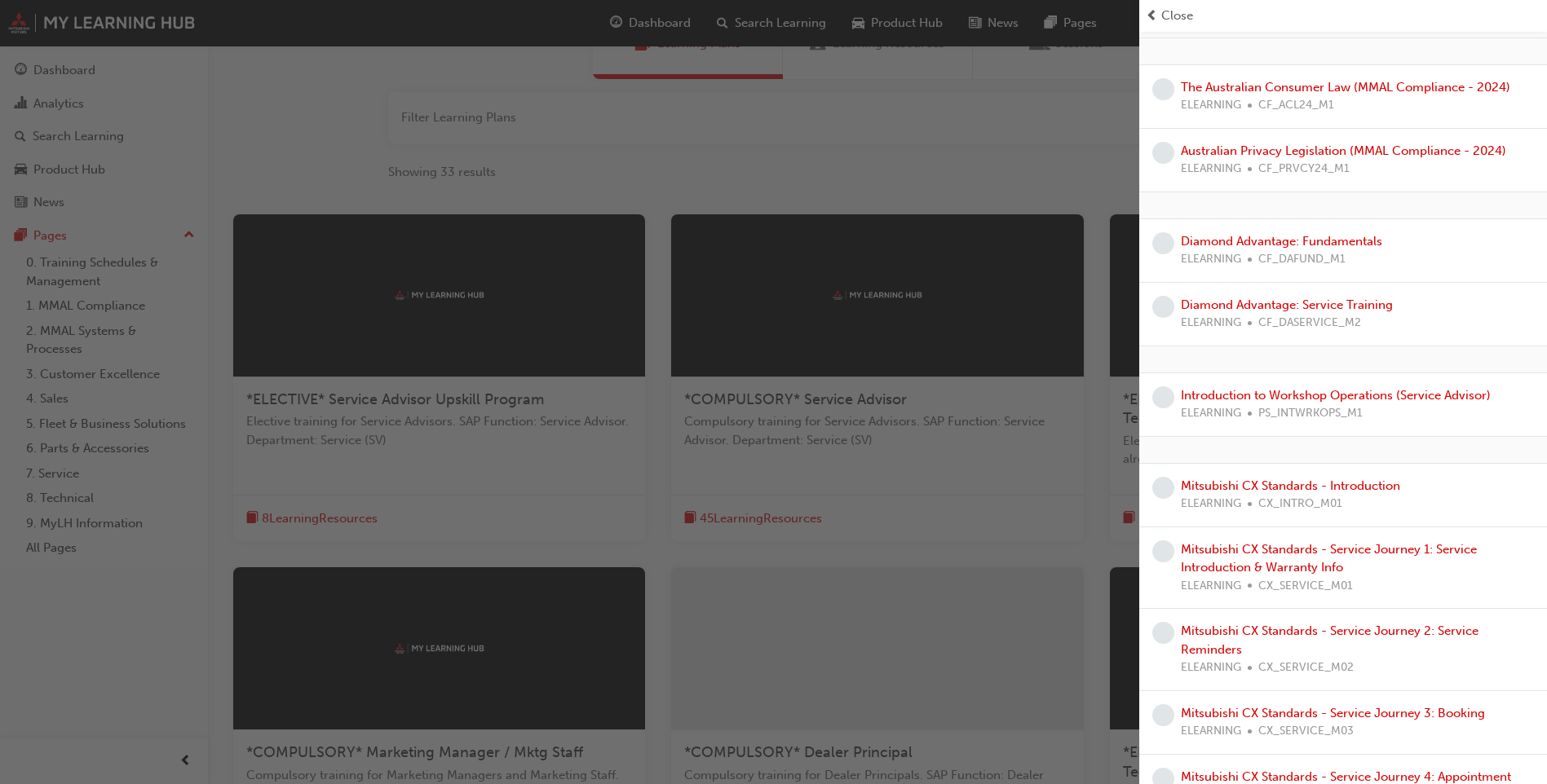
scroll to position [0, 0]
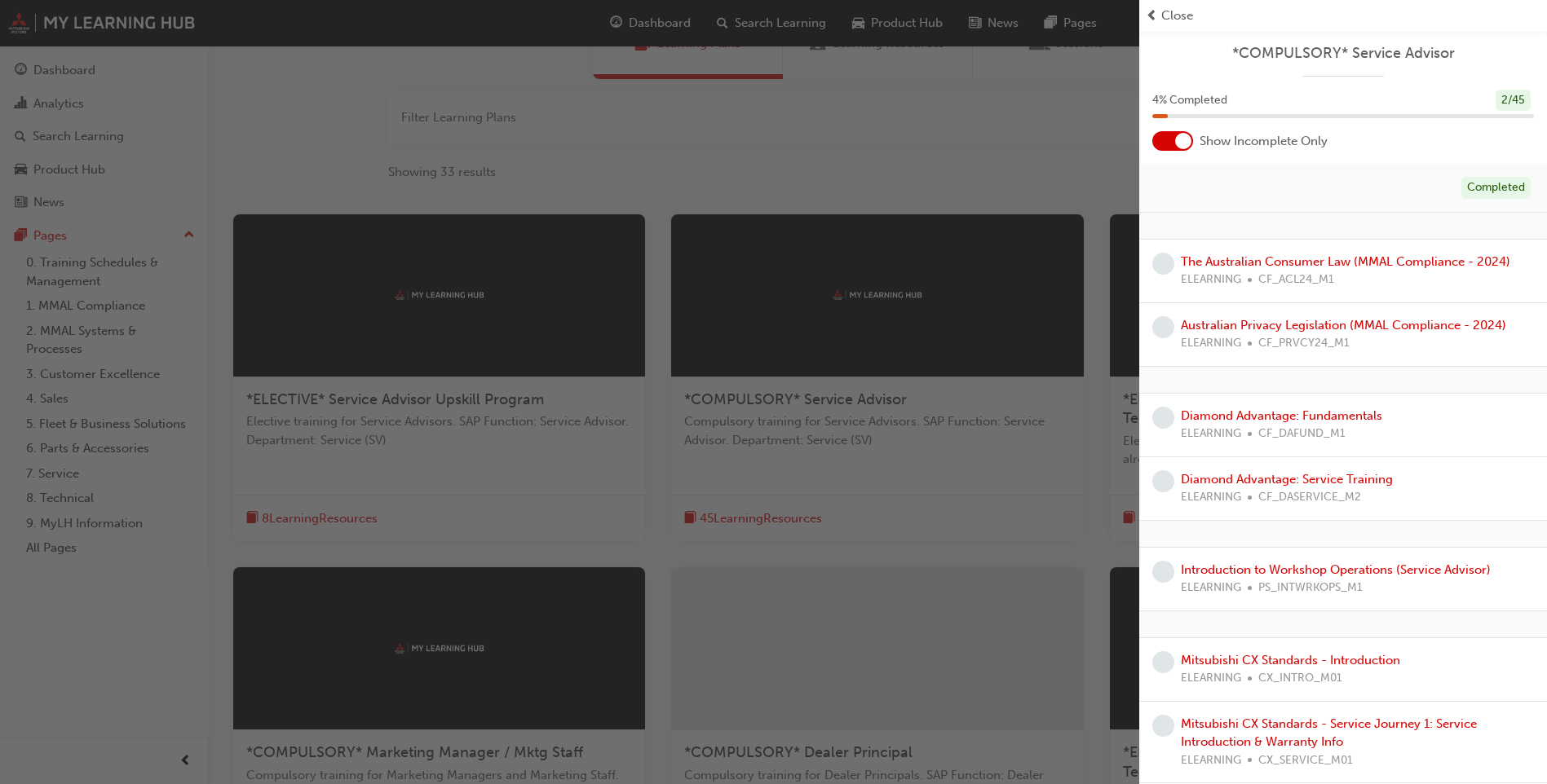
click at [1343, 276] on div "ELEARNING CF_ACL24_M1" at bounding box center [1346, 280] width 330 height 19
click at [1343, 268] on link "The Australian Consumer Law (MMAL Compliance - 2024)" at bounding box center [1346, 262] width 330 height 15
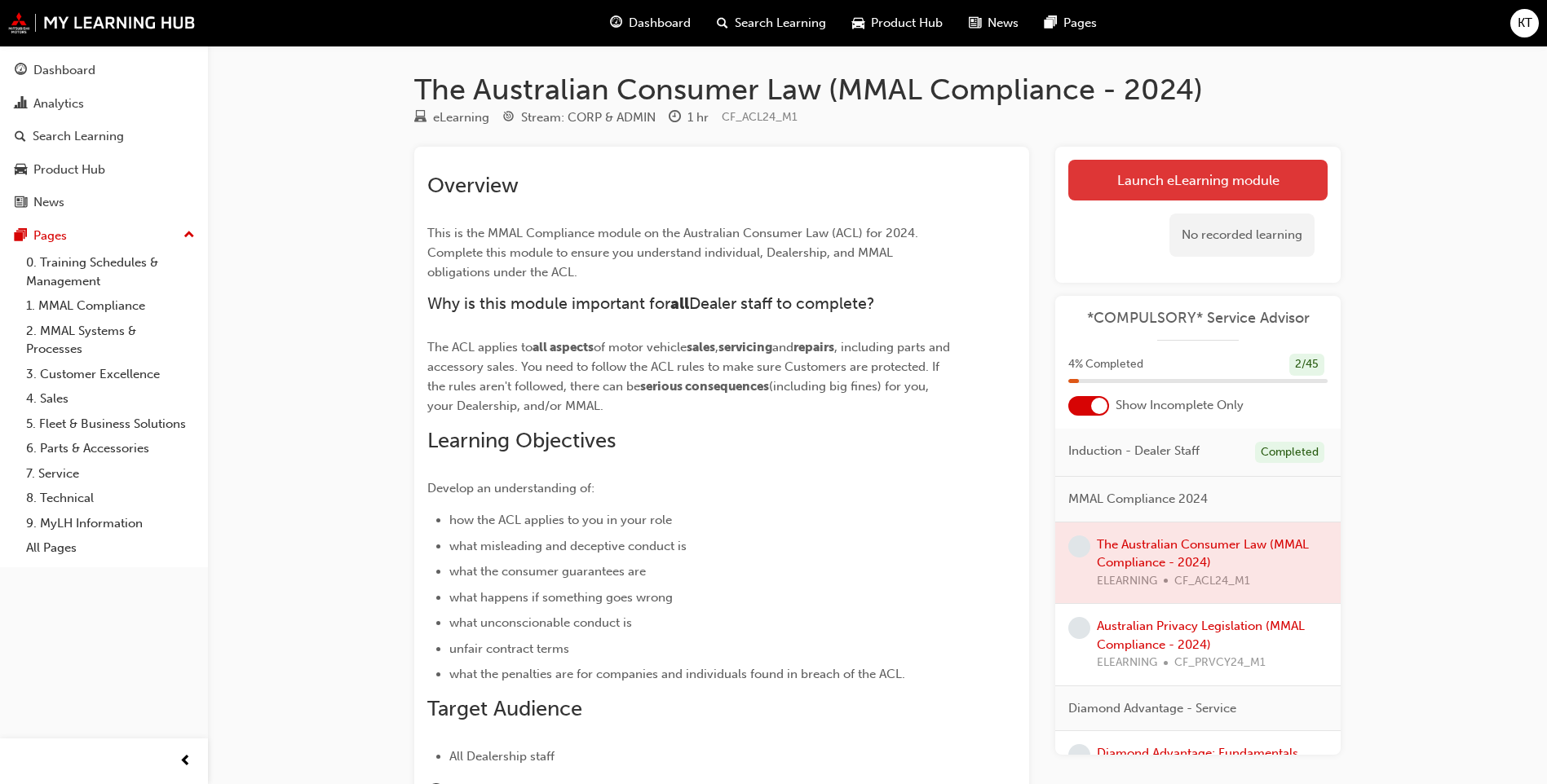
click at [1191, 179] on link "Launch eLearning module" at bounding box center [1198, 180] width 260 height 41
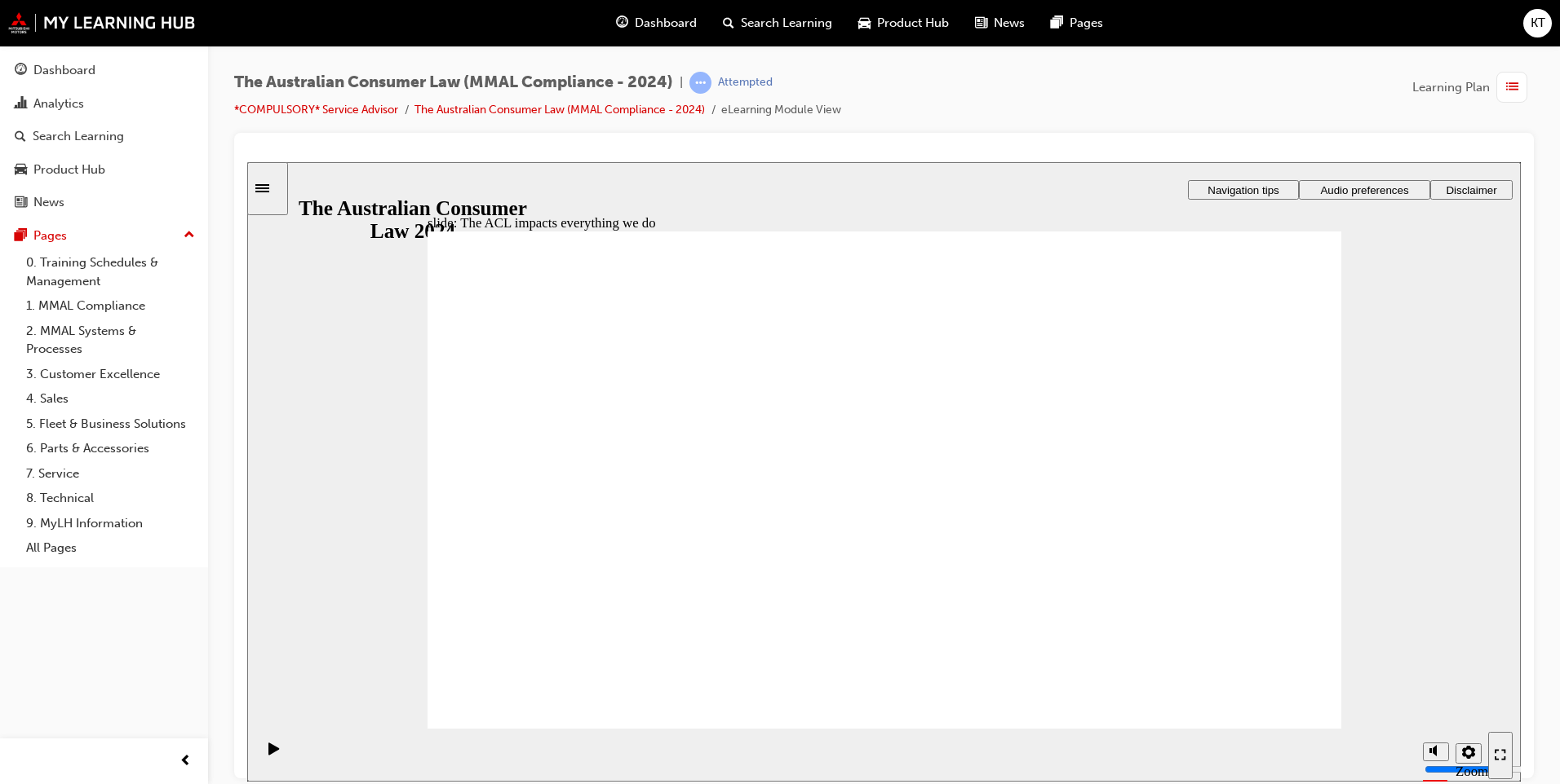
radio input "true"
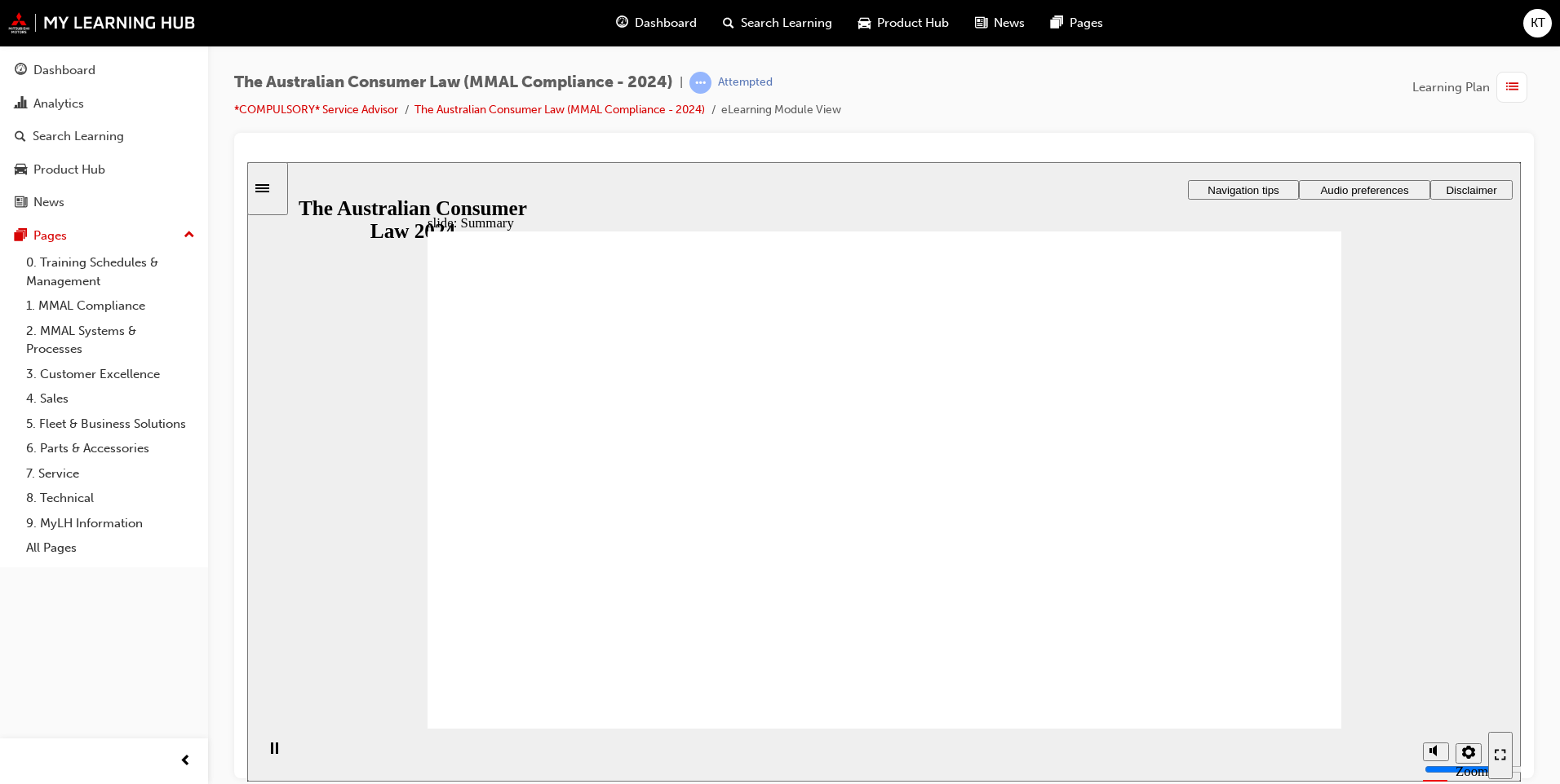
drag, startPoint x: 930, startPoint y: 371, endPoint x: 737, endPoint y: 517, distance: 242.0
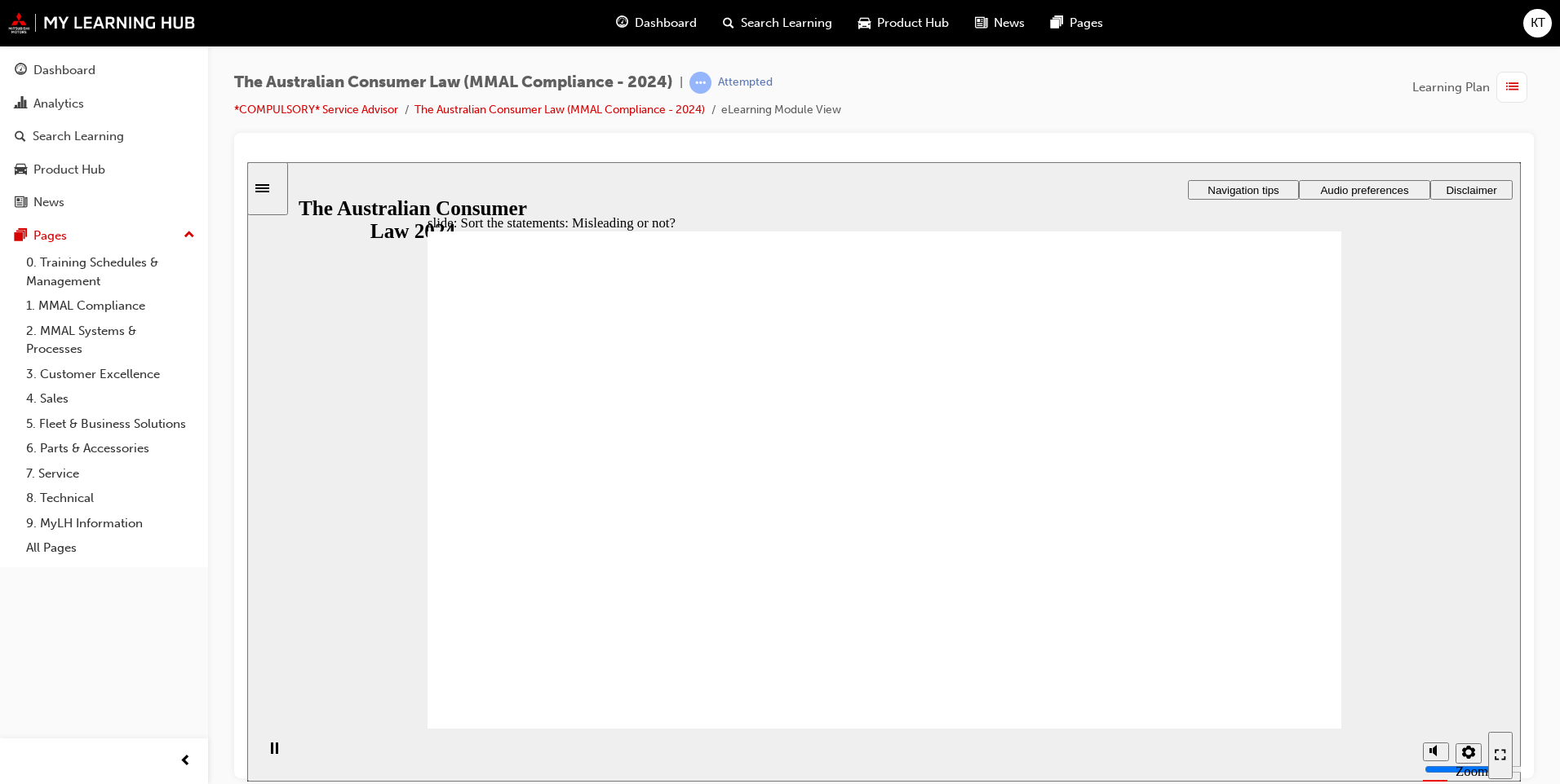
drag, startPoint x: 971, startPoint y: 397, endPoint x: 961, endPoint y: 380, distance: 19.7
drag, startPoint x: 893, startPoint y: 332, endPoint x: 1059, endPoint y: 520, distance: 250.8
drag, startPoint x: 921, startPoint y: 411, endPoint x: 729, endPoint y: 548, distance: 235.9
drag, startPoint x: 921, startPoint y: 431, endPoint x: 997, endPoint y: 516, distance: 114.0
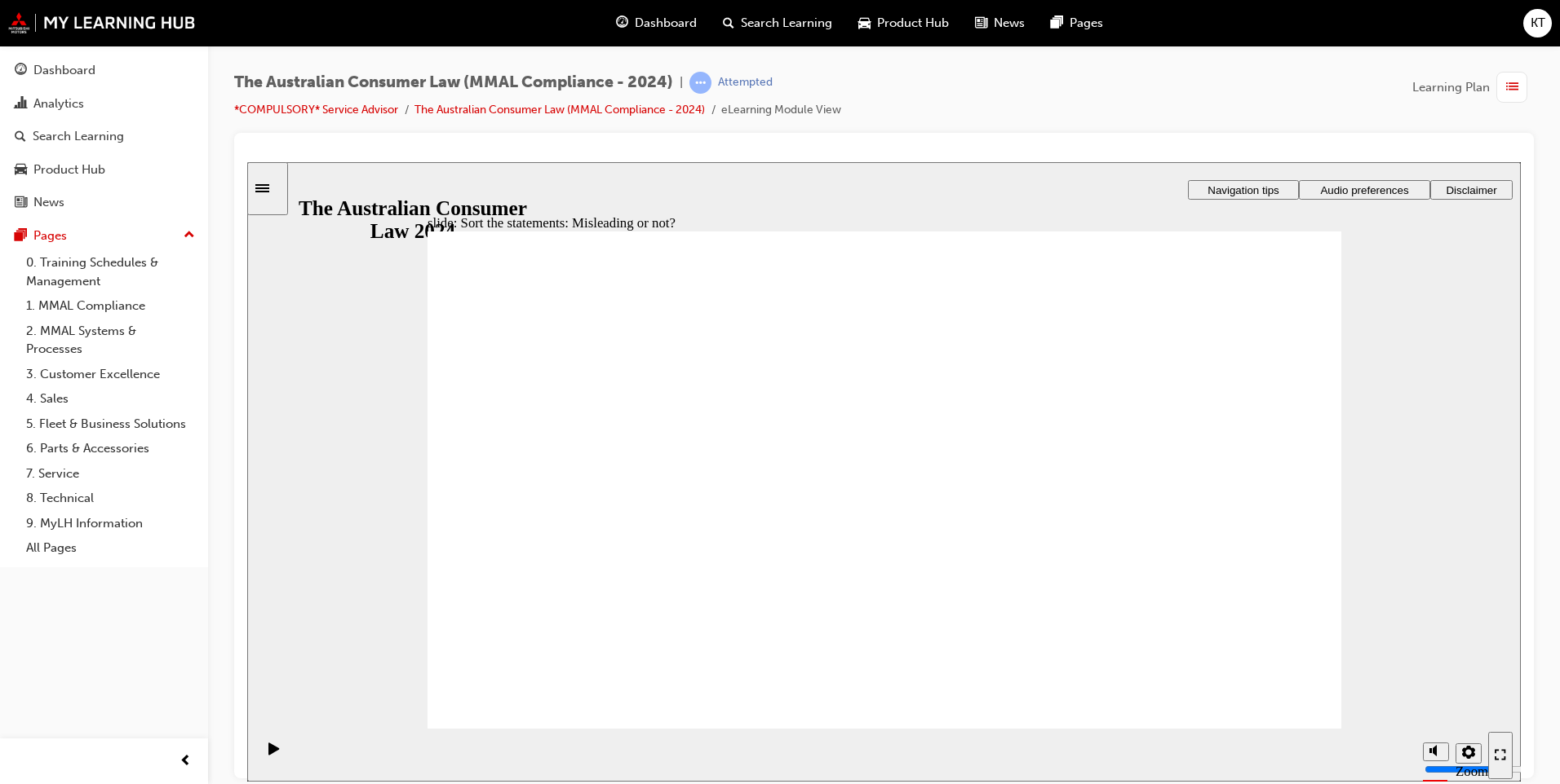
drag, startPoint x: 944, startPoint y: 406, endPoint x: 1119, endPoint y: 579, distance: 246.1
drag, startPoint x: 953, startPoint y: 360, endPoint x: 755, endPoint y: 501, distance: 243.1
drag, startPoint x: 860, startPoint y: 454, endPoint x: 1051, endPoint y: 628, distance: 258.4
drag, startPoint x: 1089, startPoint y: 552, endPoint x: 759, endPoint y: 559, distance: 330.1
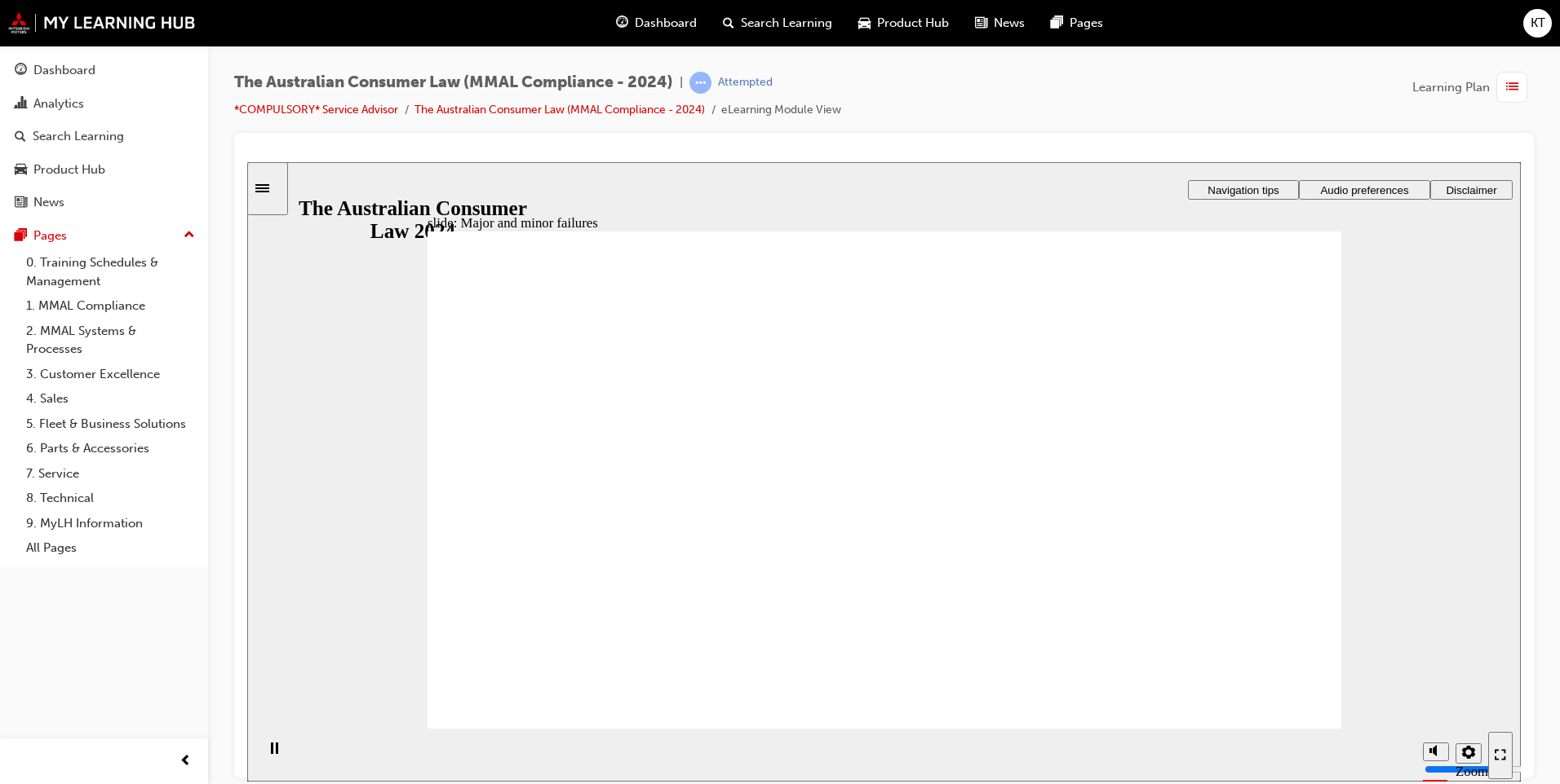
drag, startPoint x: 871, startPoint y: 418, endPoint x: 643, endPoint y: 588, distance: 284.4
drag, startPoint x: 723, startPoint y: 579, endPoint x: 1192, endPoint y: 542, distance: 470.5
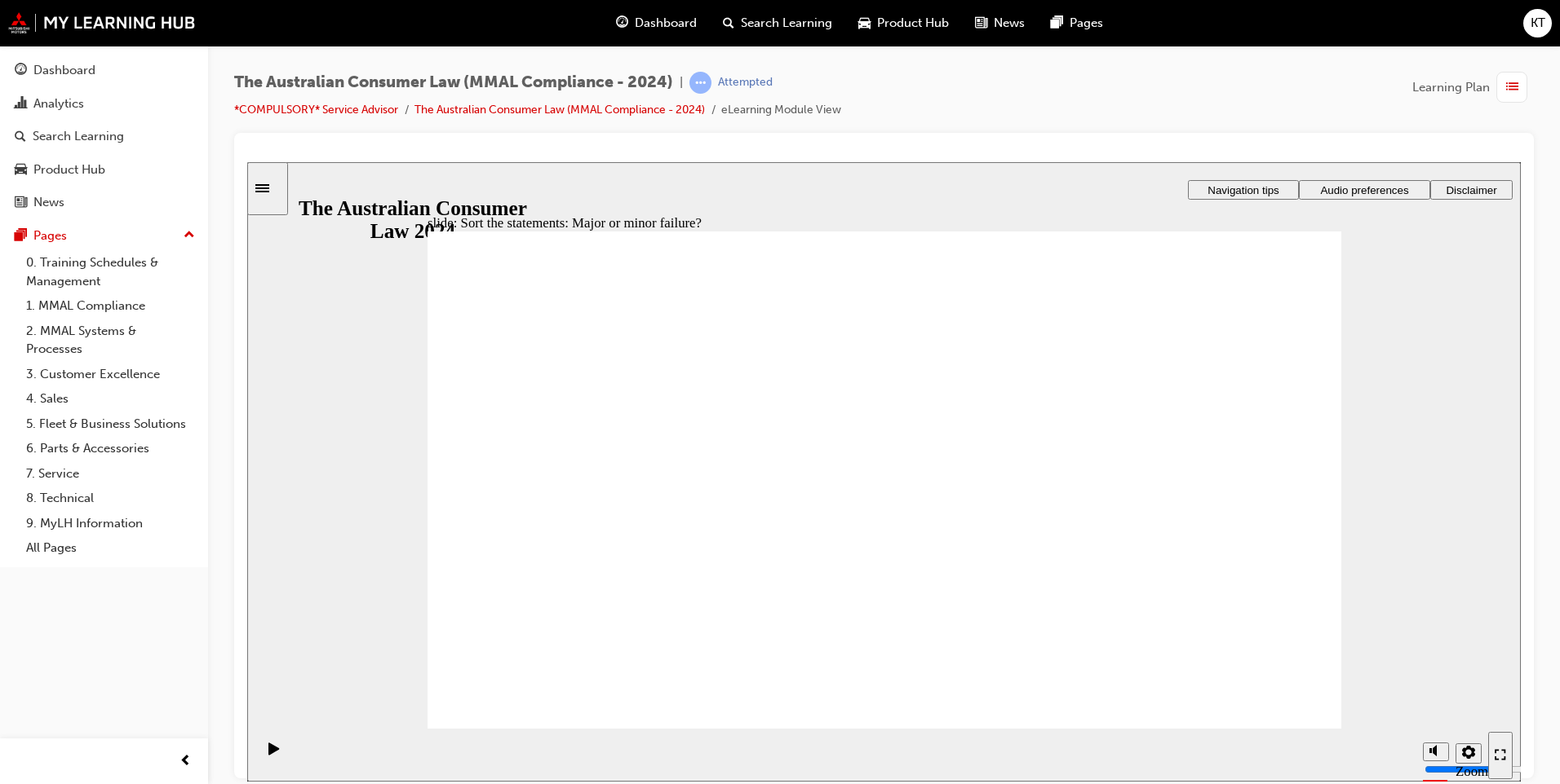
drag, startPoint x: 960, startPoint y: 405, endPoint x: 615, endPoint y: 571, distance: 382.9
drag, startPoint x: 922, startPoint y: 420, endPoint x: 1182, endPoint y: 589, distance: 310.1
drag, startPoint x: 933, startPoint y: 405, endPoint x: 740, endPoint y: 598, distance: 272.9
drag, startPoint x: 952, startPoint y: 386, endPoint x: 734, endPoint y: 591, distance: 299.2
drag, startPoint x: 890, startPoint y: 433, endPoint x: 1226, endPoint y: 670, distance: 411.2
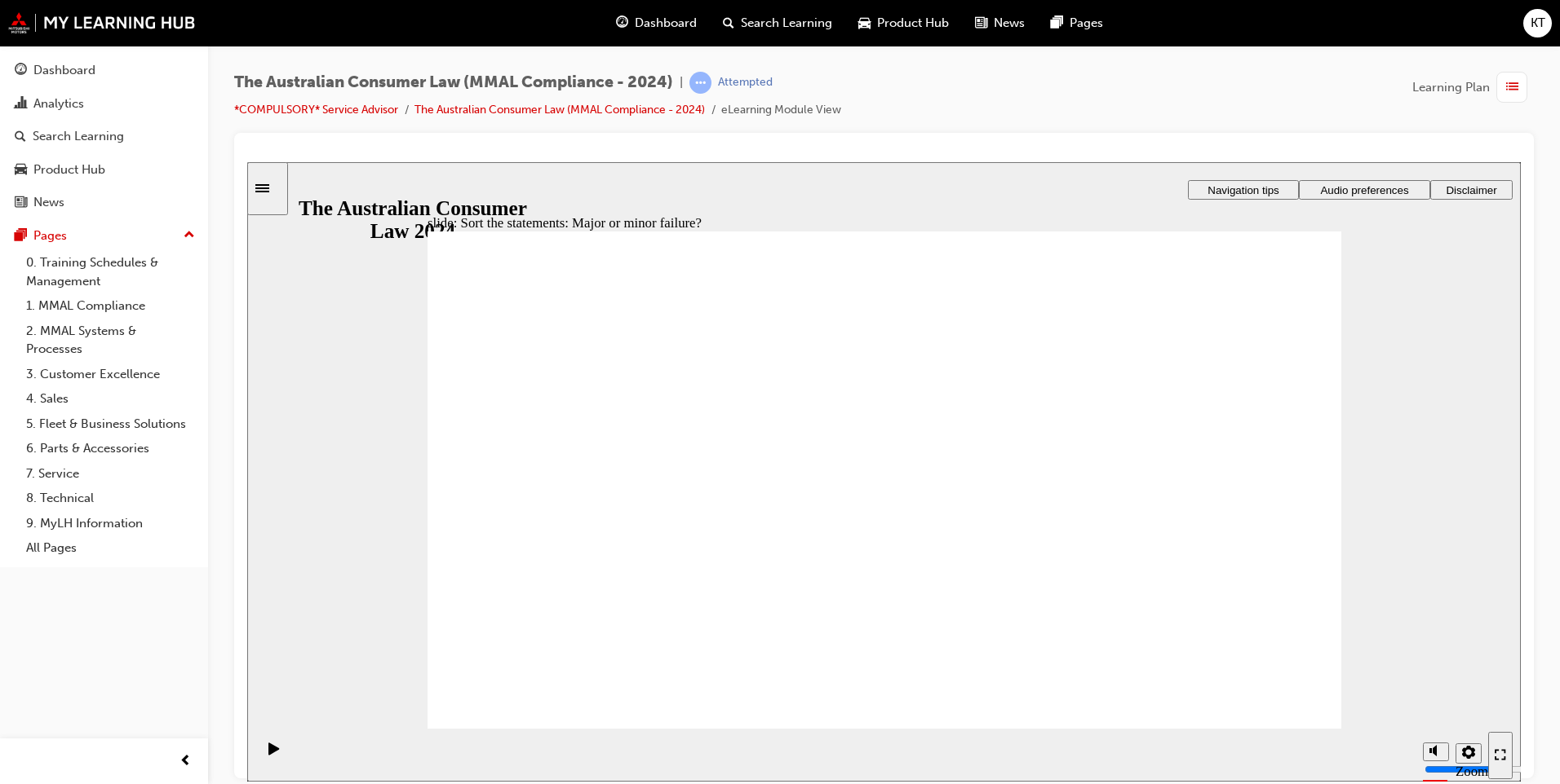
drag, startPoint x: 1172, startPoint y: 585, endPoint x: 630, endPoint y: 551, distance: 543.1
drag, startPoint x: 1157, startPoint y: 548, endPoint x: 579, endPoint y: 534, distance: 578.2
drag, startPoint x: 867, startPoint y: 409, endPoint x: 1205, endPoint y: 588, distance: 382.5
drag, startPoint x: 1192, startPoint y: 574, endPoint x: 708, endPoint y: 562, distance: 484.1
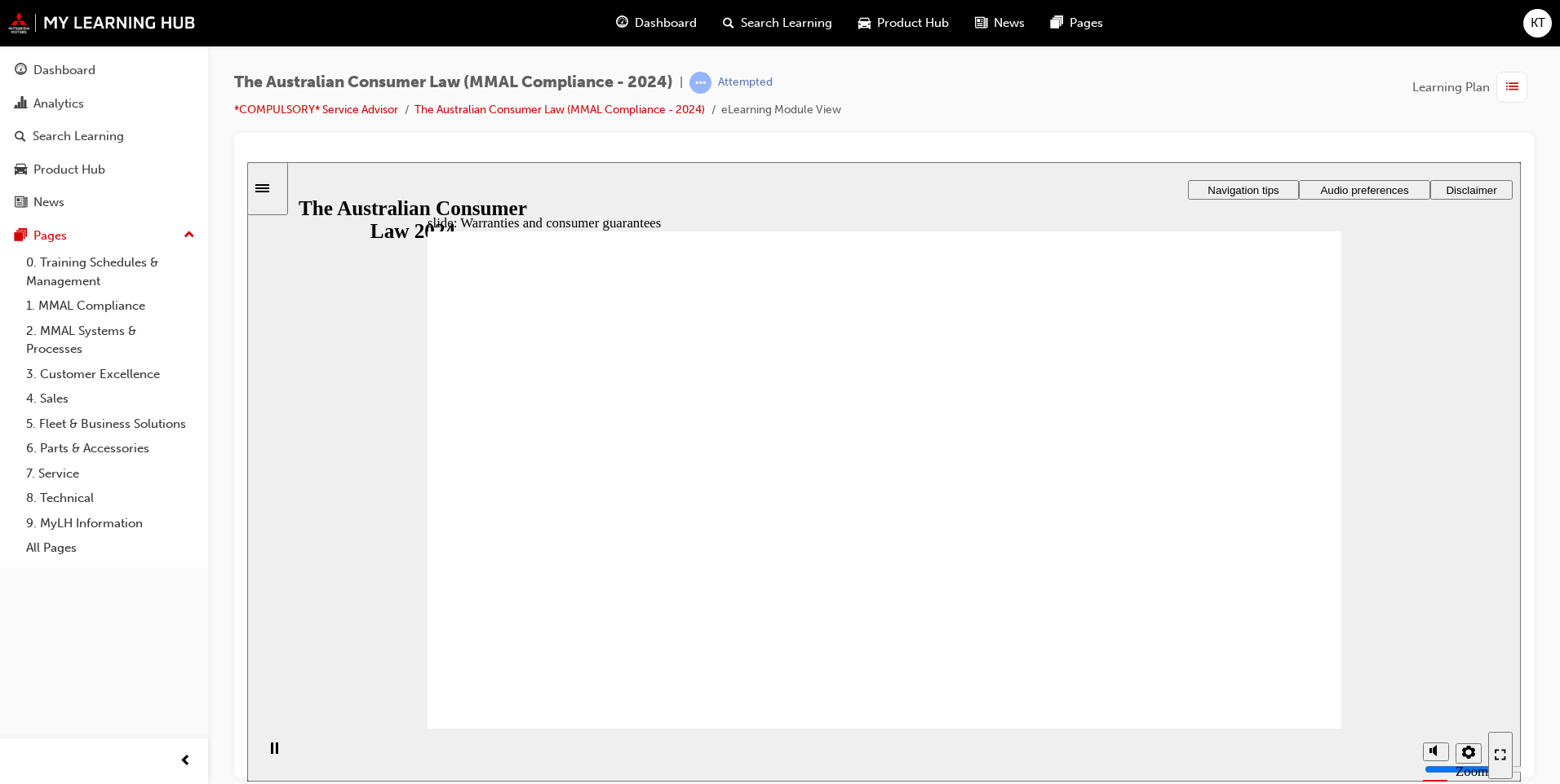
click at [1307, 728] on section "Playback Speed 2 1.75 1.5 1.25 Normal" at bounding box center [883, 754] width 1273 height 53
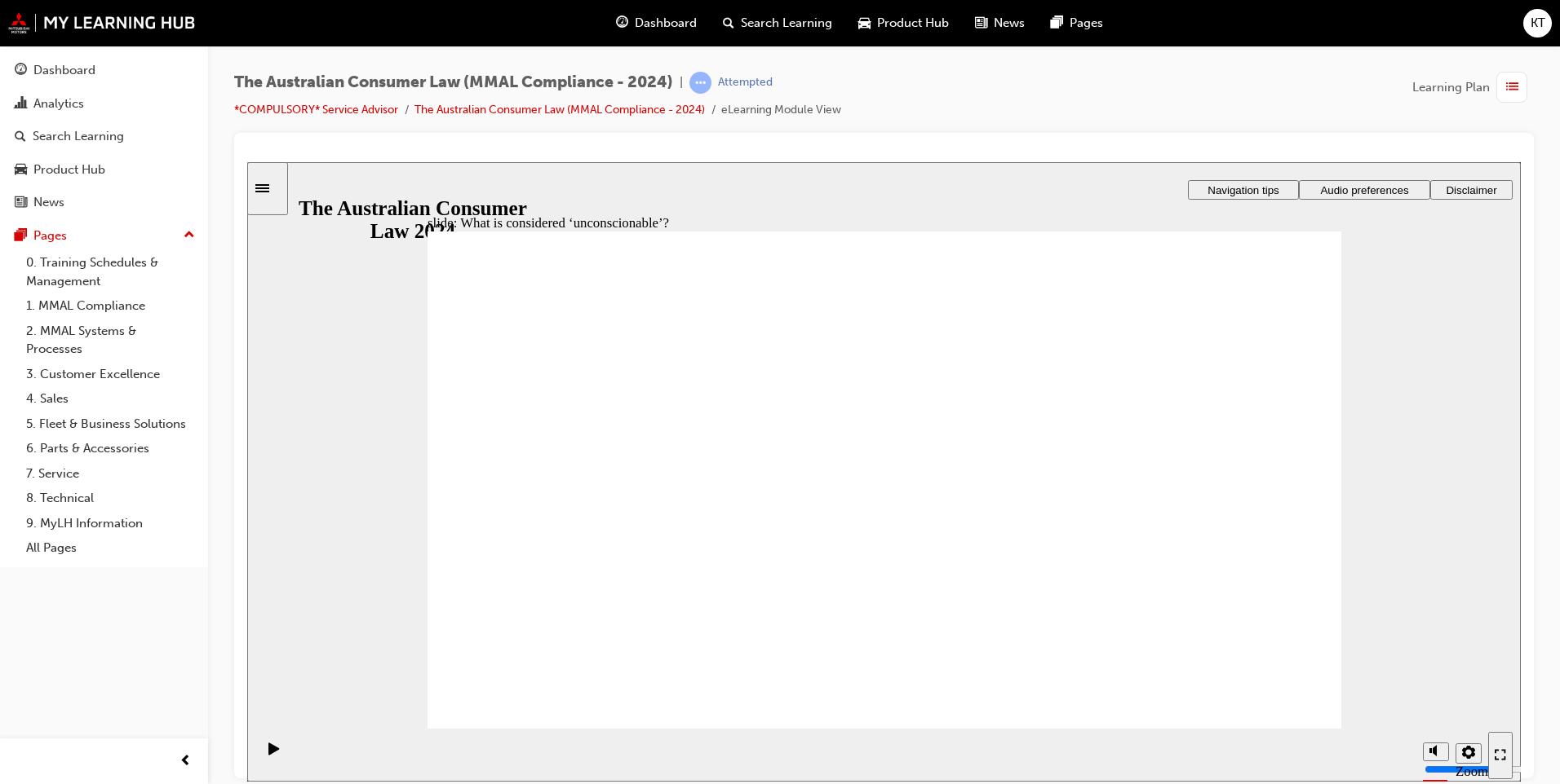
drag, startPoint x: 929, startPoint y: 363, endPoint x: 1140, endPoint y: 506, distance: 254.9
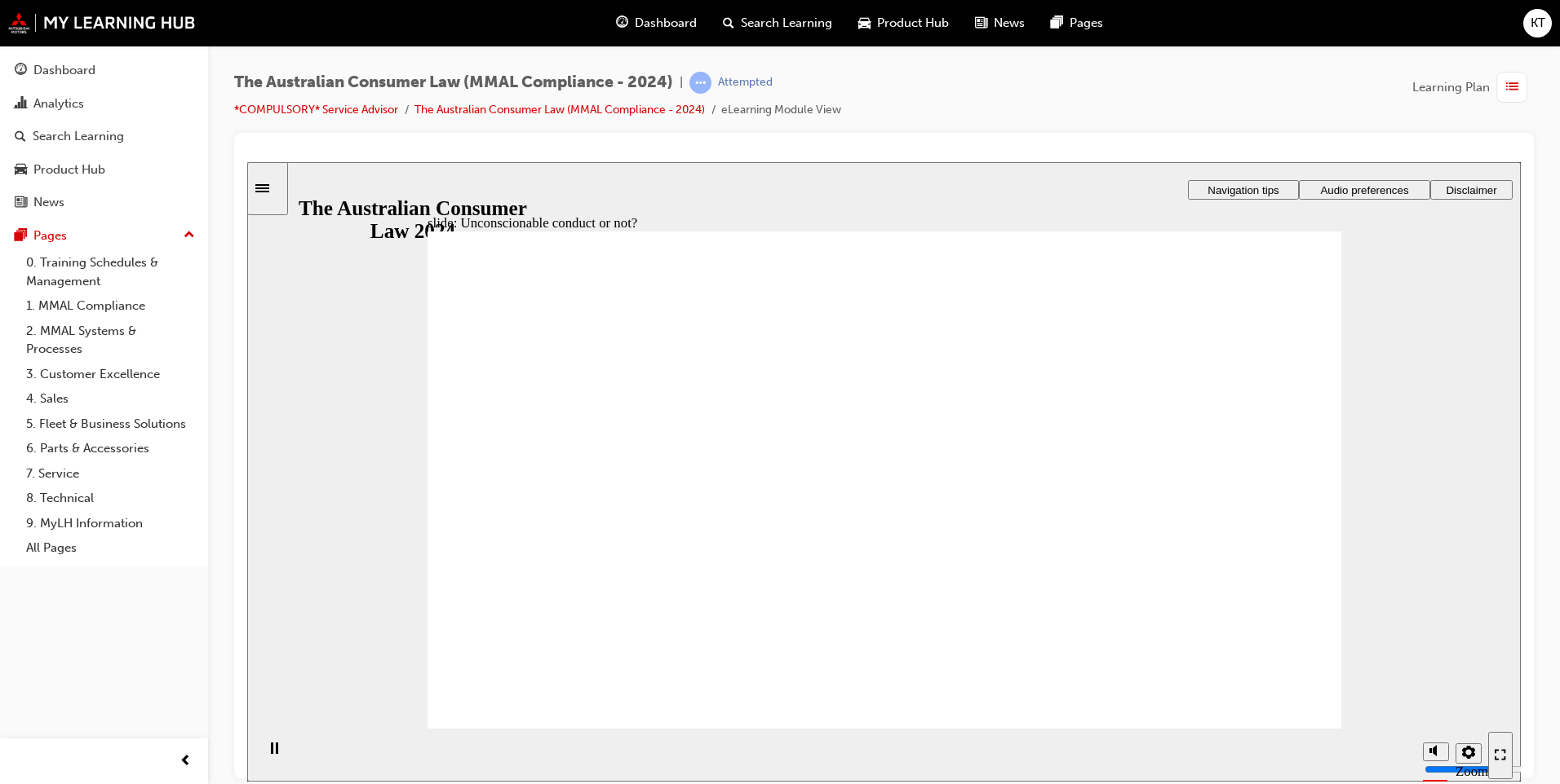
drag, startPoint x: 1059, startPoint y: 521, endPoint x: 580, endPoint y: 525, distance: 479.0
drag, startPoint x: 904, startPoint y: 404, endPoint x: 664, endPoint y: 548, distance: 279.9
drag, startPoint x: 949, startPoint y: 353, endPoint x: 675, endPoint y: 512, distance: 316.8
drag, startPoint x: 709, startPoint y: 512, endPoint x: 1113, endPoint y: 508, distance: 404.0
drag, startPoint x: 957, startPoint y: 348, endPoint x: 724, endPoint y: 480, distance: 267.8
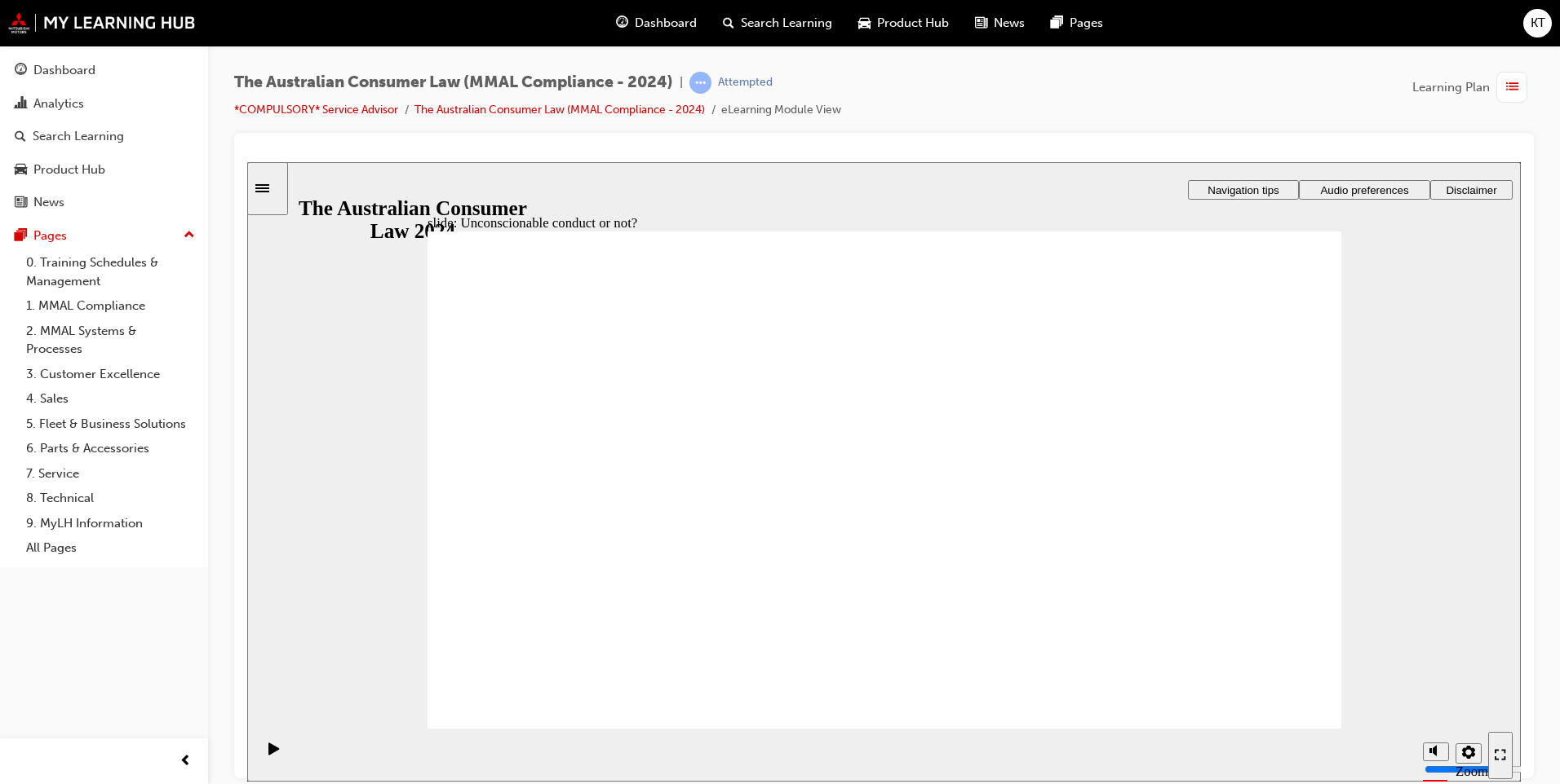
drag, startPoint x: 960, startPoint y: 364, endPoint x: 675, endPoint y: 559, distance: 345.3
drag, startPoint x: 943, startPoint y: 367, endPoint x: 701, endPoint y: 481, distance: 267.5
drag, startPoint x: 979, startPoint y: 358, endPoint x: 1201, endPoint y: 509, distance: 268.5
